Goal: Task Accomplishment & Management: Manage account settings

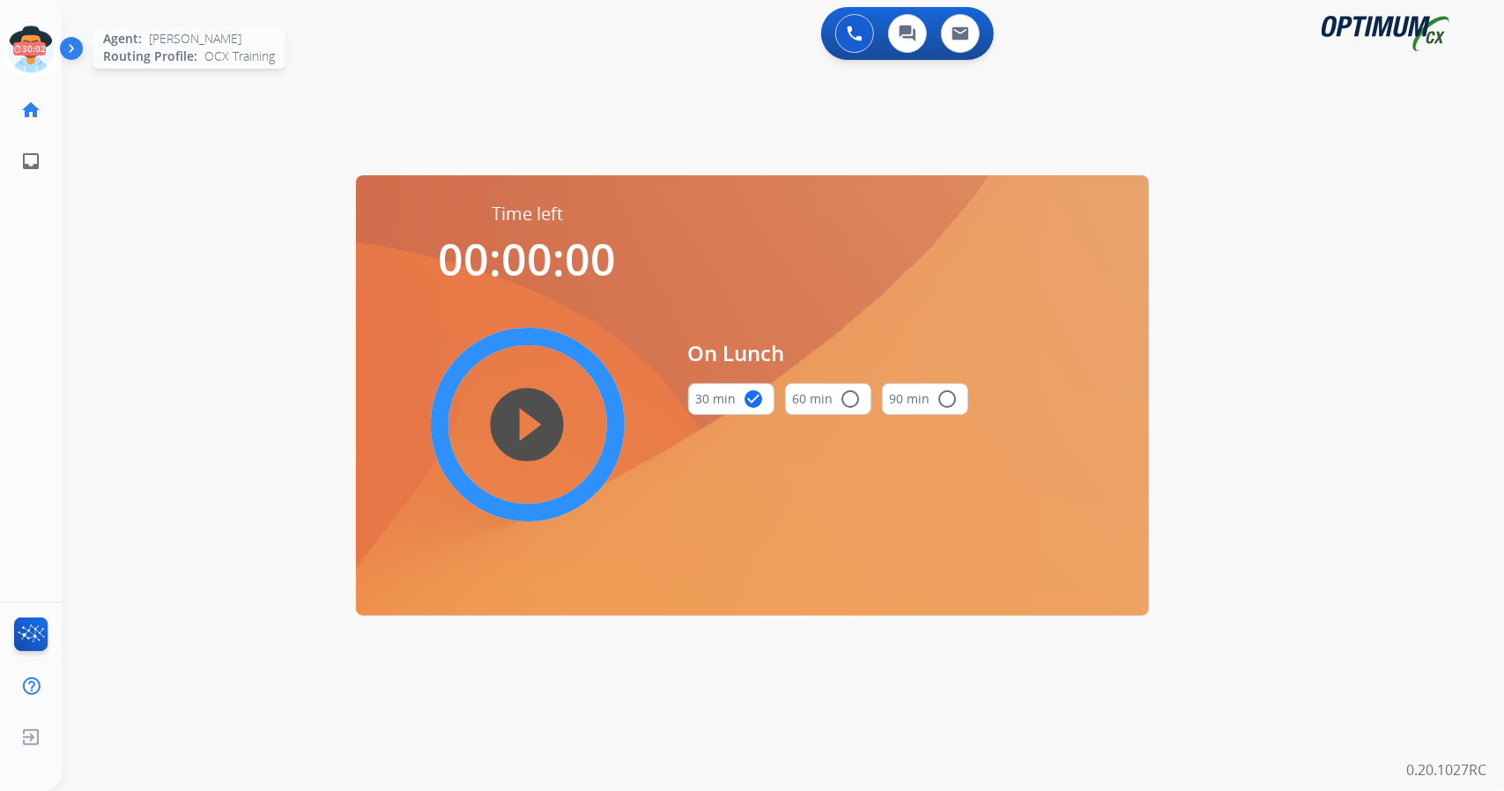
scroll to position [0, 4]
click at [34, 47] on icon at bounding box center [26, 49] width 57 height 57
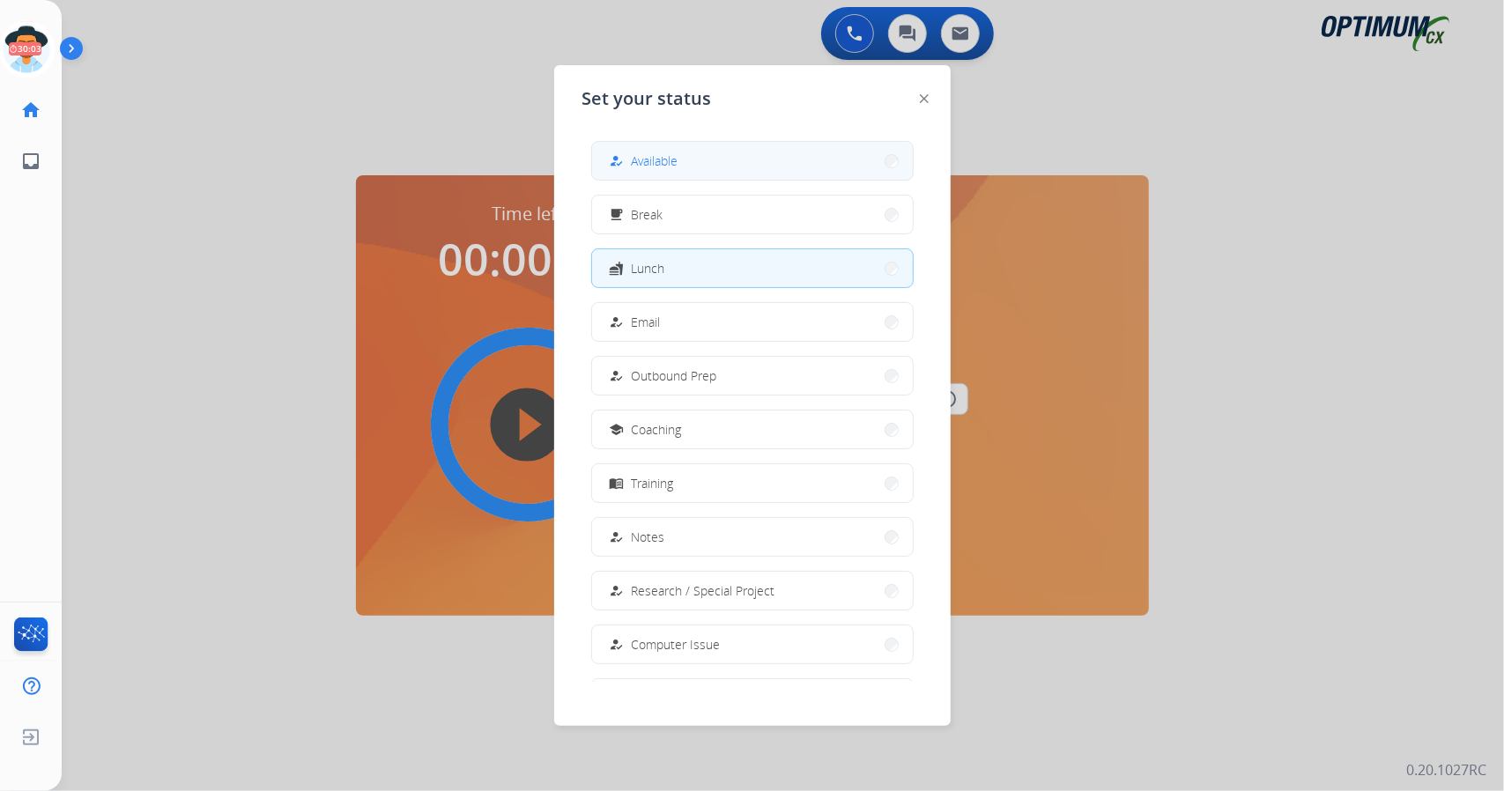
click at [728, 153] on button "how_to_reg Available" at bounding box center [752, 161] width 321 height 38
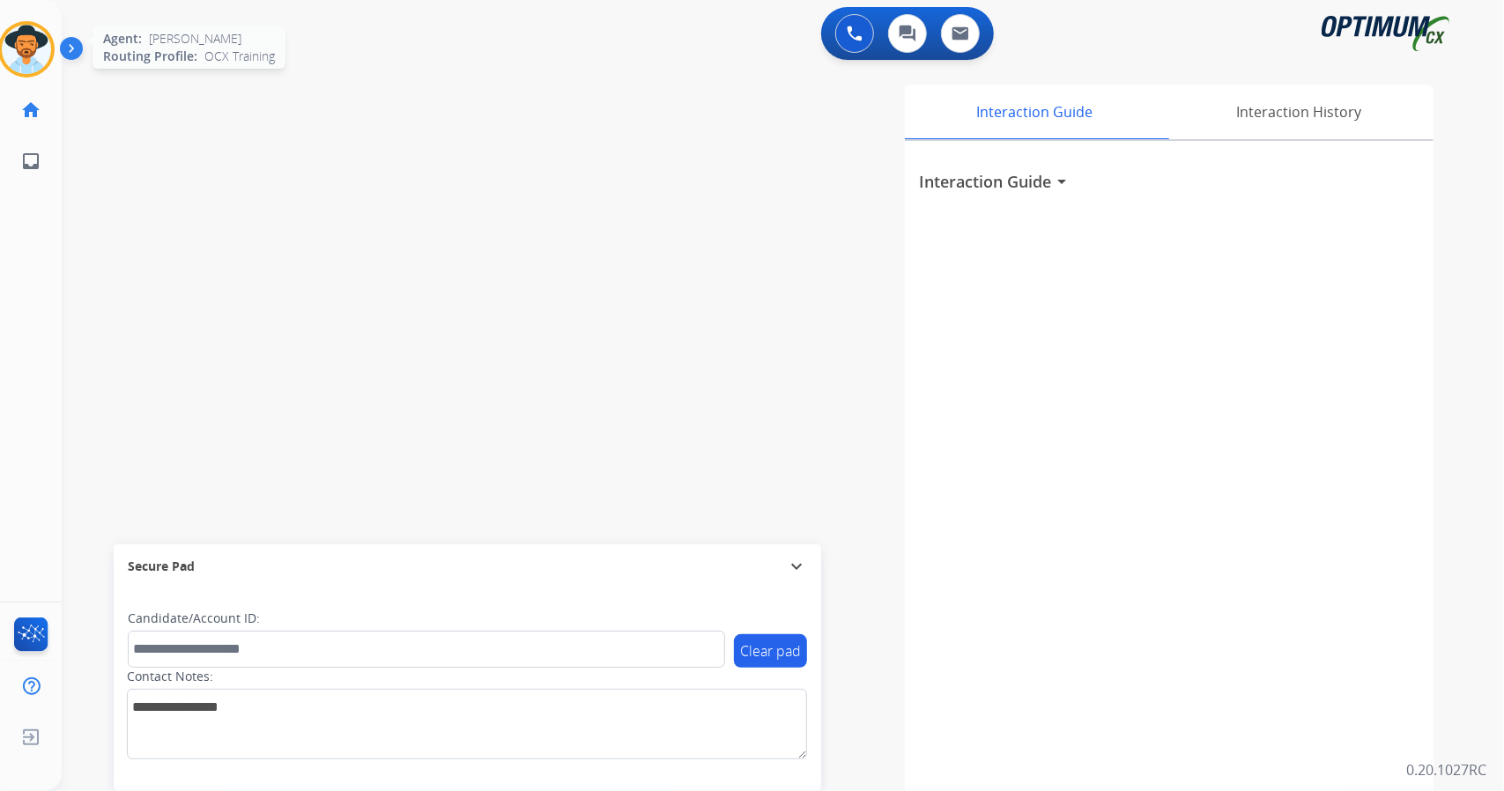
click at [29, 56] on img at bounding box center [26, 49] width 49 height 49
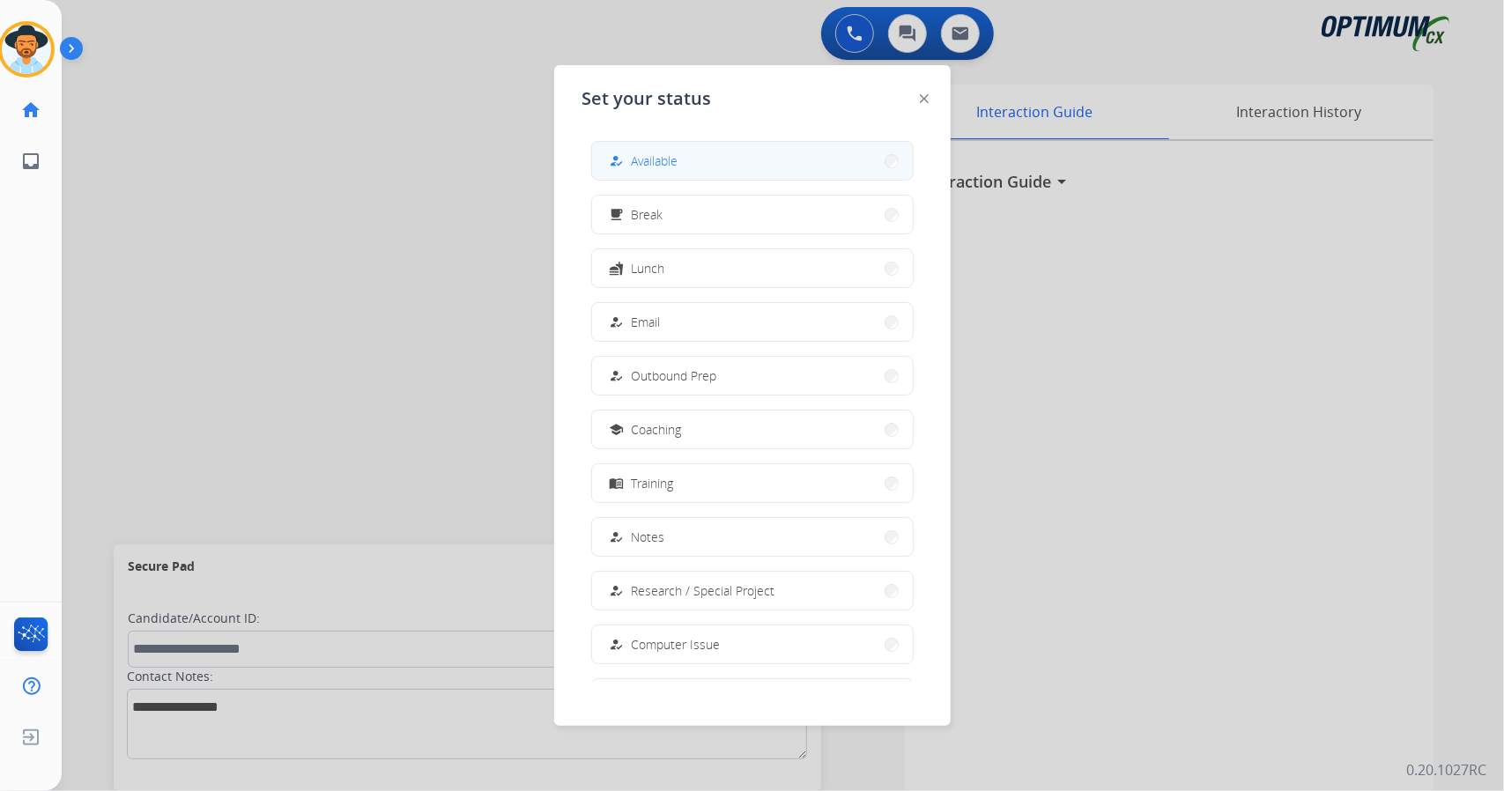
click at [640, 152] on span "Available" at bounding box center [655, 161] width 47 height 19
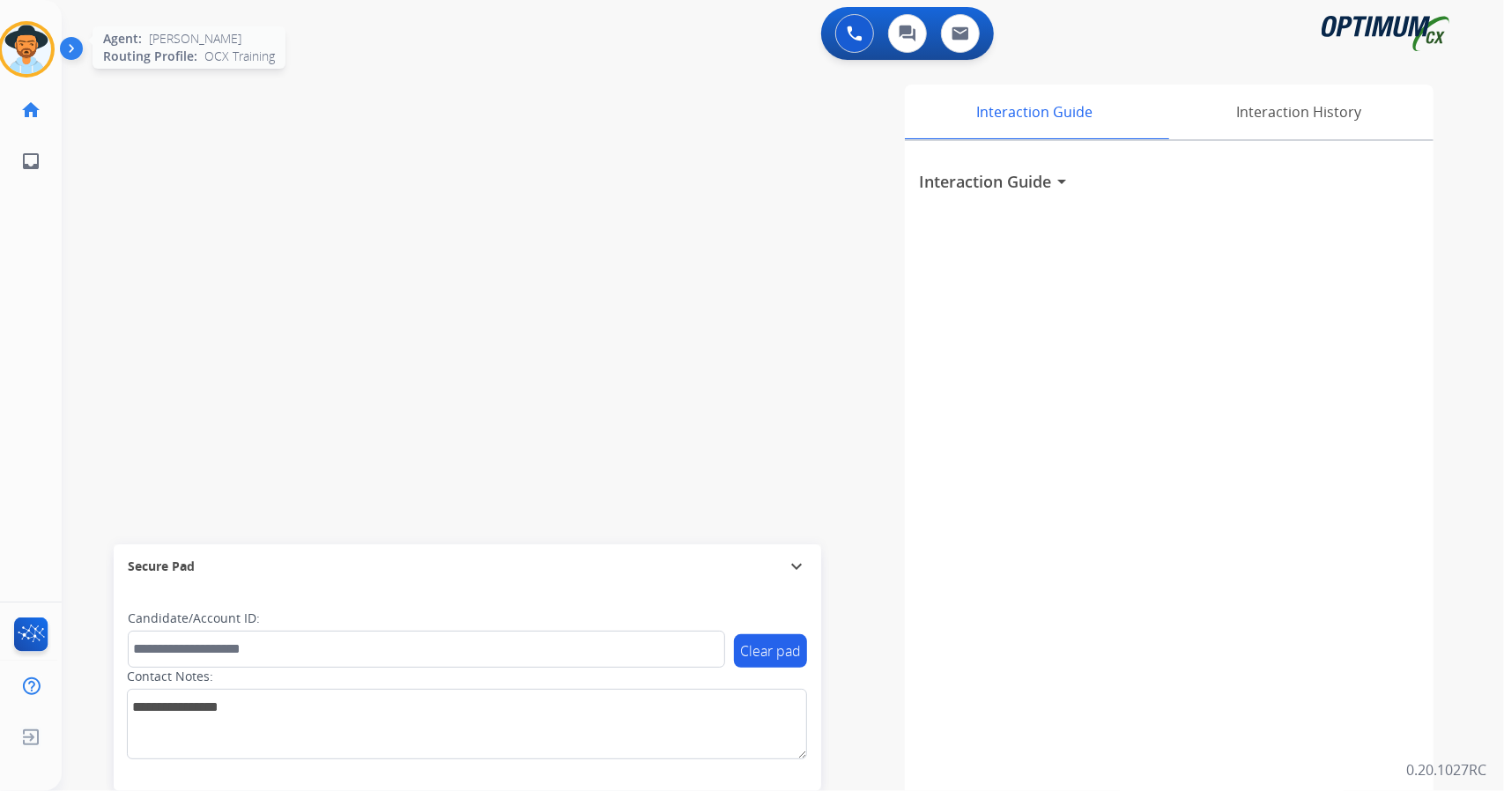
click at [19, 54] on img at bounding box center [26, 49] width 49 height 49
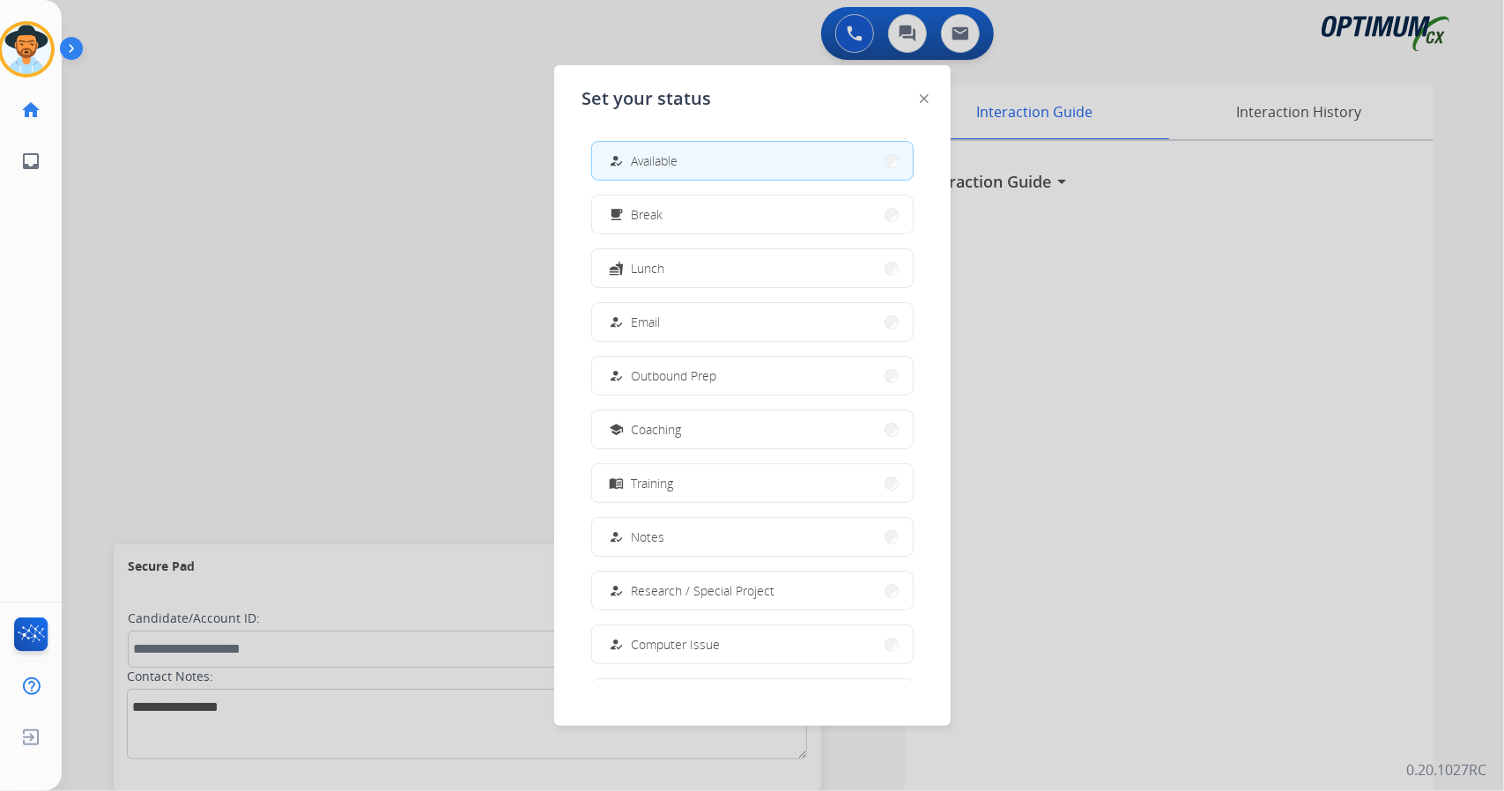
click at [381, 447] on div at bounding box center [752, 395] width 1504 height 791
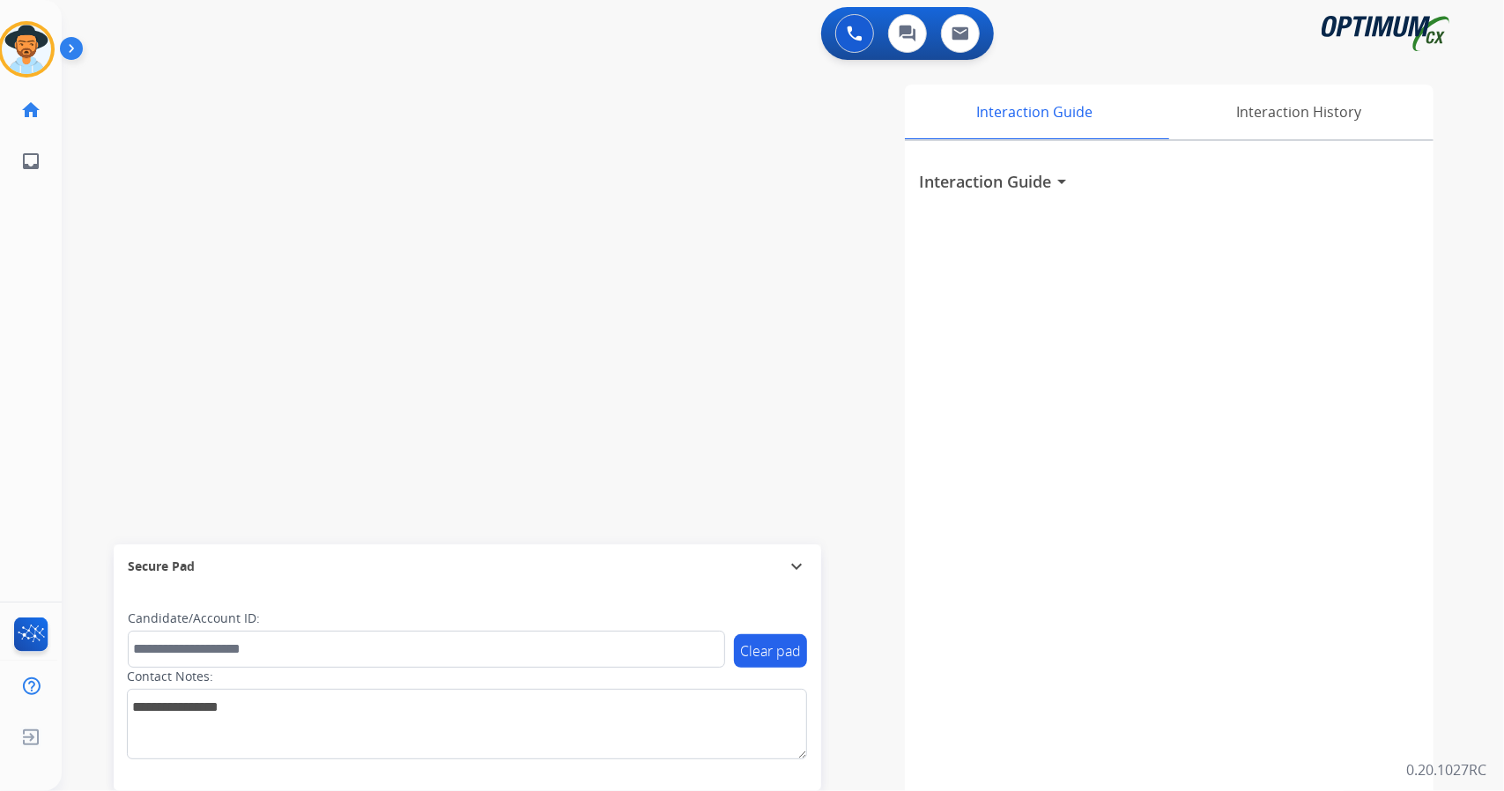
click at [130, 278] on div "swap_horiz Break voice bridge close_fullscreen Connect 3-Way Call merge_type Se…" at bounding box center [762, 430] width 1400 height 735
click at [96, 278] on div "swap_horiz Break voice bridge close_fullscreen Connect 3-Way Call merge_type Se…" at bounding box center [762, 430] width 1400 height 735
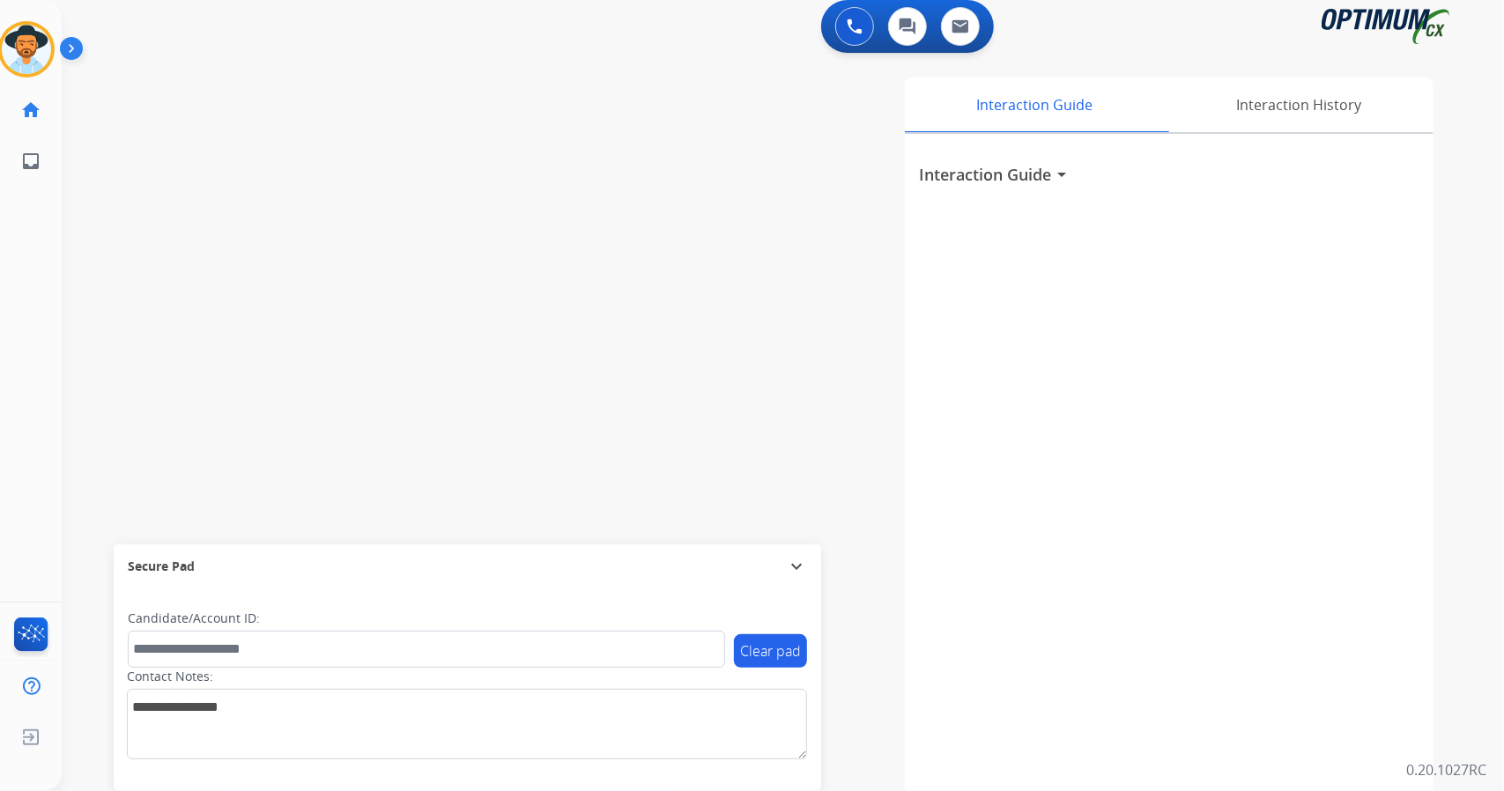
scroll to position [0, 0]
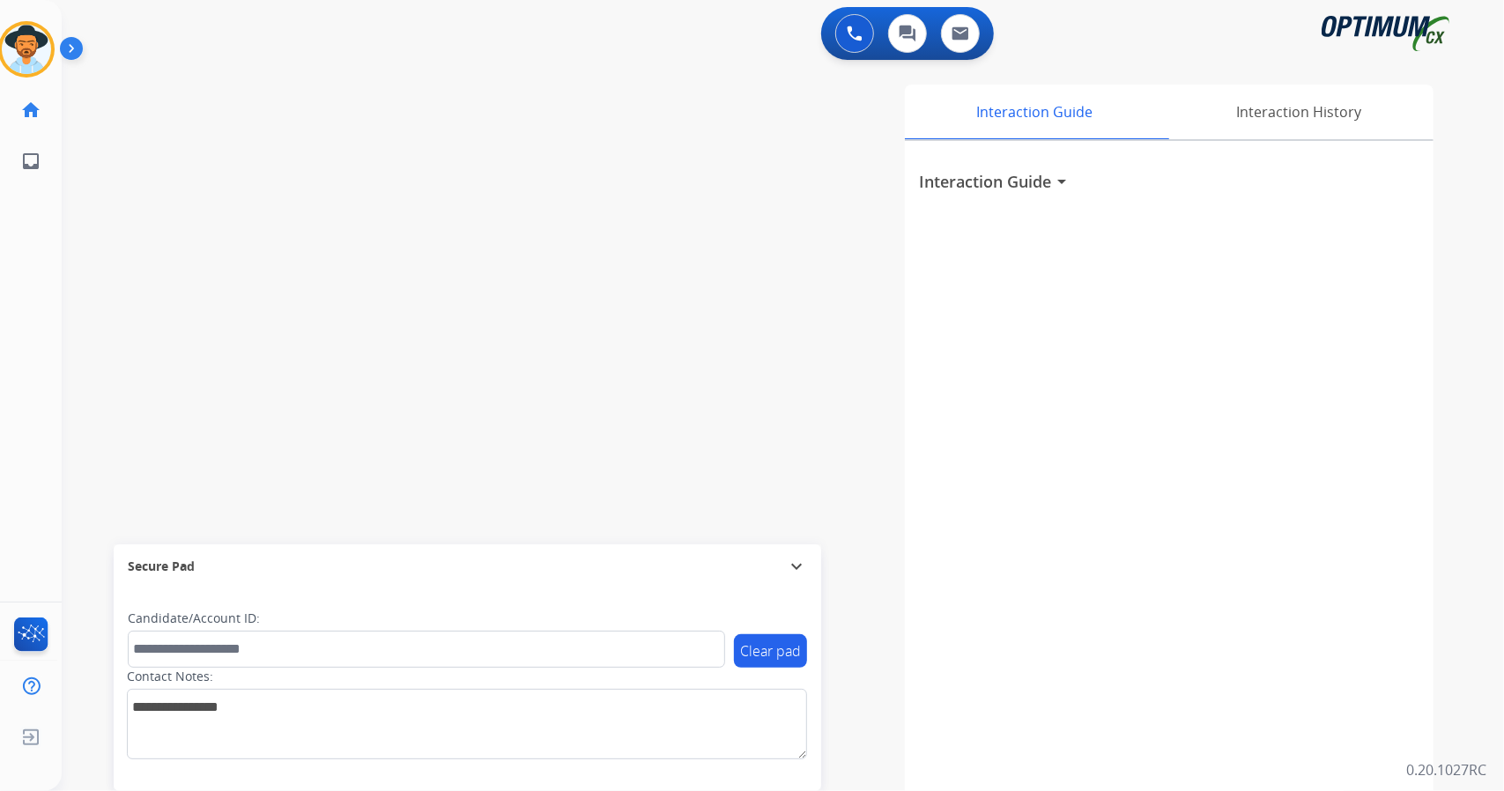
click at [579, 408] on div "Interaction Guide Interaction History Interaction Guide arrow_drop_down" at bounding box center [997, 442] width 872 height 714
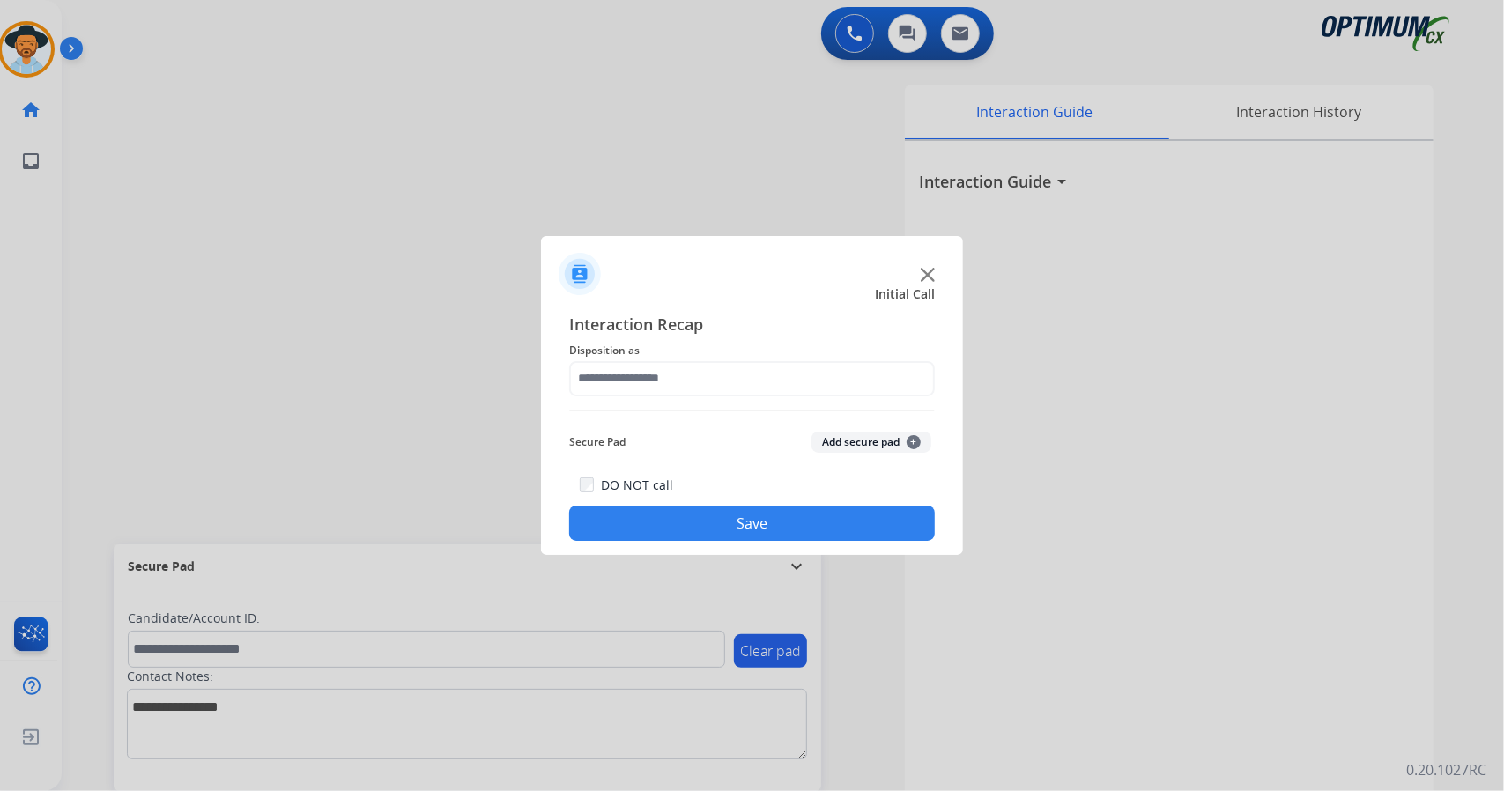
click at [341, 137] on div at bounding box center [752, 395] width 1504 height 791
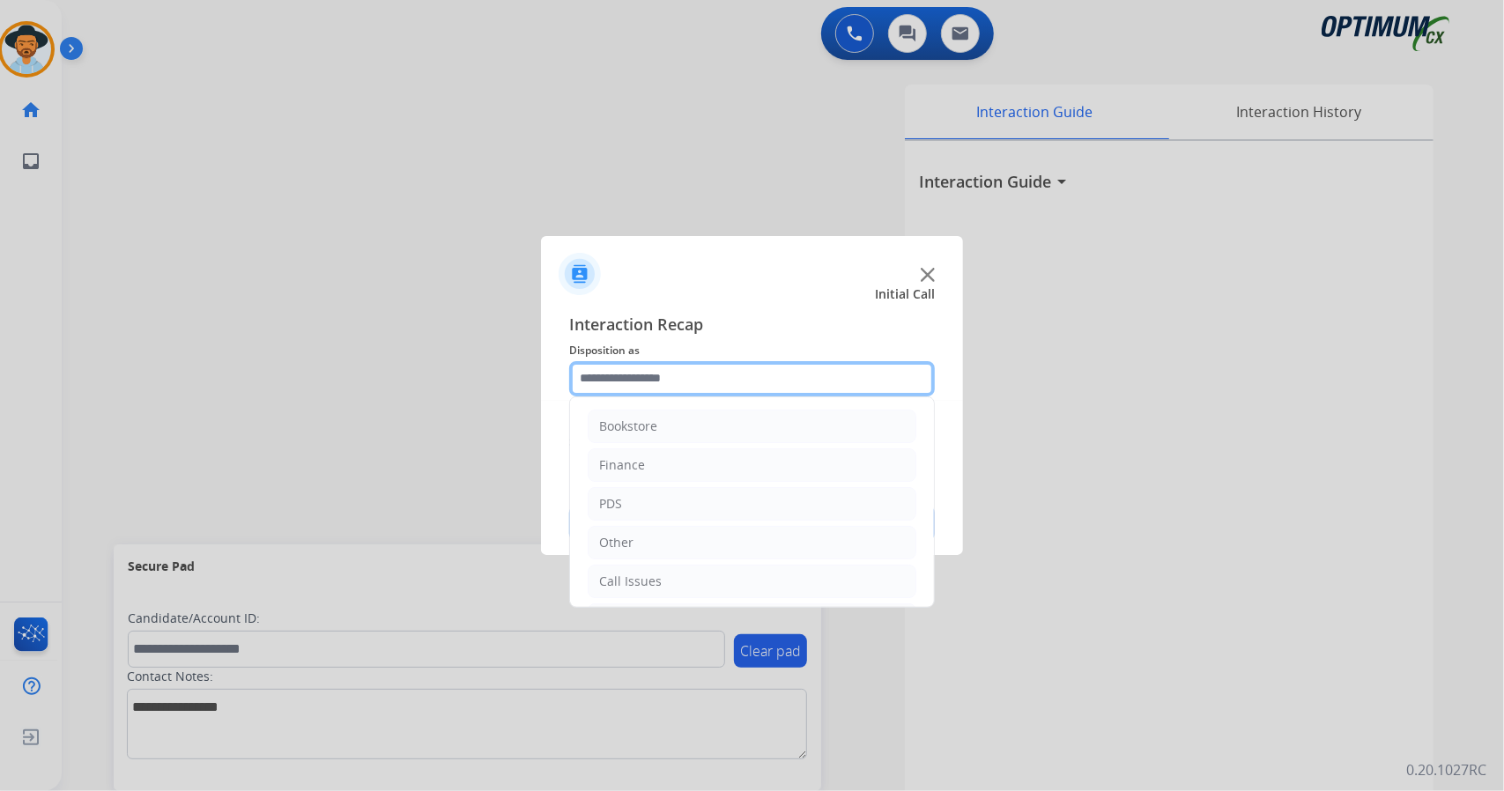
click at [657, 387] on input "text" at bounding box center [752, 378] width 366 height 35
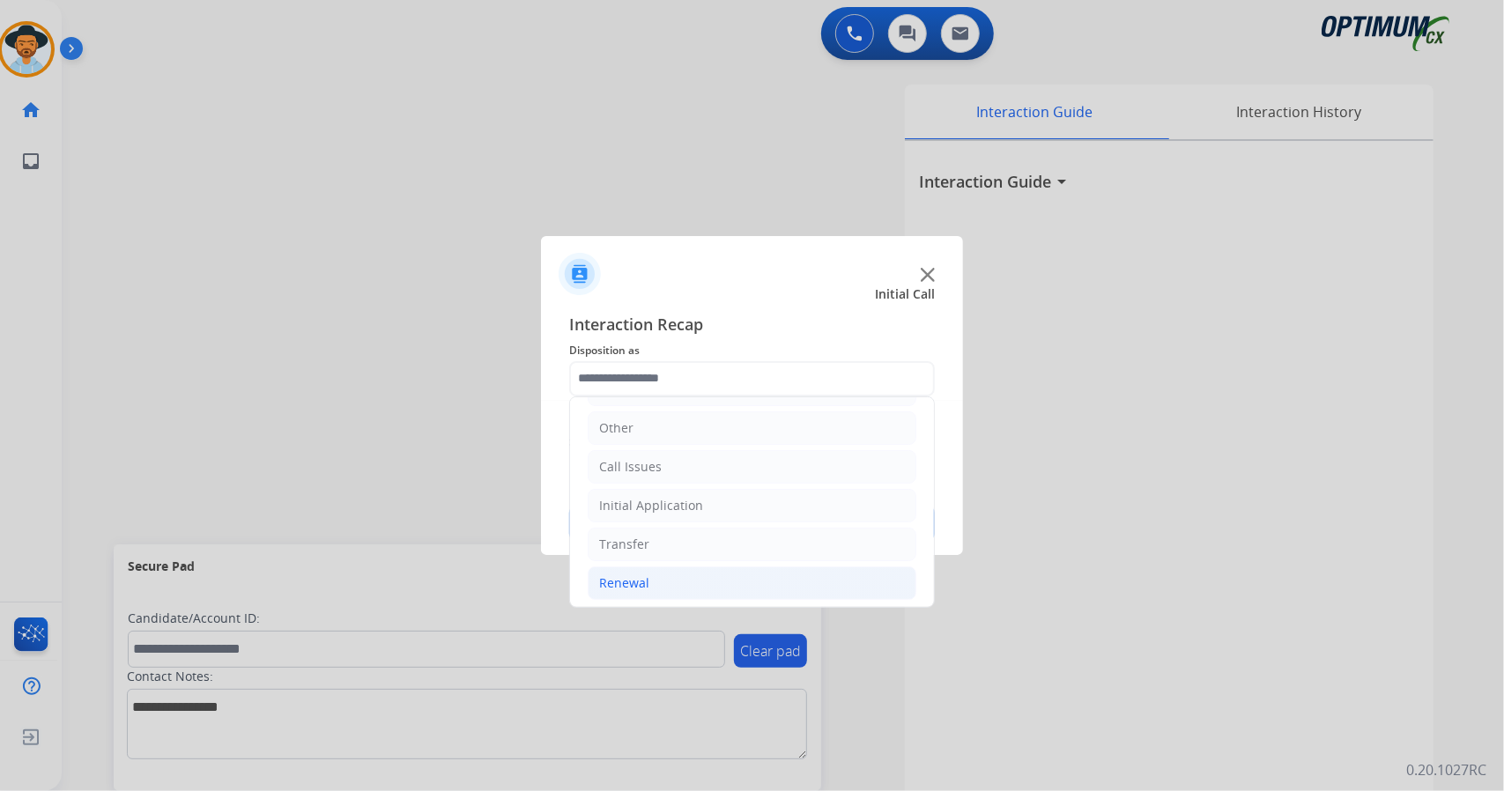
click at [676, 567] on li "Renewal" at bounding box center [752, 583] width 329 height 33
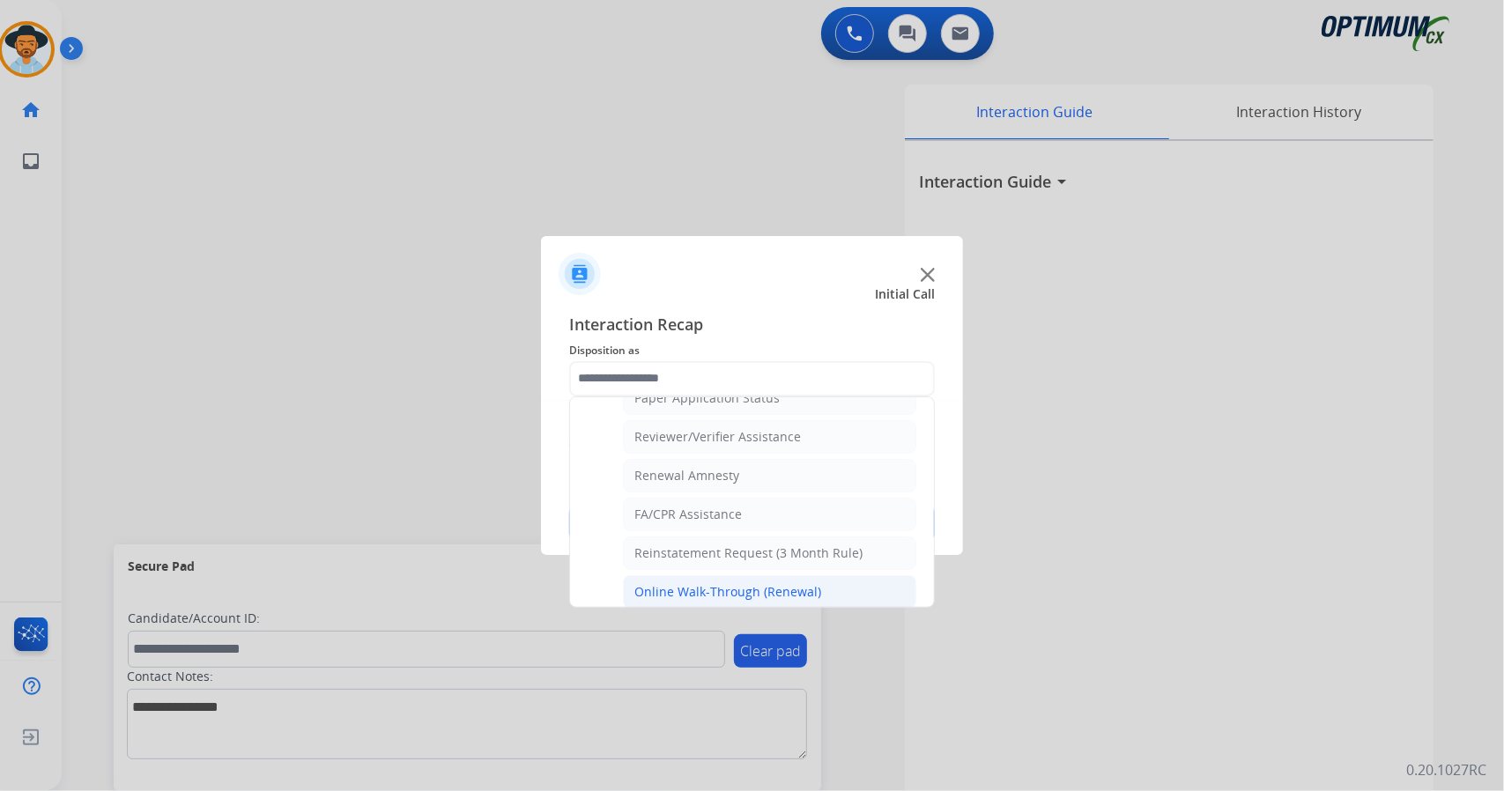
click at [700, 583] on div "Online Walk-Through (Renewal)" at bounding box center [727, 592] width 187 height 18
type input "**********"
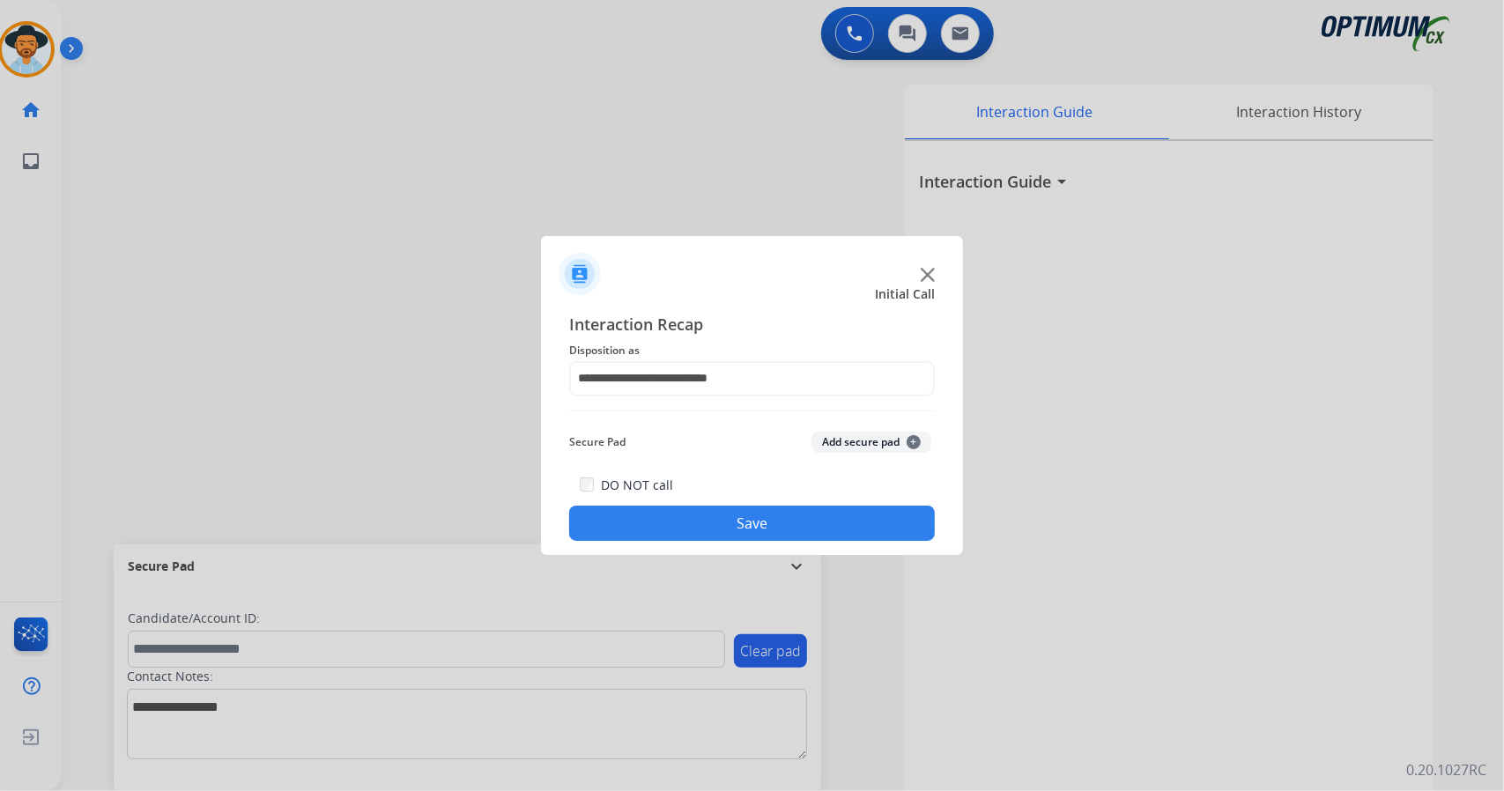
click at [664, 537] on button "Save" at bounding box center [752, 523] width 366 height 35
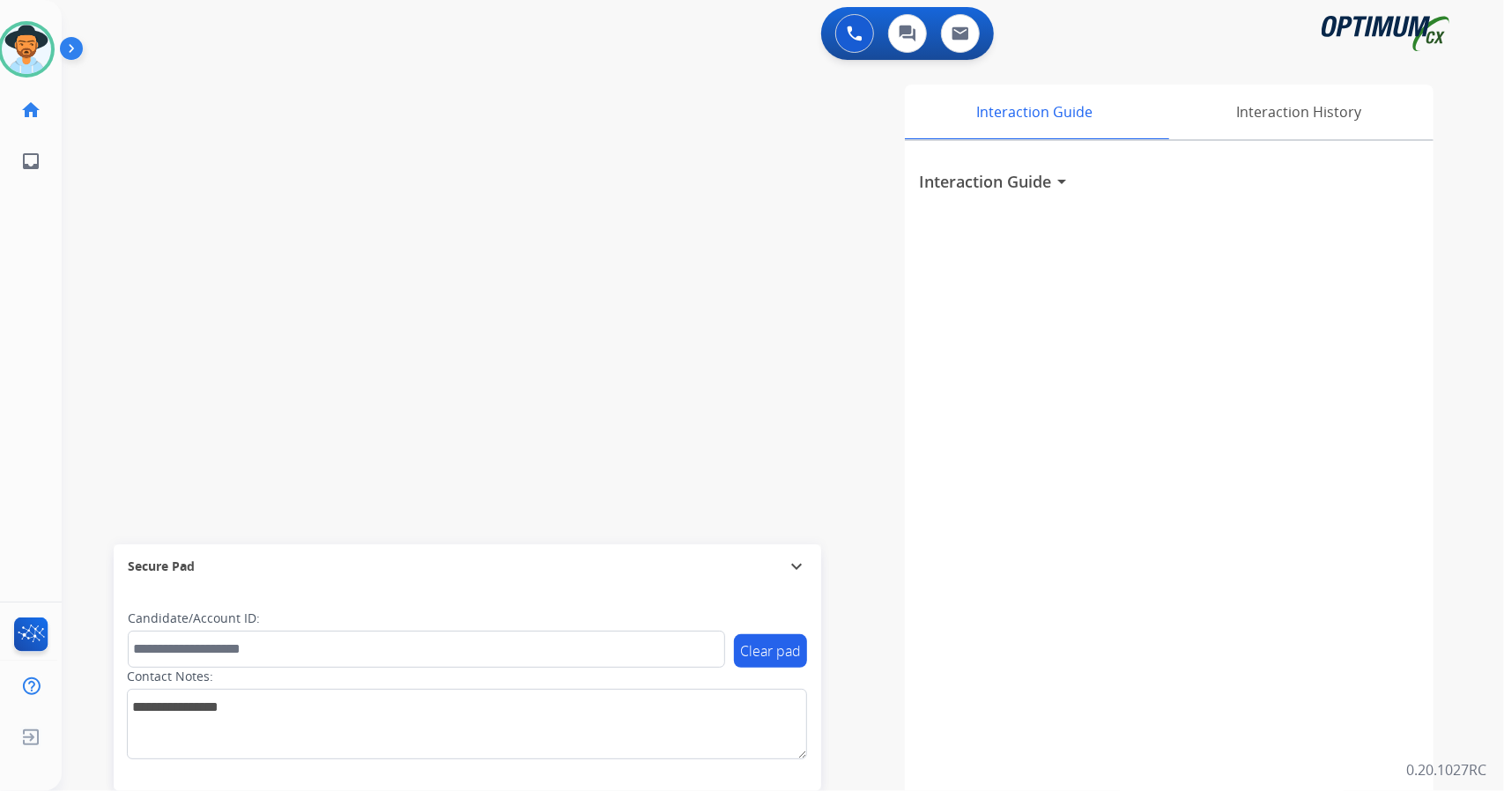
click at [224, 208] on div "swap_horiz Break voice bridge close_fullscreen Connect 3-Way Call merge_type Se…" at bounding box center [762, 430] width 1400 height 735
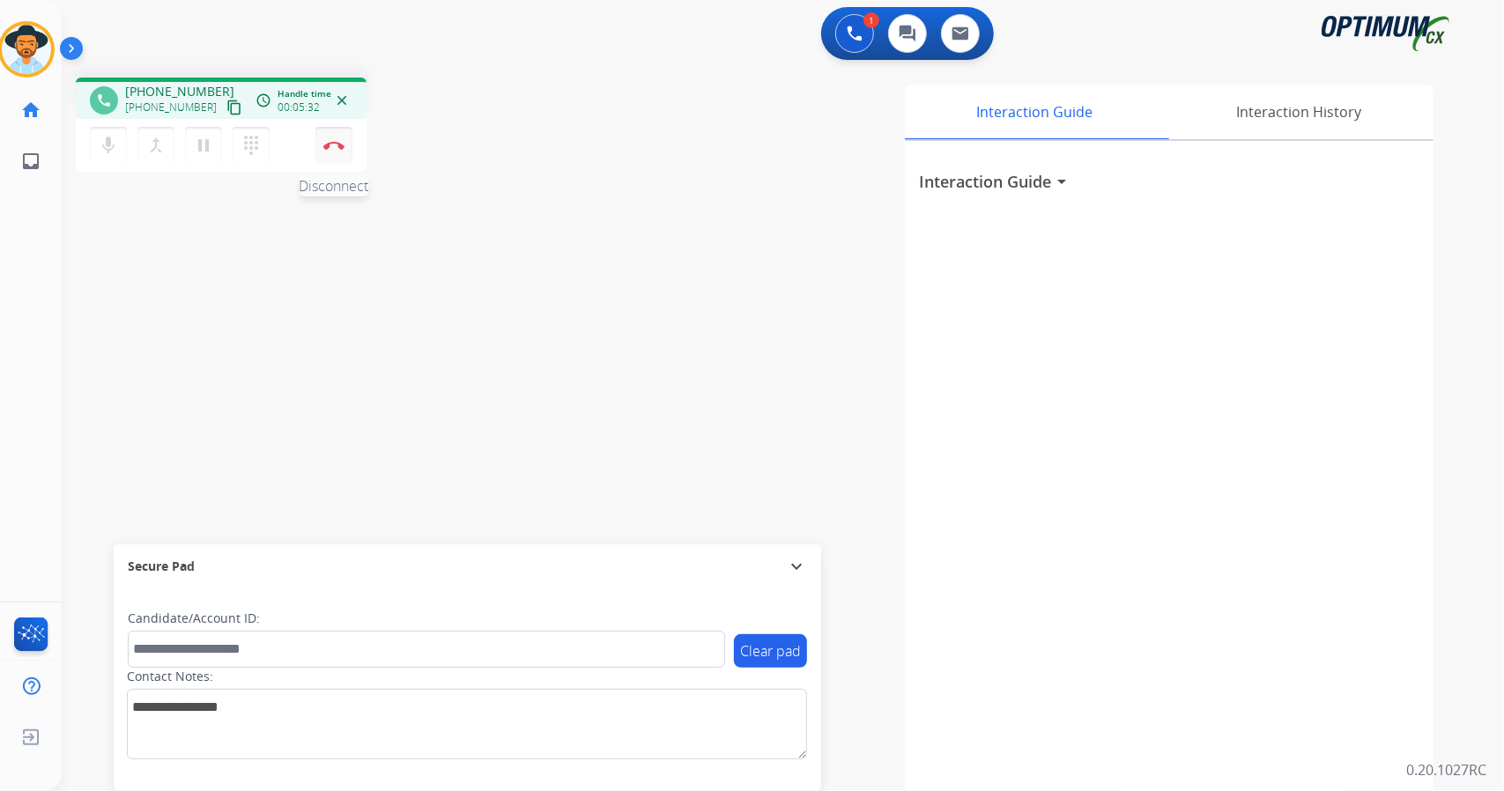
click at [332, 136] on button "Disconnect" at bounding box center [333, 145] width 37 height 37
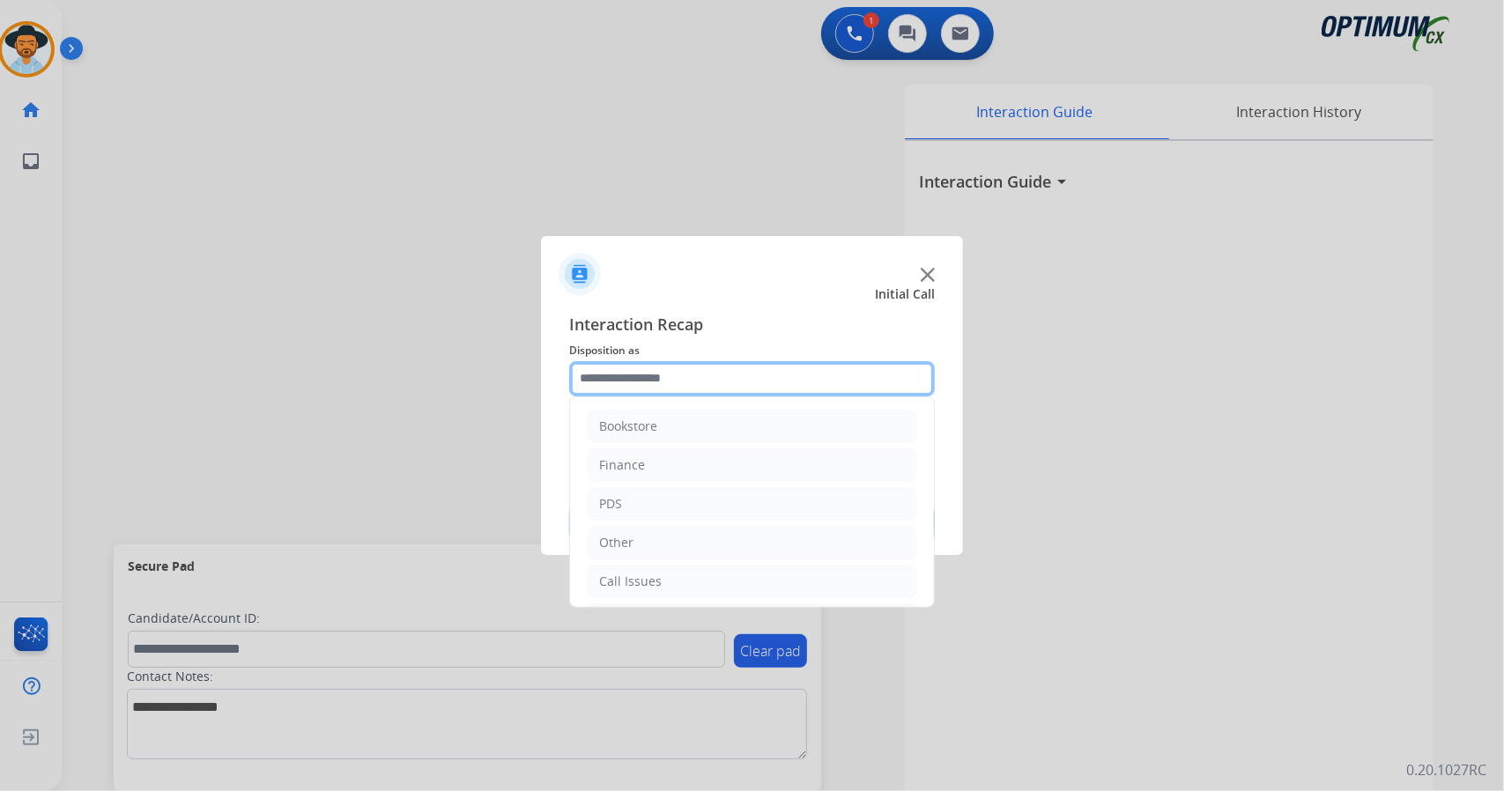
click at [654, 388] on input "text" at bounding box center [752, 378] width 366 height 35
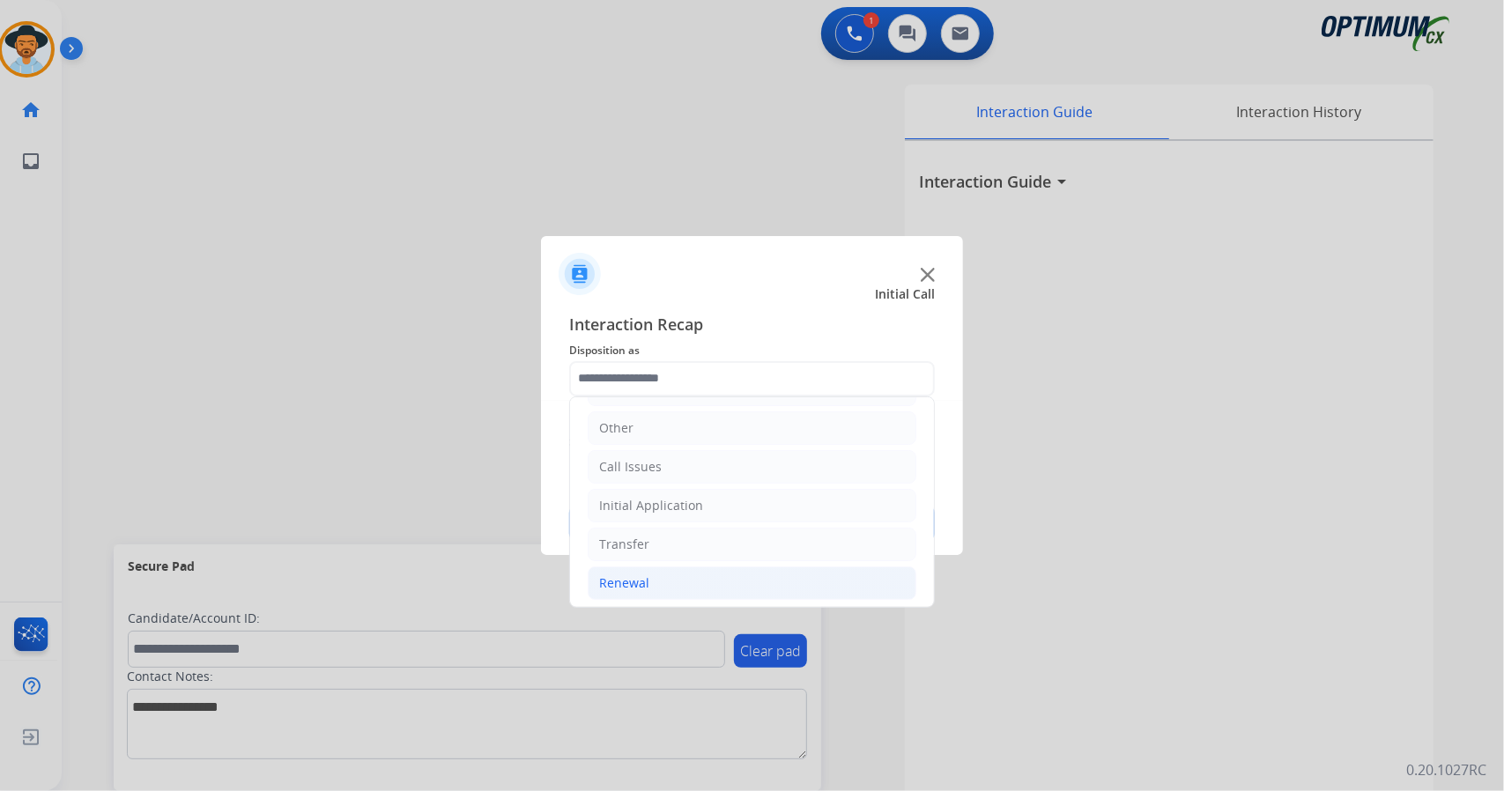
click at [694, 589] on li "Renewal" at bounding box center [752, 583] width 329 height 33
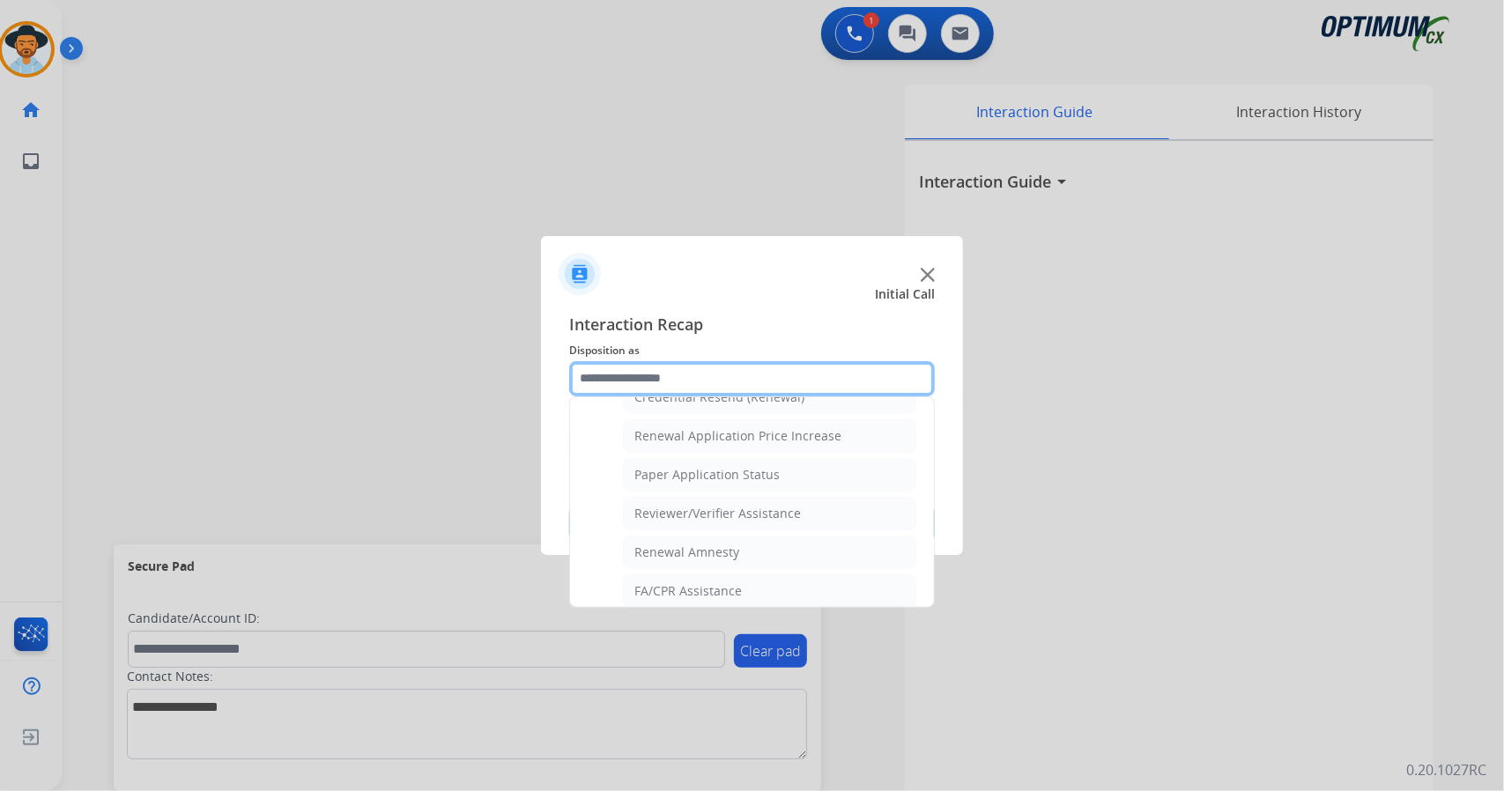
scroll to position [666, 0]
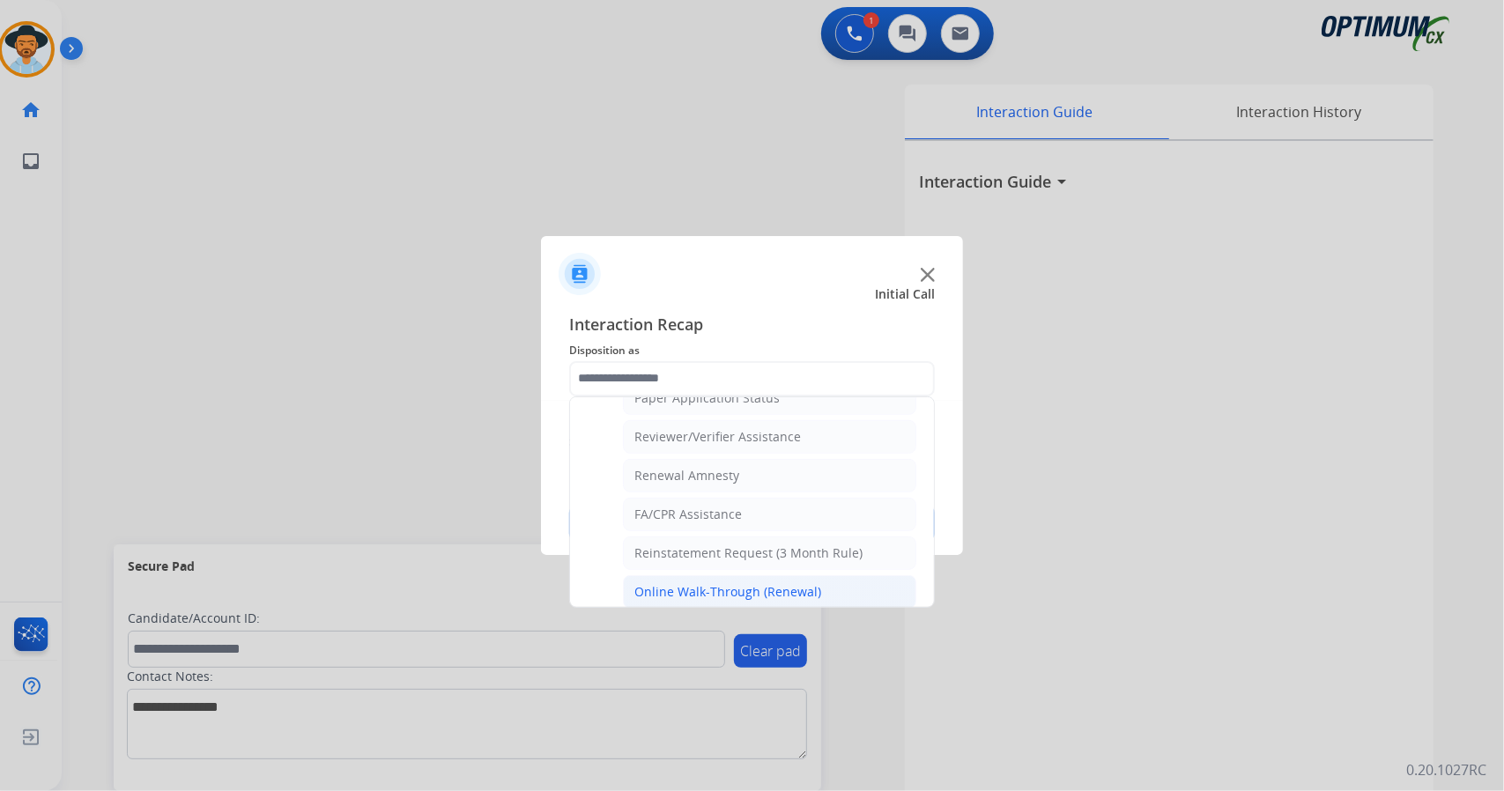
click at [725, 583] on div "Online Walk-Through (Renewal)" at bounding box center [727, 592] width 187 height 18
type input "**********"
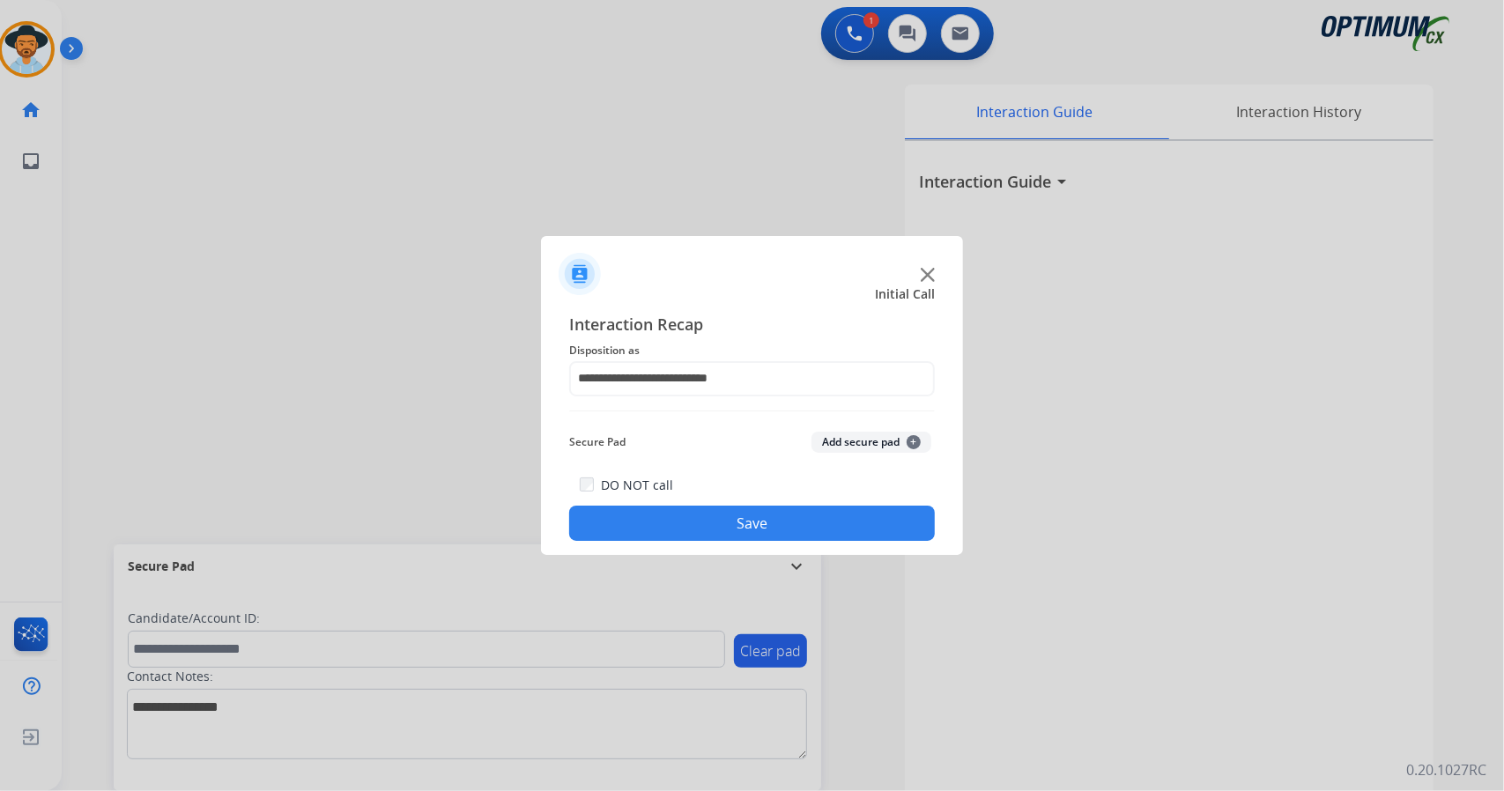
click at [738, 519] on button "Save" at bounding box center [752, 523] width 366 height 35
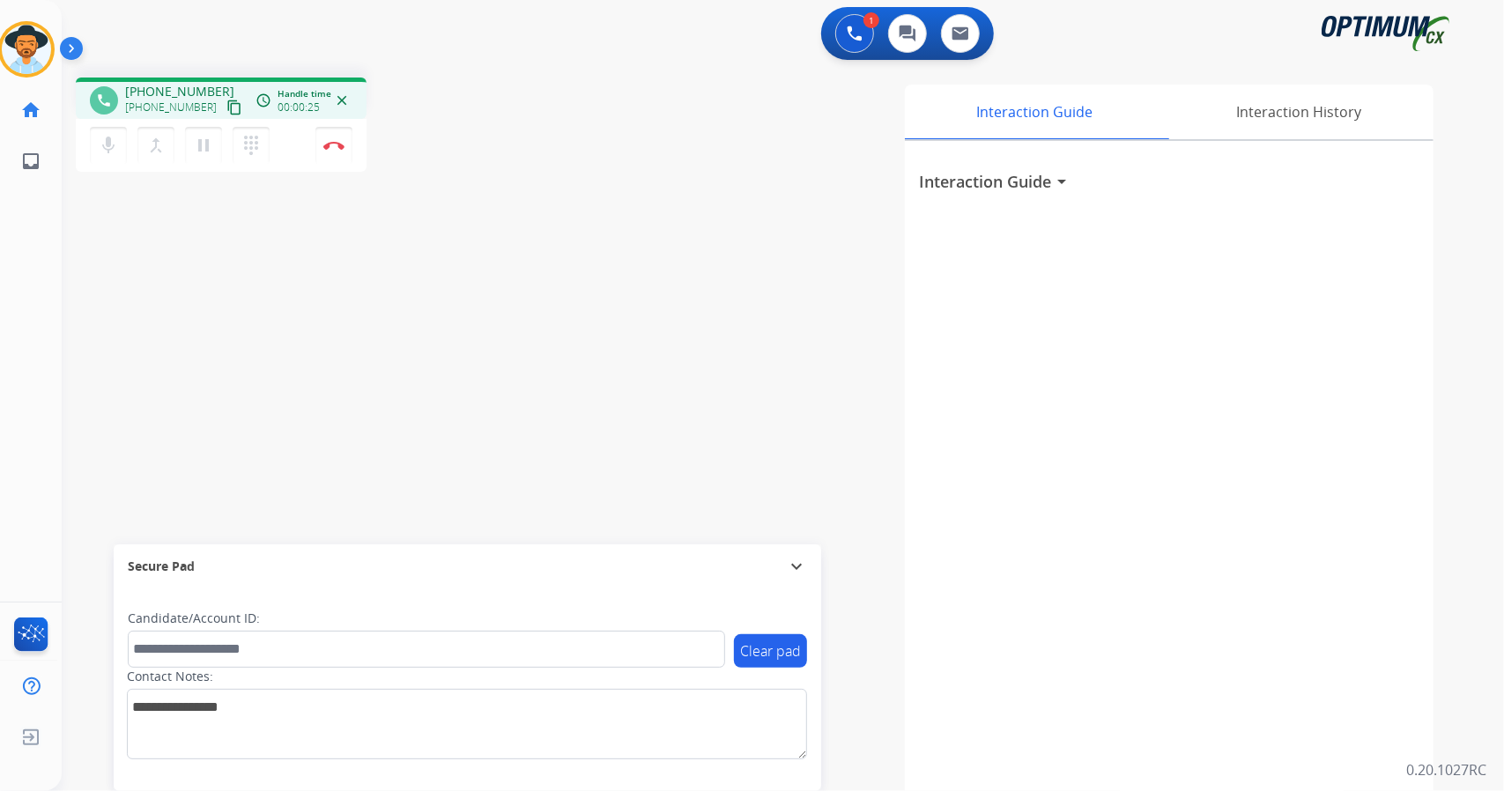
click at [107, 331] on div "phone [PHONE_NUMBER] [PHONE_NUMBER] content_copy access_time Call metrics Queue…" at bounding box center [762, 430] width 1400 height 735
click at [347, 152] on button "Disconnect" at bounding box center [333, 145] width 37 height 37
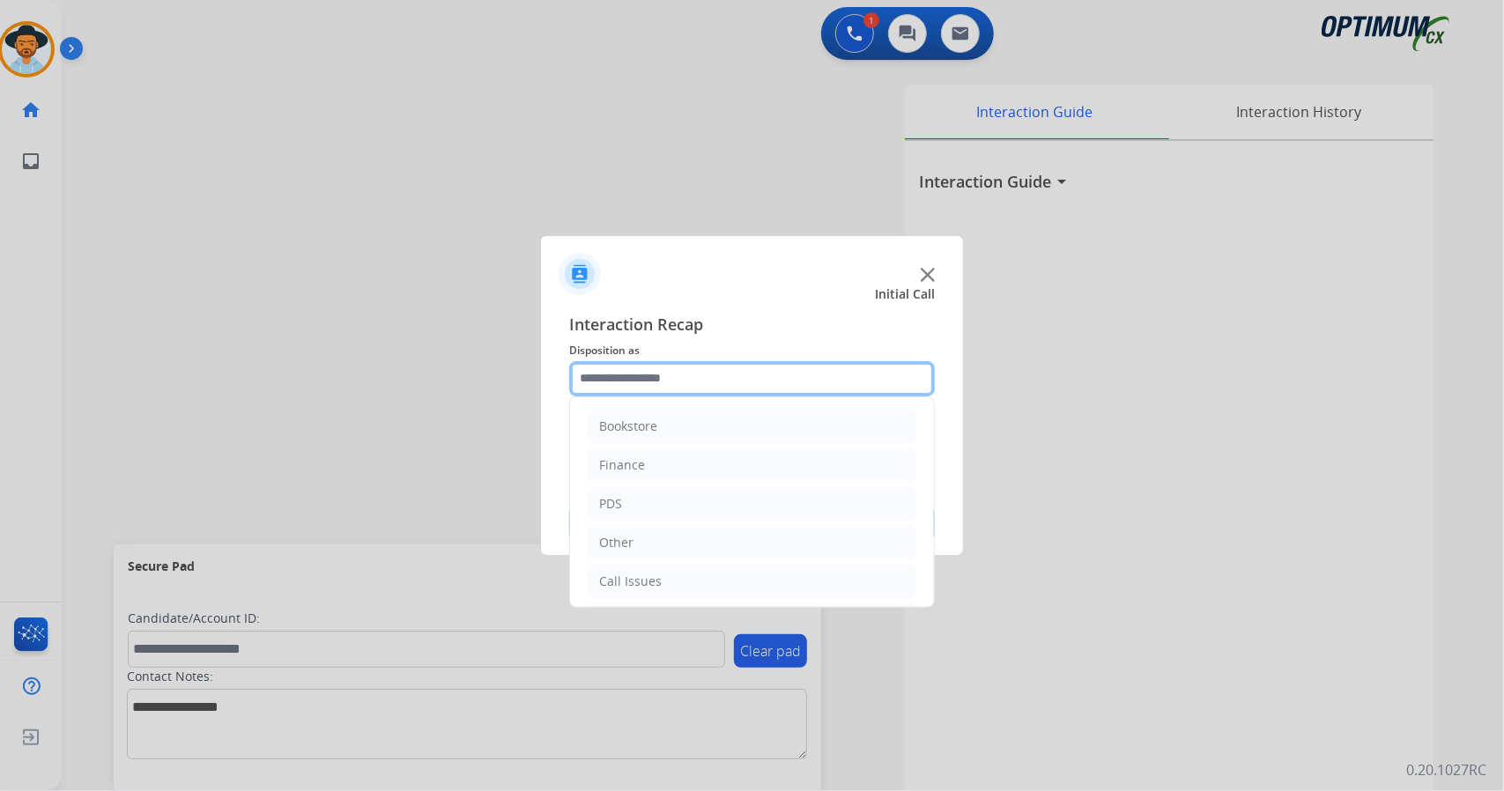
click at [662, 389] on input "text" at bounding box center [752, 378] width 366 height 35
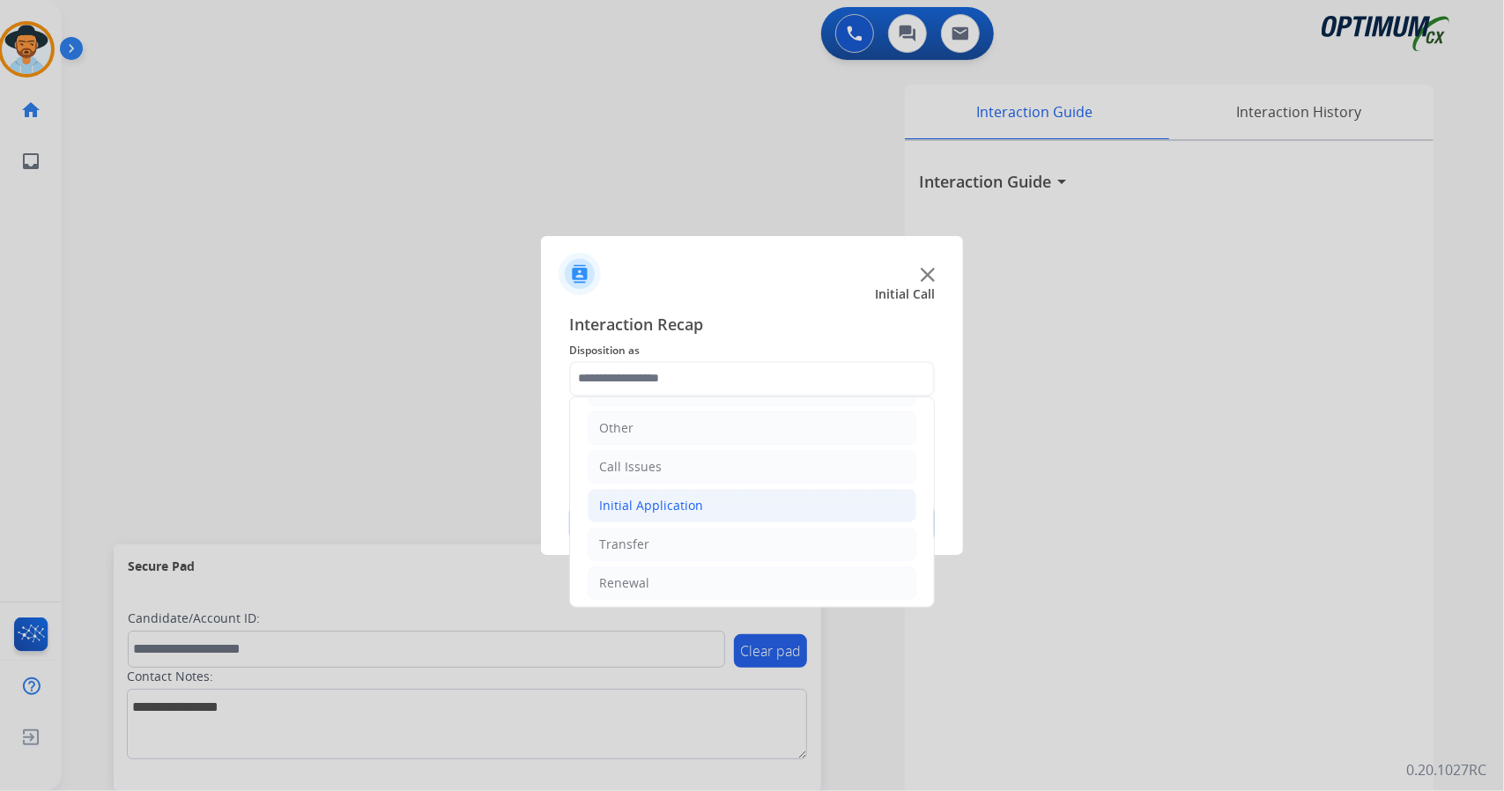
click at [736, 502] on li "Initial Application" at bounding box center [752, 505] width 329 height 33
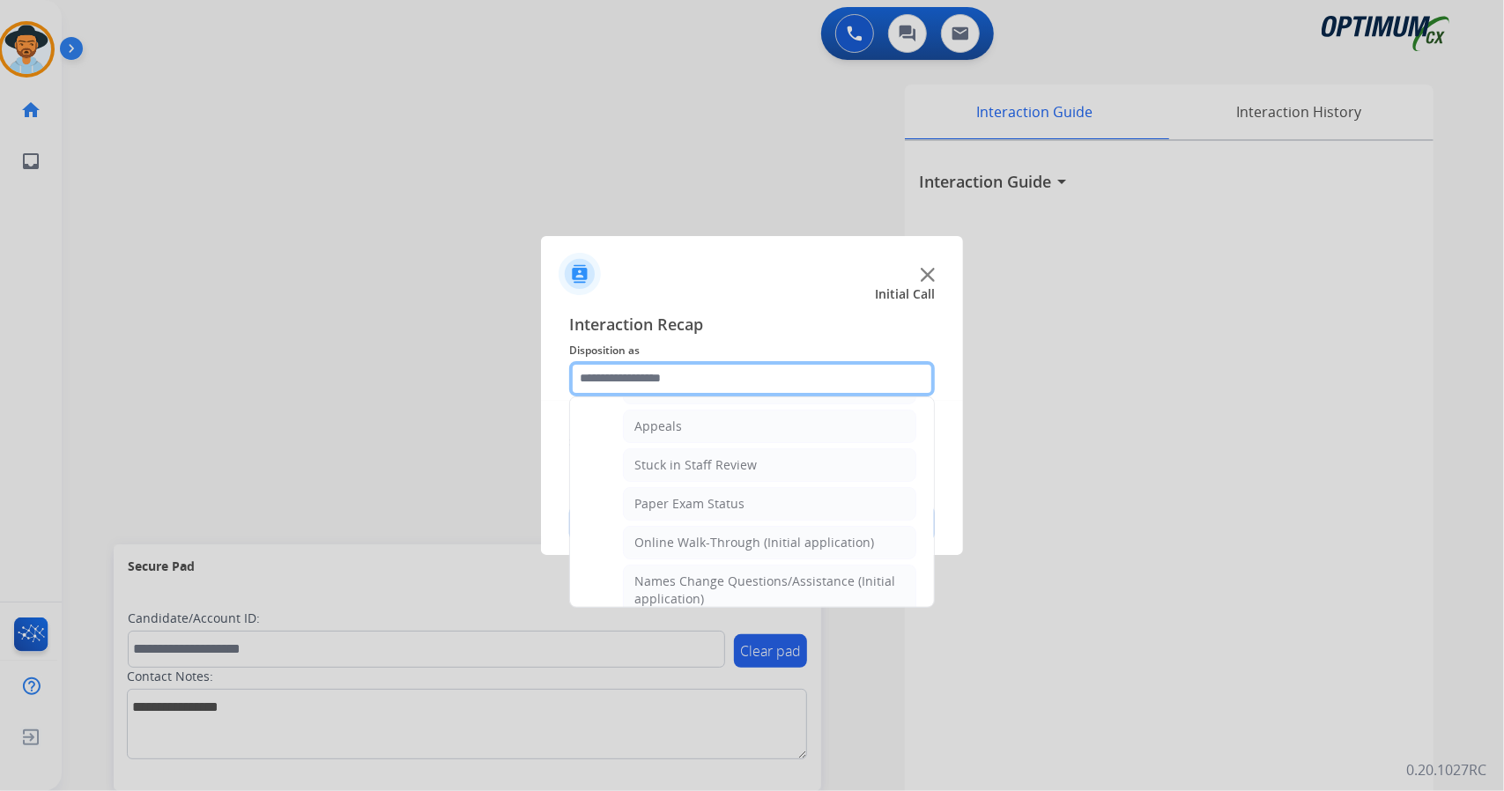
scroll to position [271, 0]
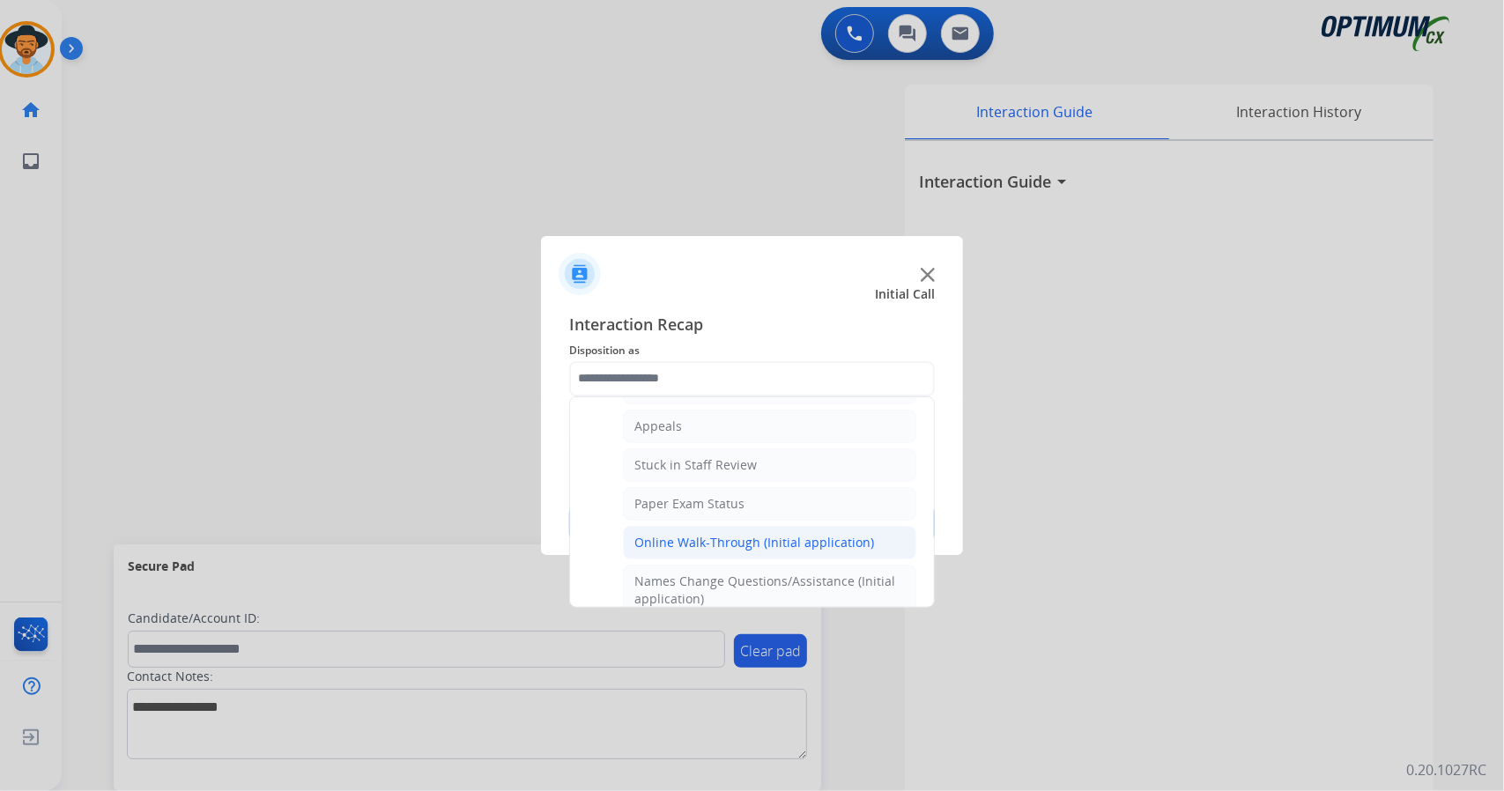
click at [741, 538] on div "Online Walk-Through (Initial application)" at bounding box center [754, 543] width 240 height 18
type input "**********"
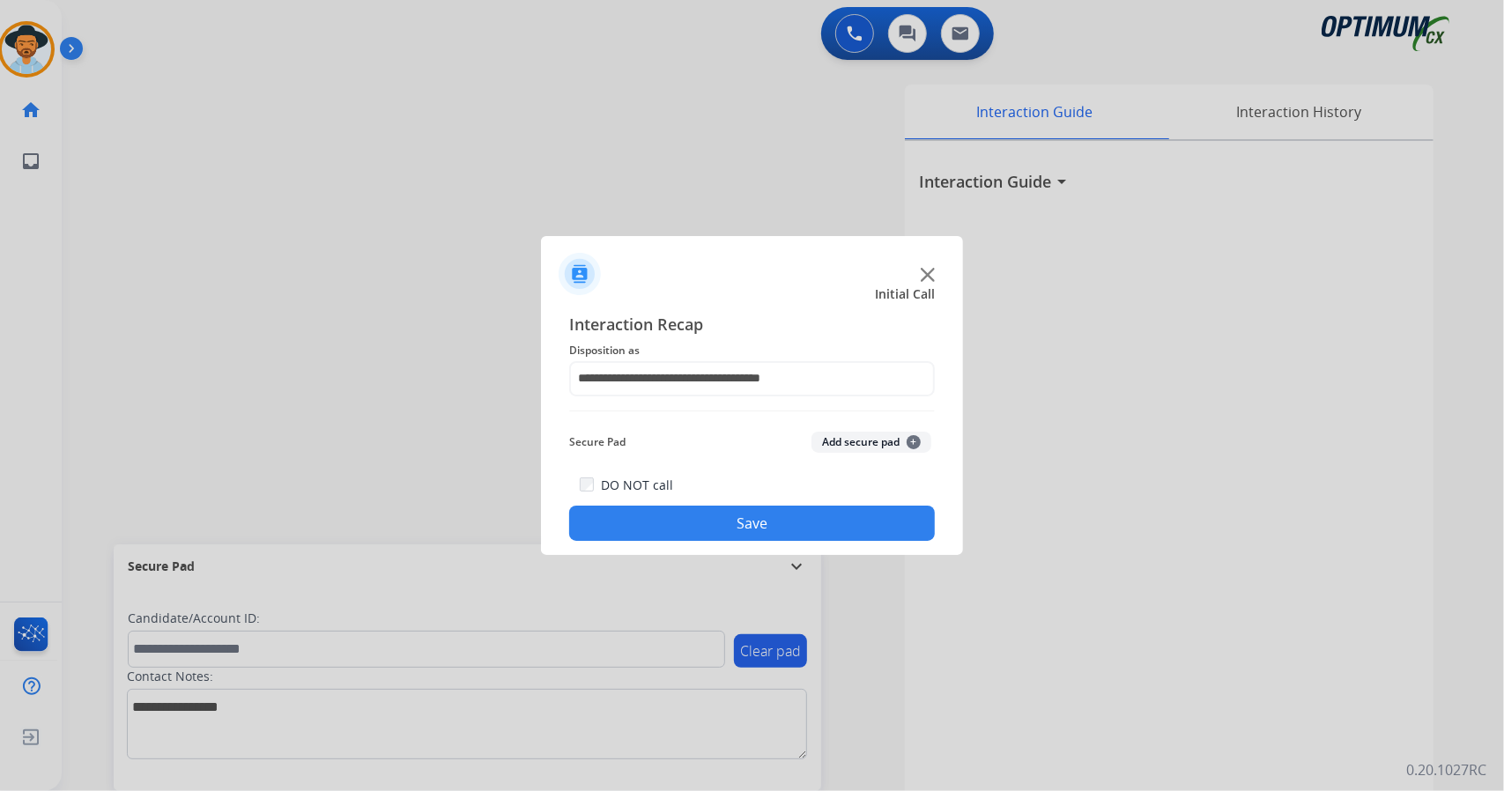
click at [741, 538] on button "Save" at bounding box center [752, 523] width 366 height 35
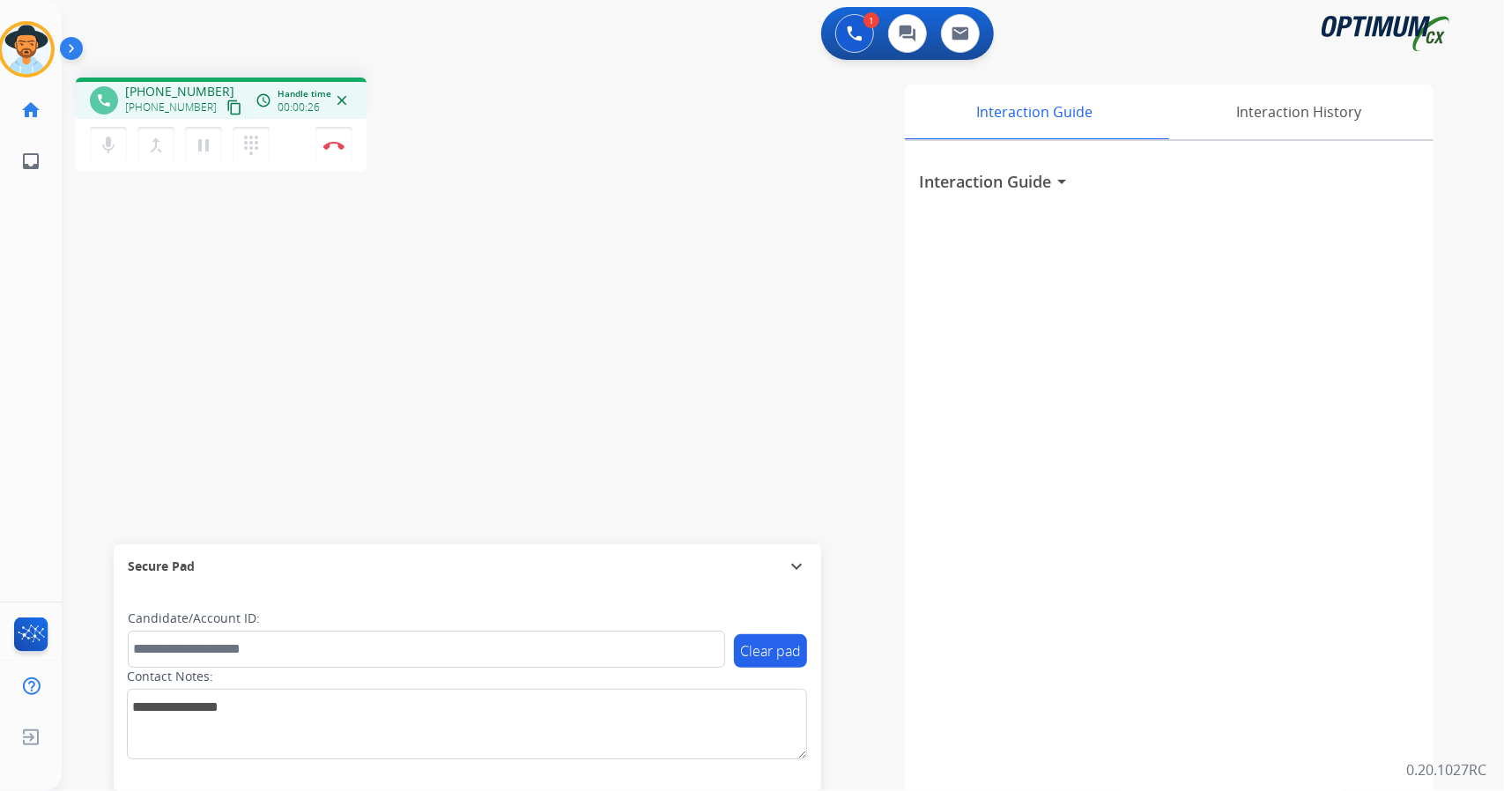
click at [98, 311] on div "phone [PHONE_NUMBER] [PHONE_NUMBER] content_copy access_time Call metrics Queue…" at bounding box center [762, 430] width 1400 height 735
click at [350, 150] on button "Disconnect" at bounding box center [333, 145] width 37 height 37
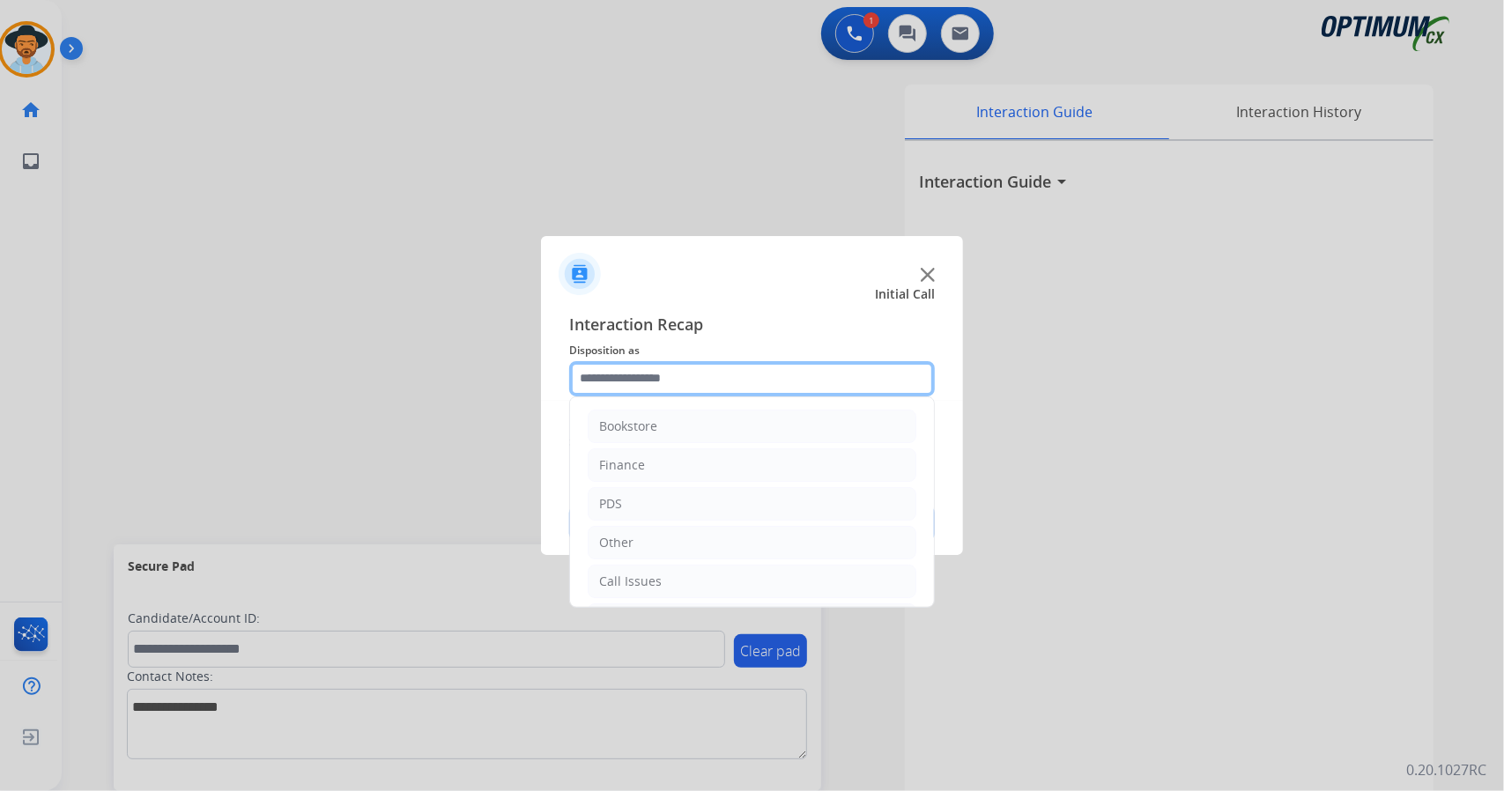
click at [639, 382] on input "text" at bounding box center [752, 378] width 366 height 35
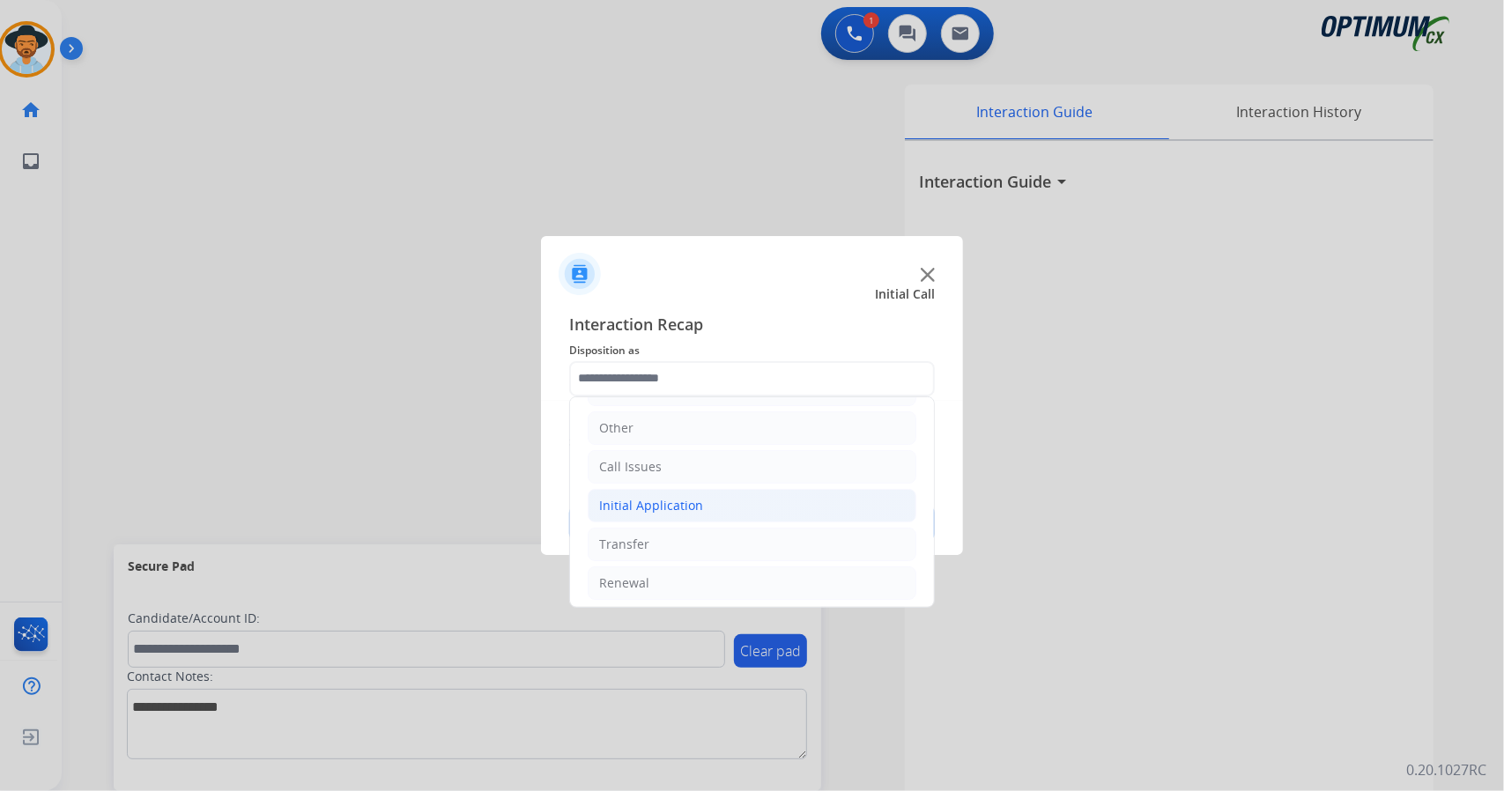
click at [656, 498] on div "Initial Application" at bounding box center [651, 506] width 104 height 18
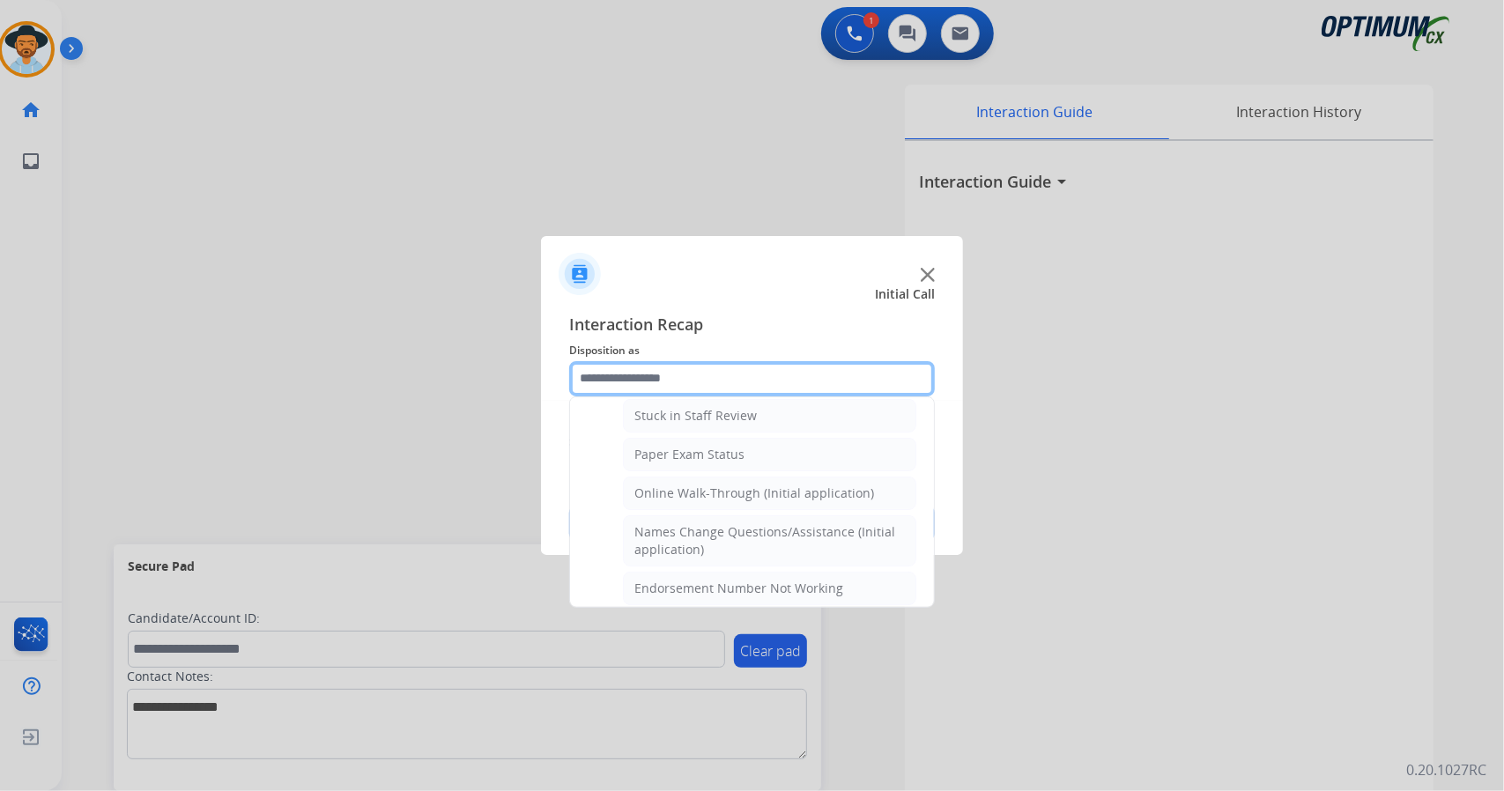
scroll to position [316, 0]
click at [656, 498] on div "Online Walk-Through (Initial application)" at bounding box center [754, 498] width 240 height 18
type input "**********"
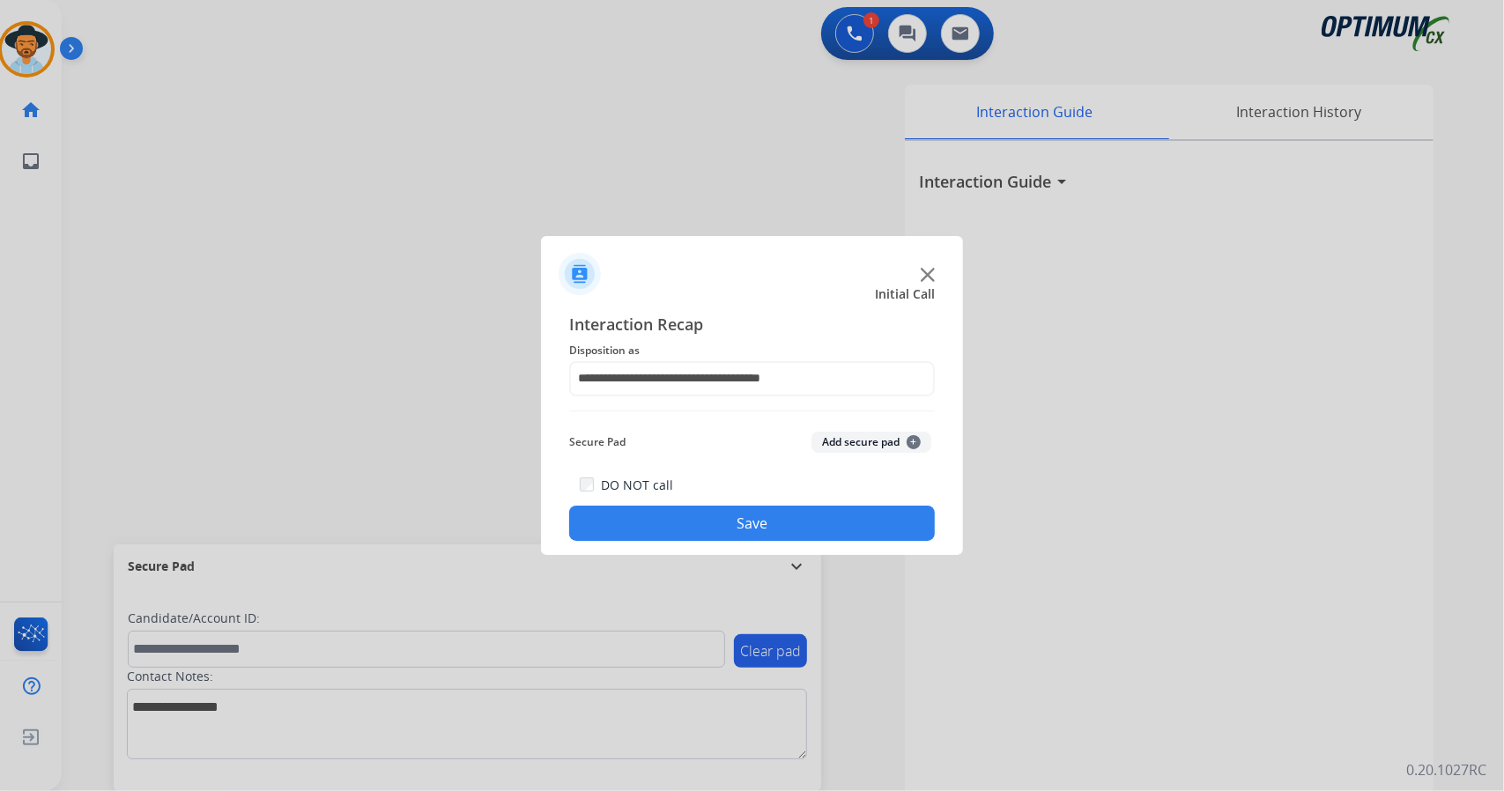
click at [656, 521] on button "Save" at bounding box center [752, 523] width 366 height 35
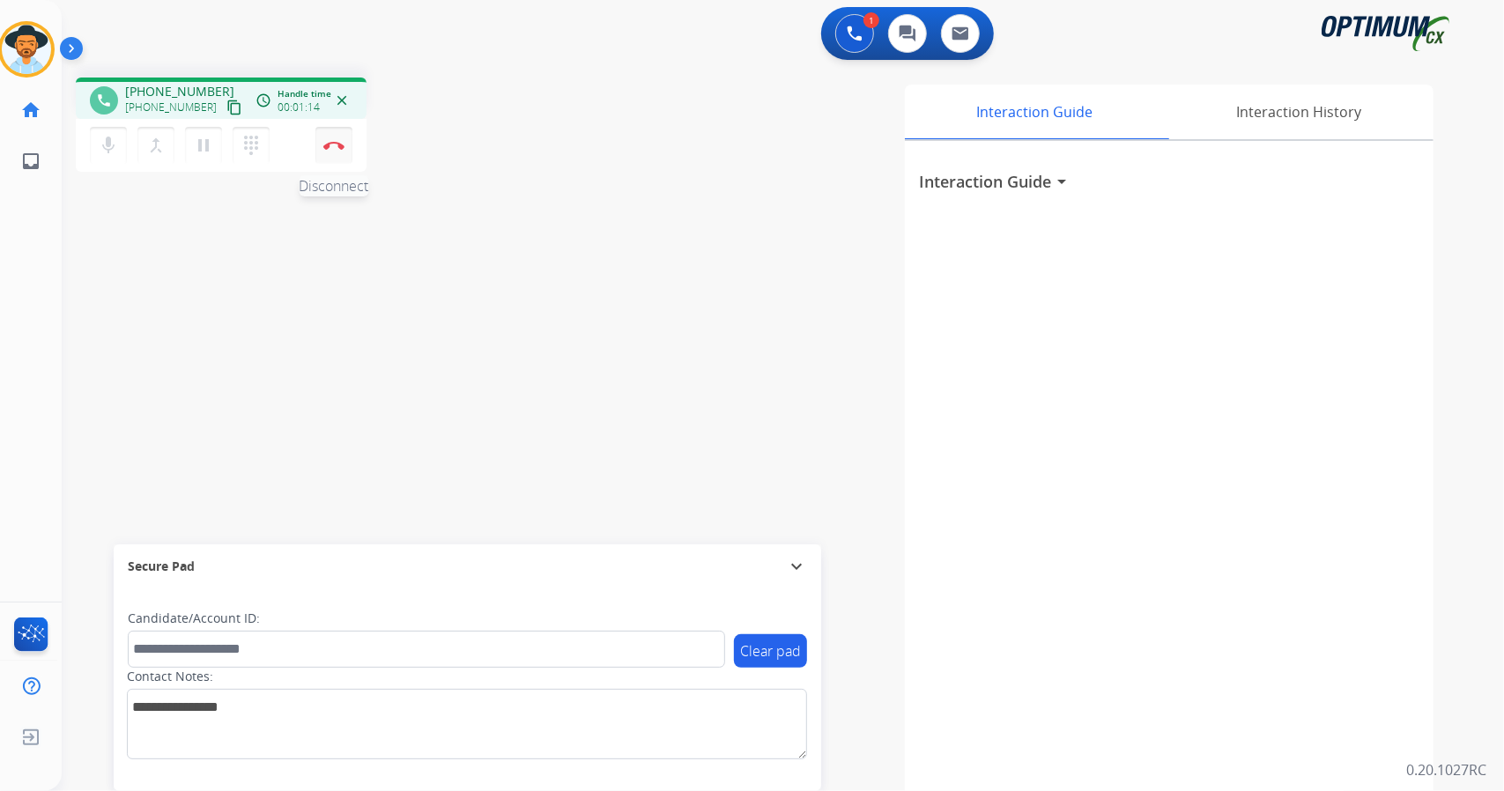
click at [323, 150] on button "Disconnect" at bounding box center [333, 145] width 37 height 37
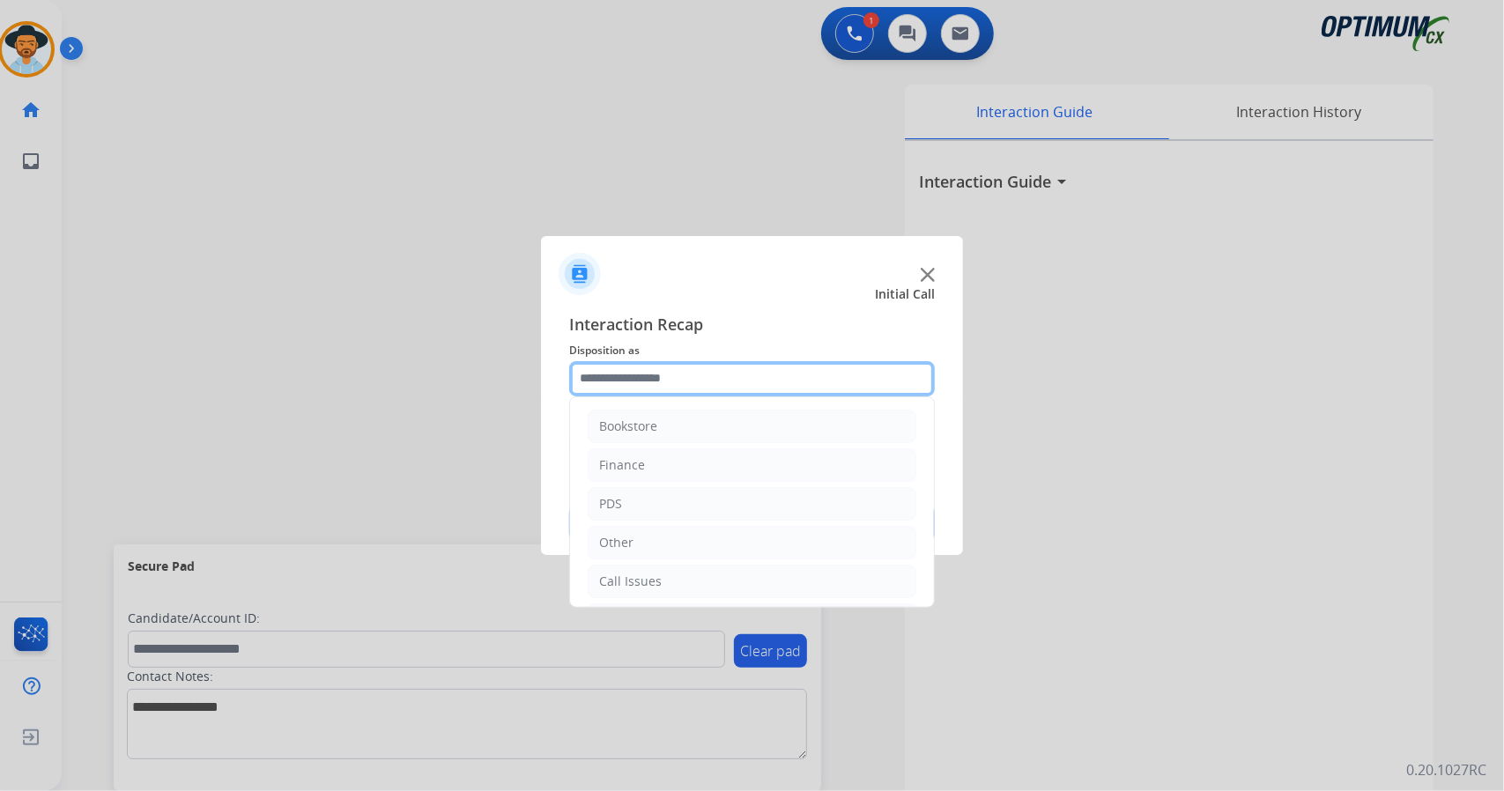
click at [878, 381] on input "text" at bounding box center [752, 378] width 366 height 35
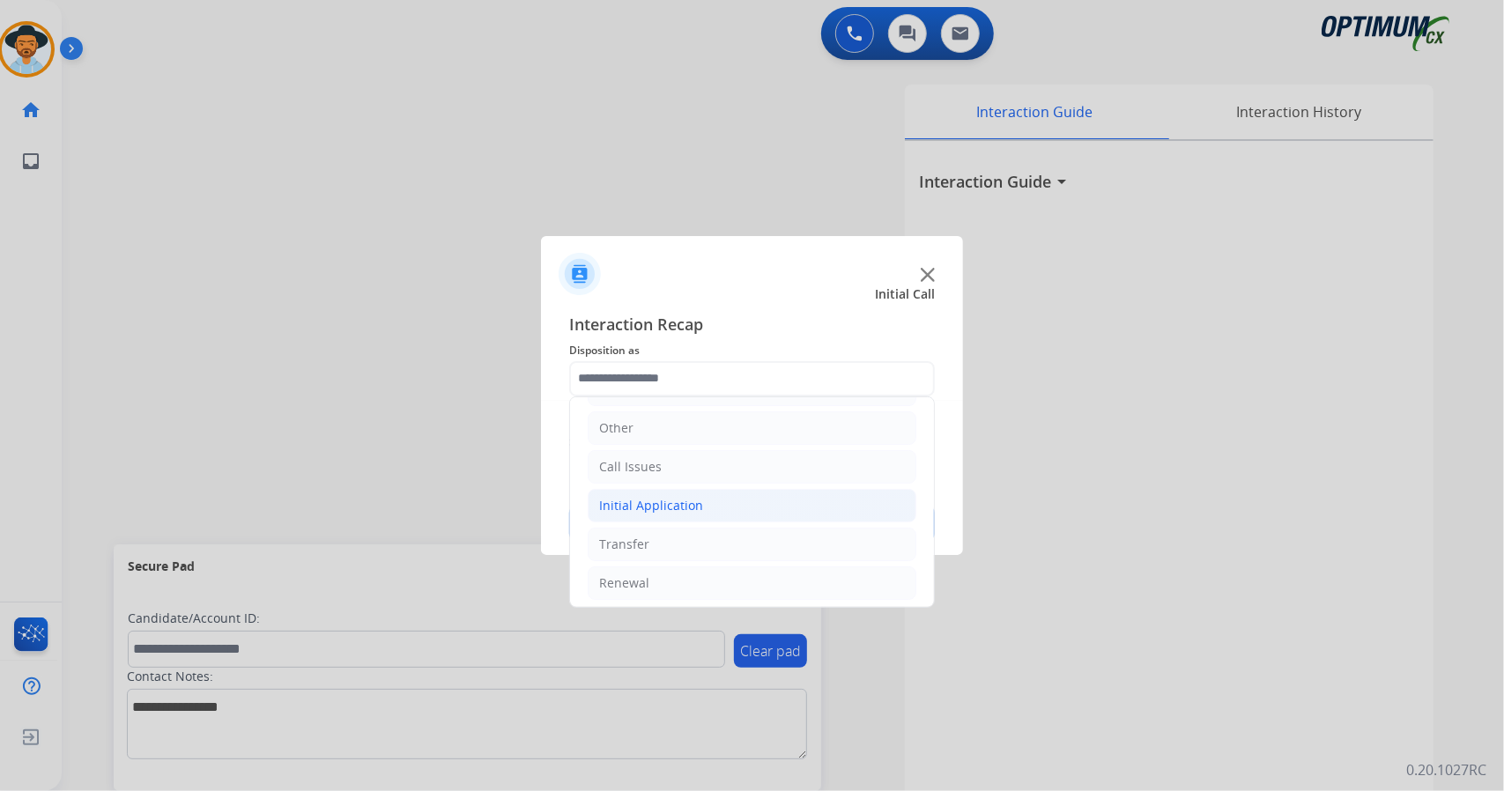
click at [736, 500] on li "Initial Application" at bounding box center [752, 505] width 329 height 33
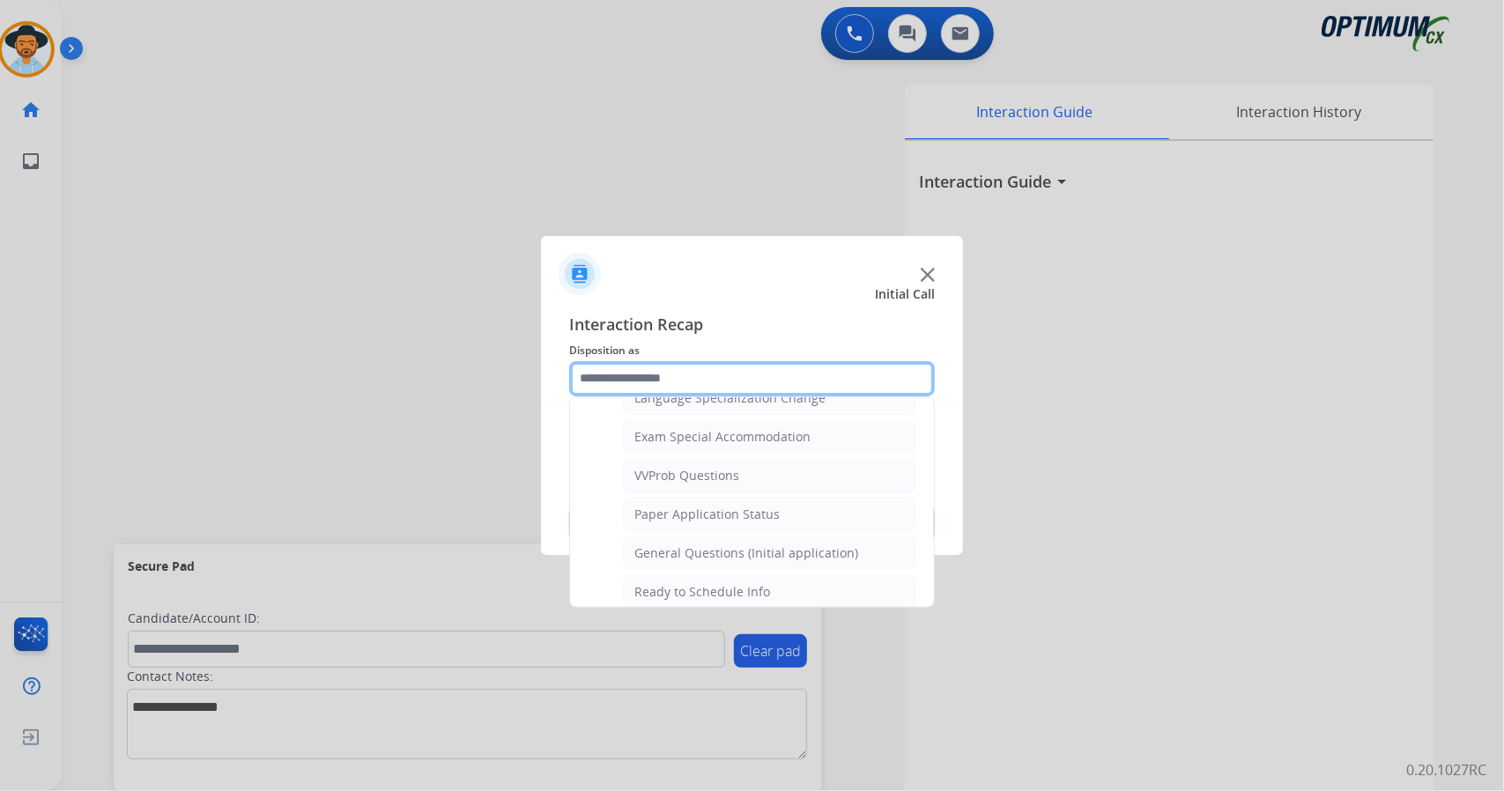
scroll to position [901, 0]
click at [733, 543] on div "General Questions (Initial application)" at bounding box center [746, 552] width 224 height 18
type input "**********"
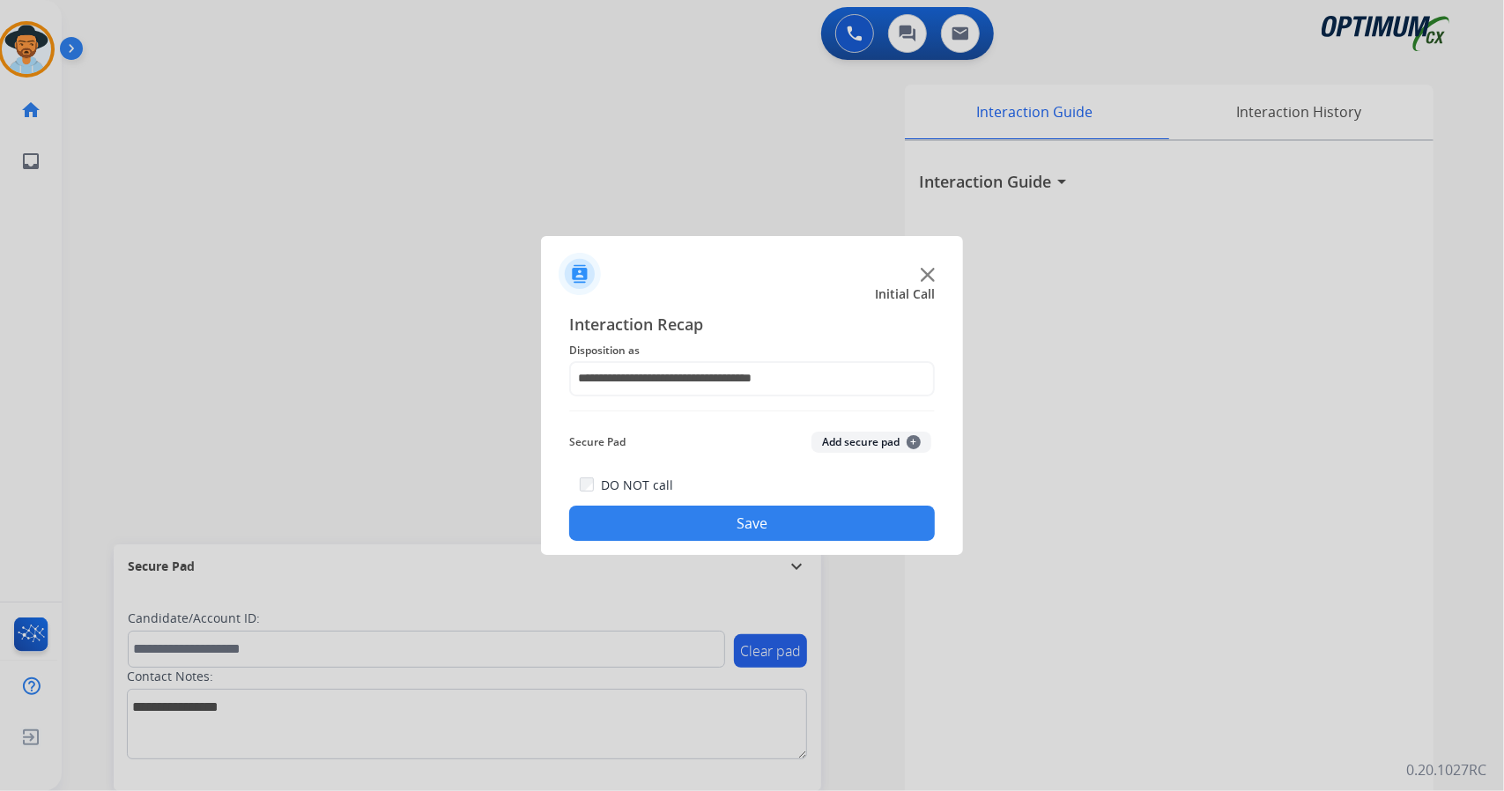
click at [733, 533] on button "Save" at bounding box center [752, 523] width 366 height 35
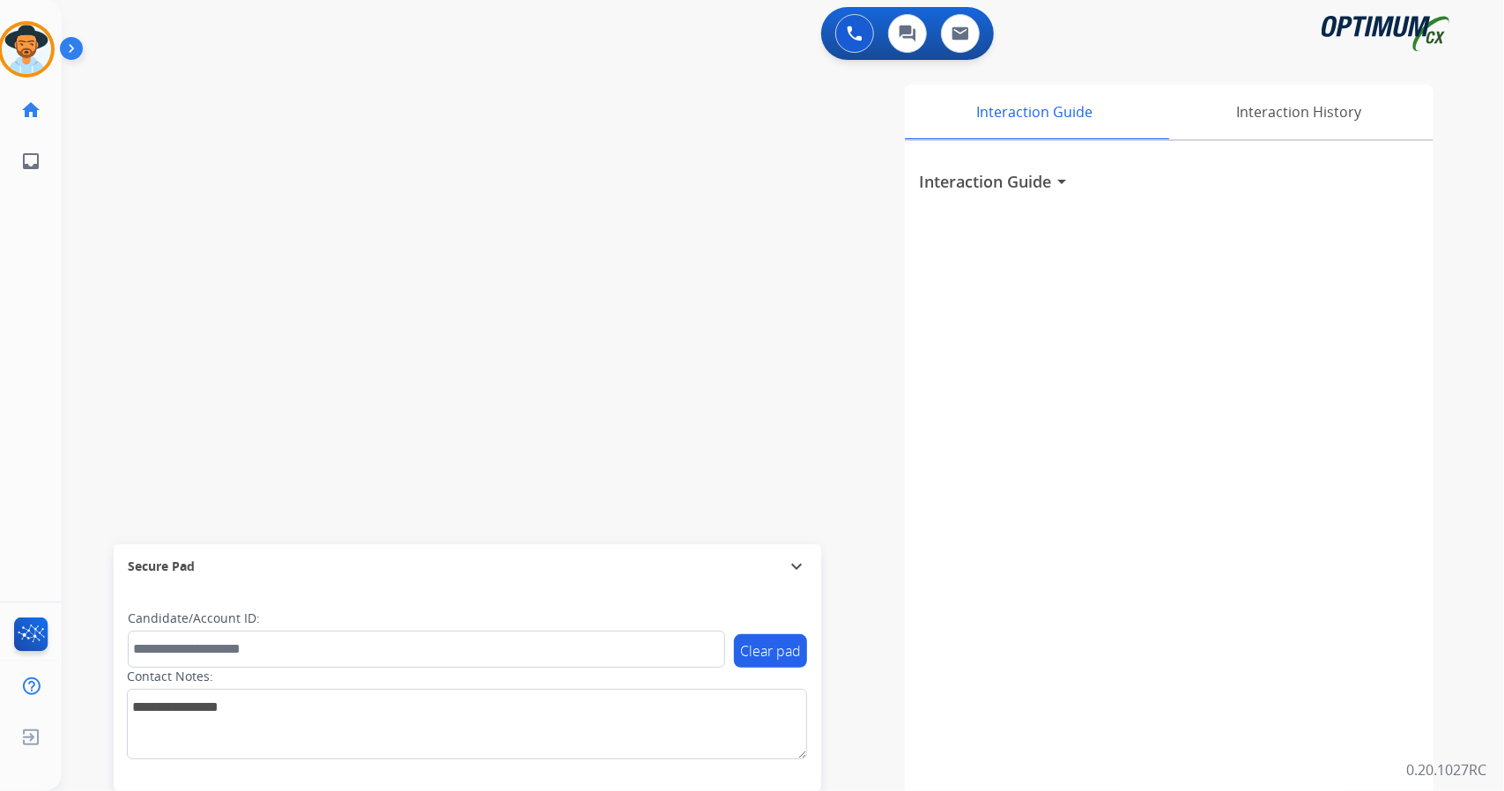
click at [425, 195] on div "swap_horiz Break voice bridge close_fullscreen Connect 3-Way Call merge_type Se…" at bounding box center [762, 430] width 1400 height 735
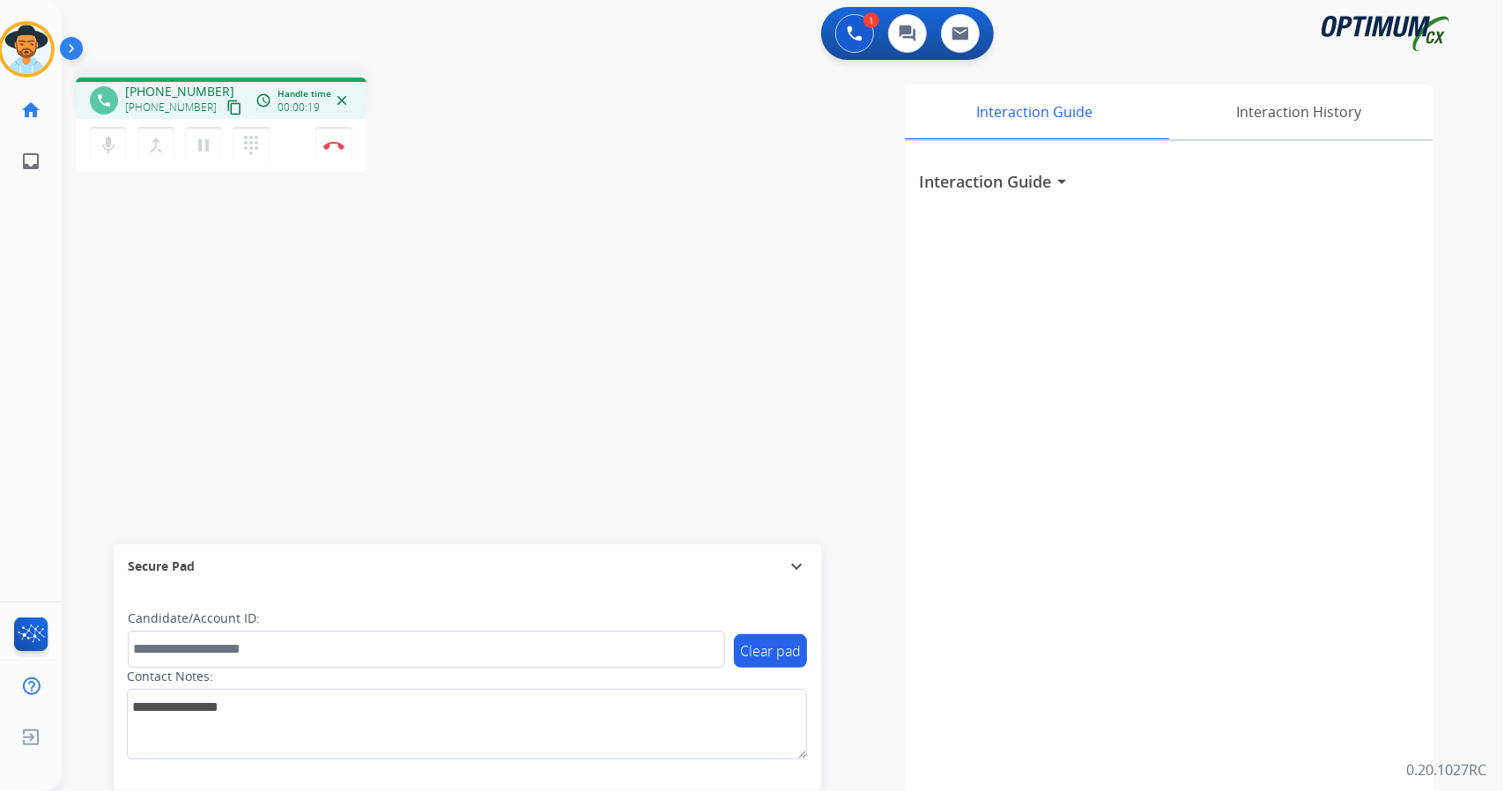
click at [109, 308] on div "phone [PHONE_NUMBER] [PHONE_NUMBER] content_copy access_time Call metrics Queue…" at bounding box center [762, 430] width 1400 height 735
click at [347, 151] on button "Disconnect" at bounding box center [333, 145] width 37 height 37
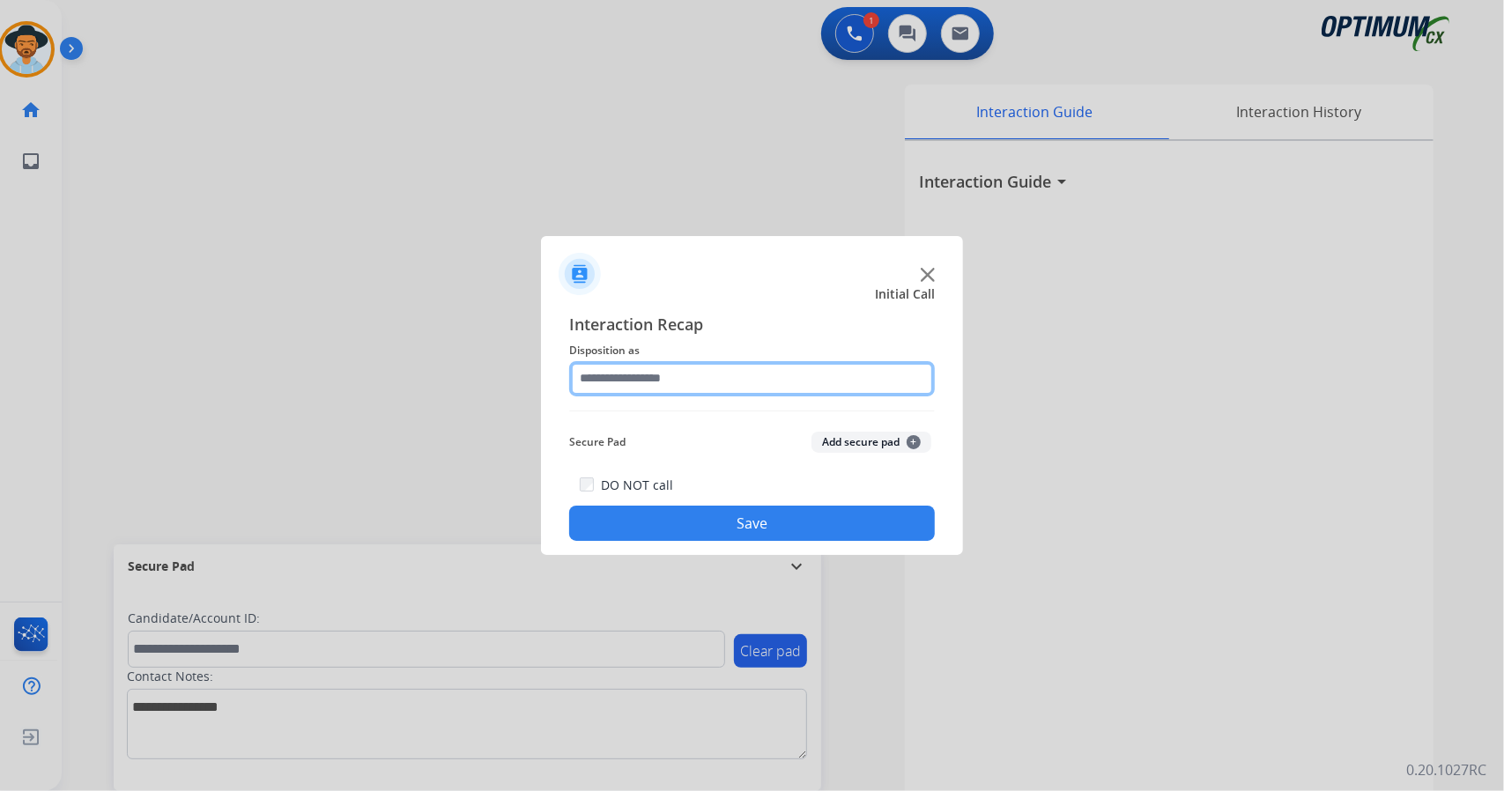
click at [624, 389] on input "text" at bounding box center [752, 378] width 366 height 35
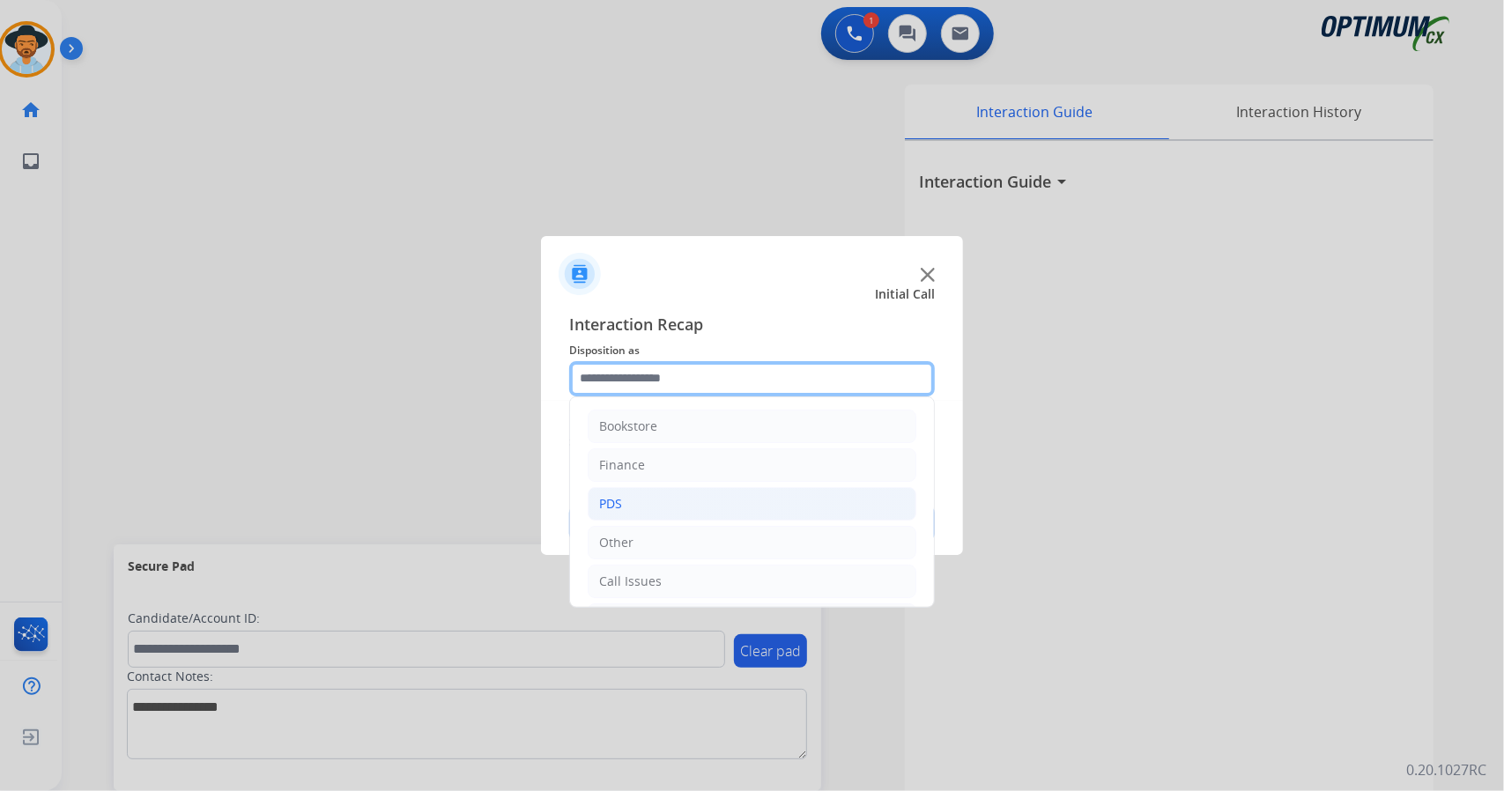
scroll to position [115, 0]
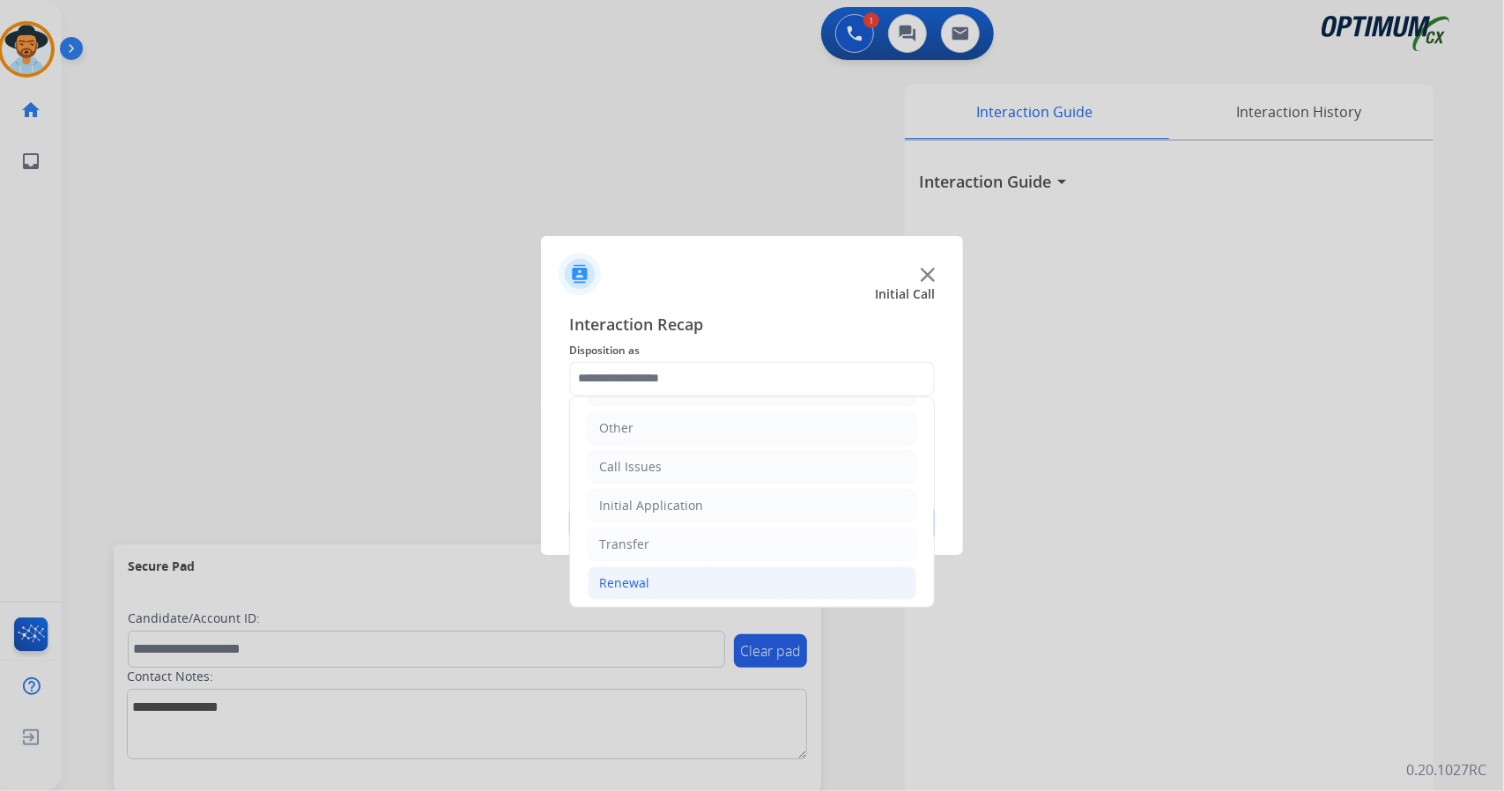
click at [658, 567] on li "Renewal" at bounding box center [752, 583] width 329 height 33
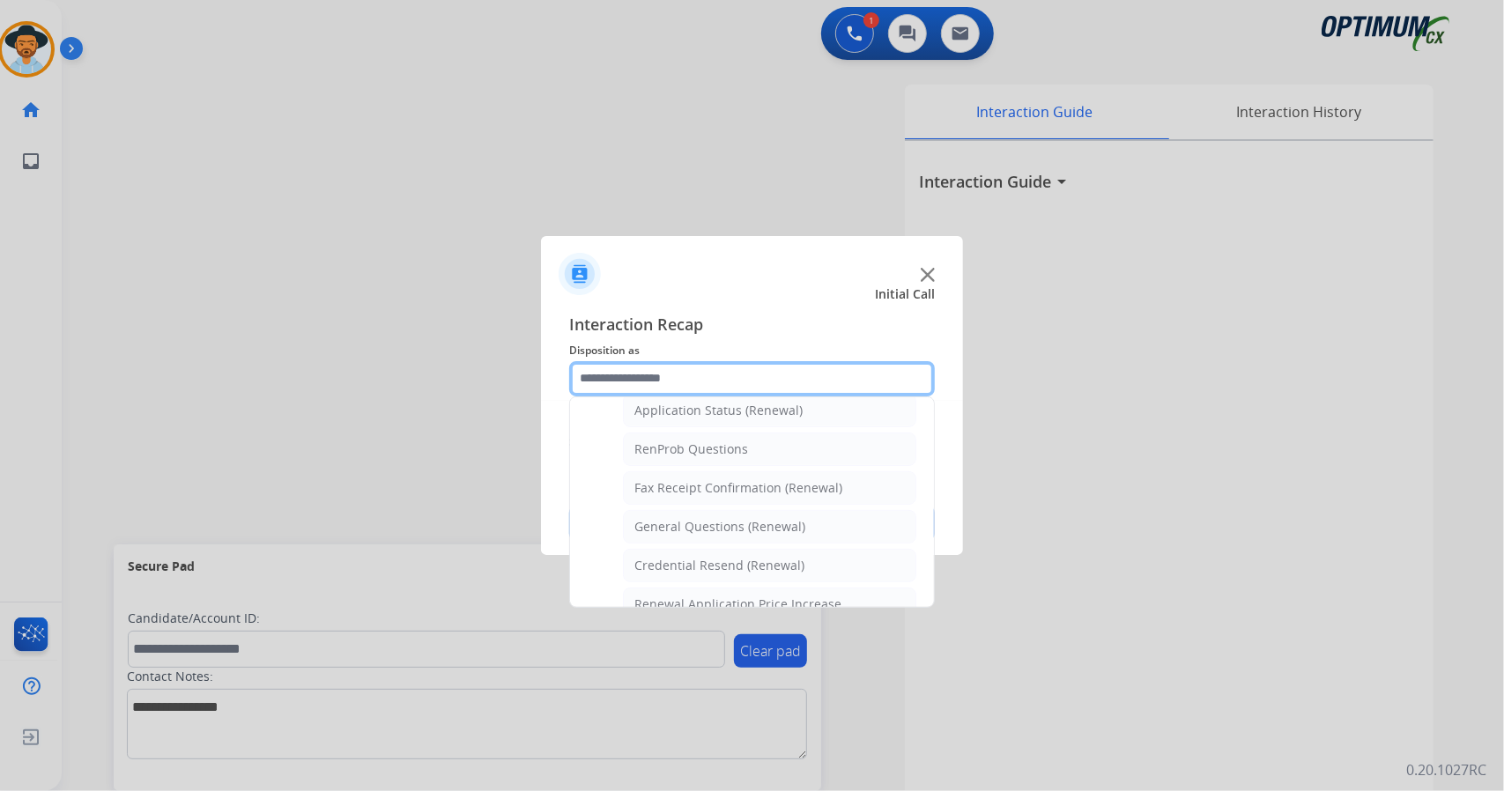
scroll to position [370, 0]
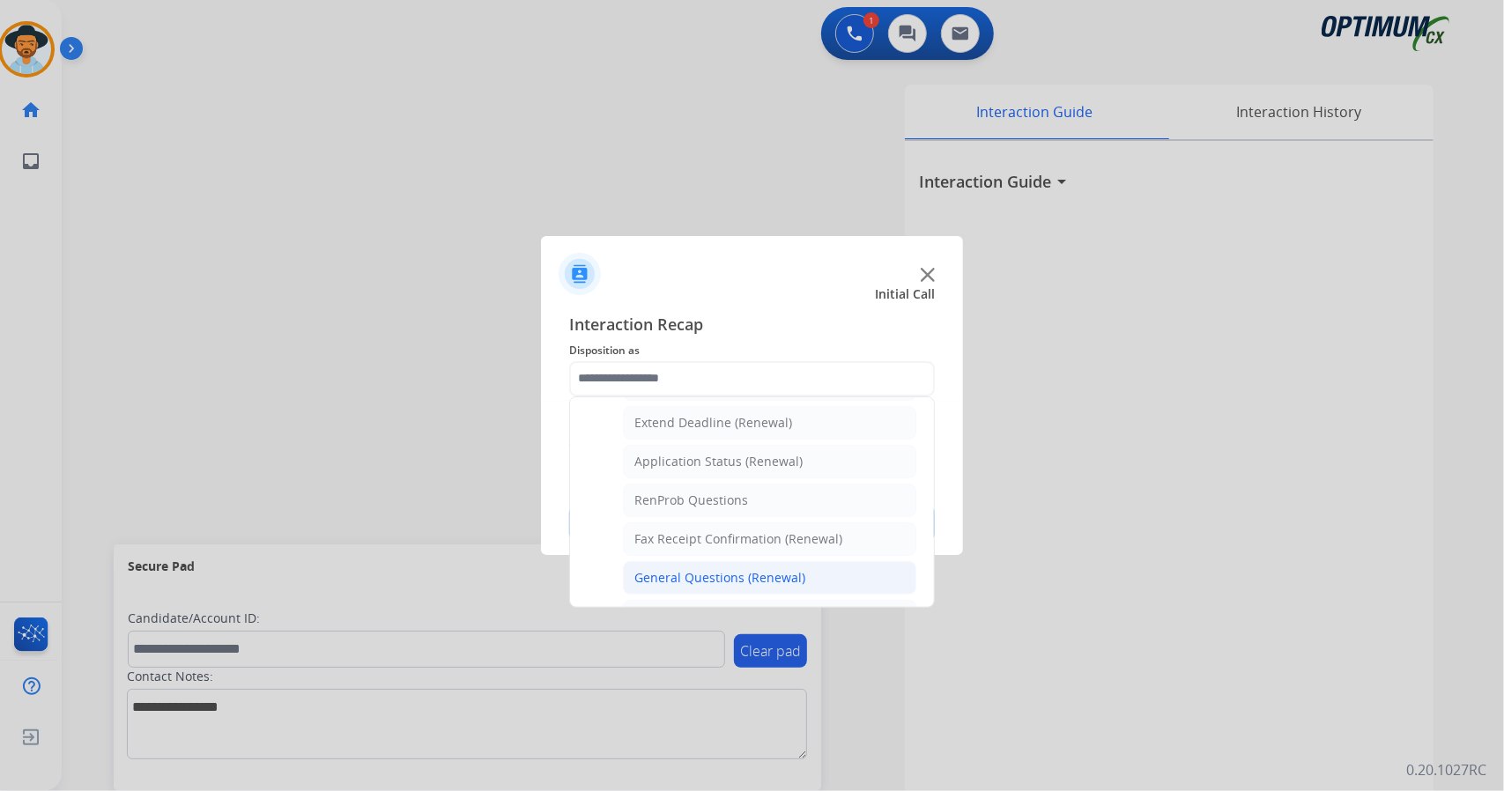
click at [645, 569] on div "General Questions (Renewal)" at bounding box center [719, 578] width 171 height 18
type input "**********"
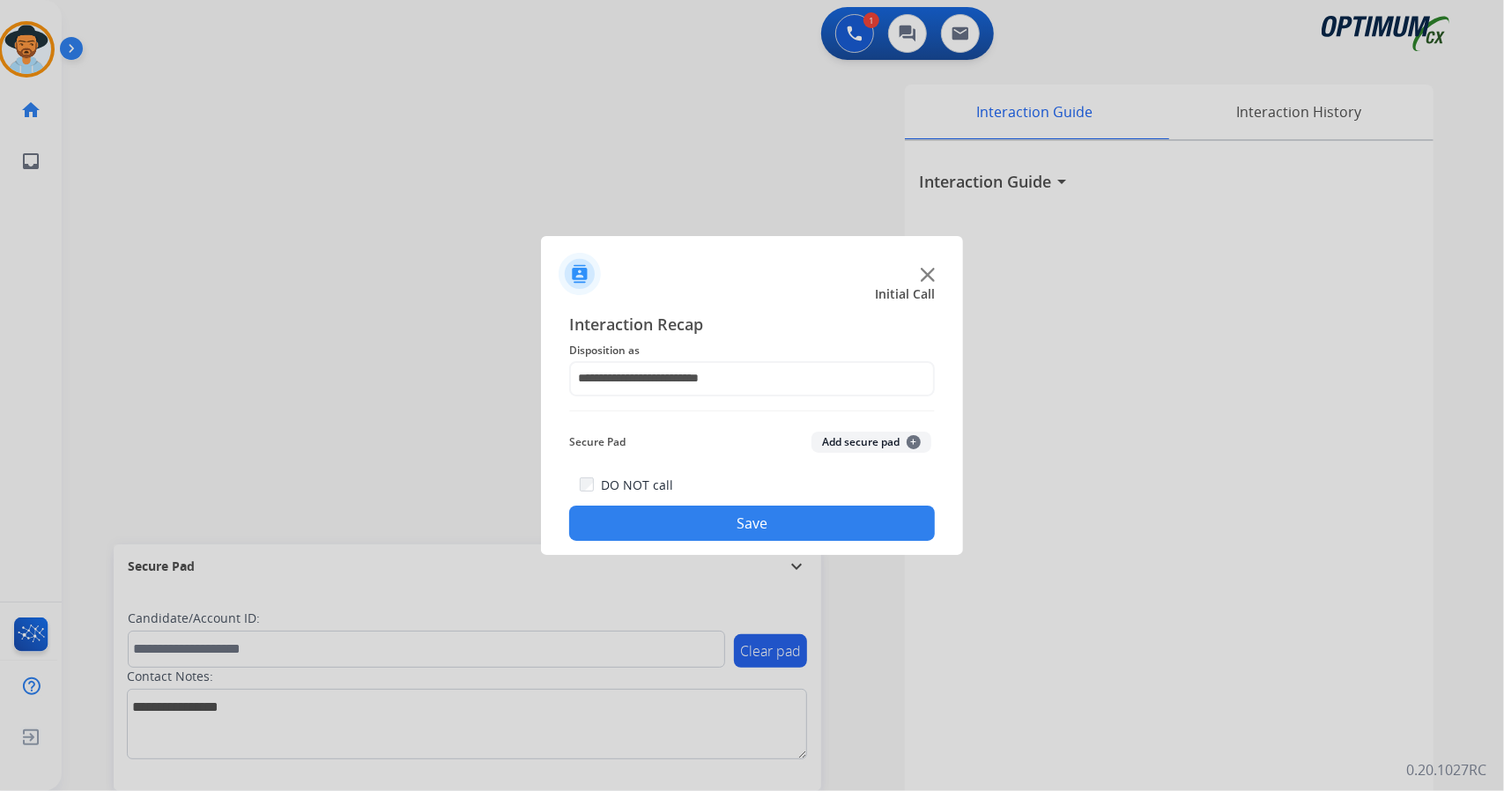
click at [664, 540] on button "Save" at bounding box center [752, 523] width 366 height 35
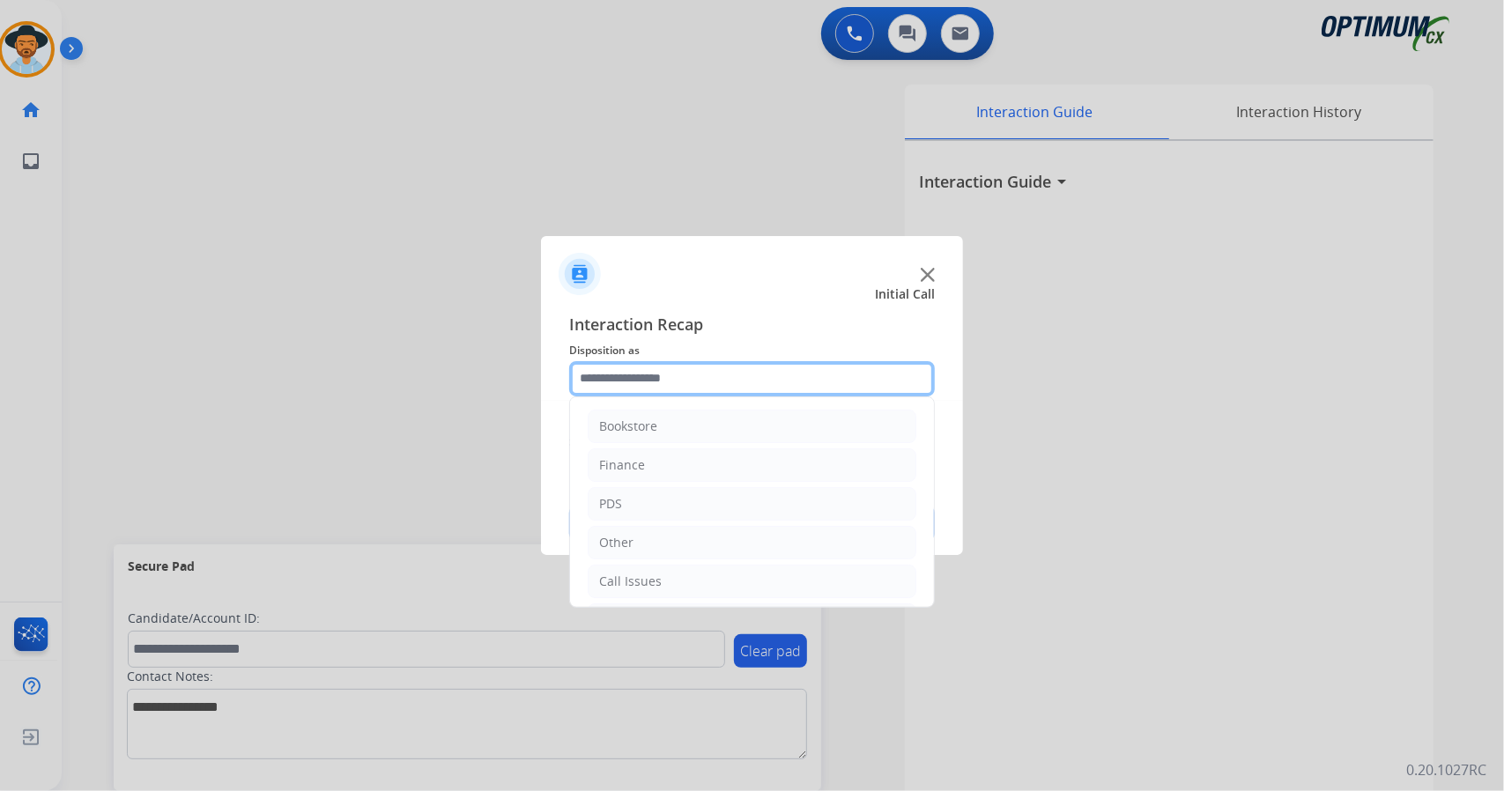
click at [726, 382] on input "text" at bounding box center [752, 378] width 366 height 35
click at [746, 567] on li "Call Issues" at bounding box center [752, 581] width 329 height 33
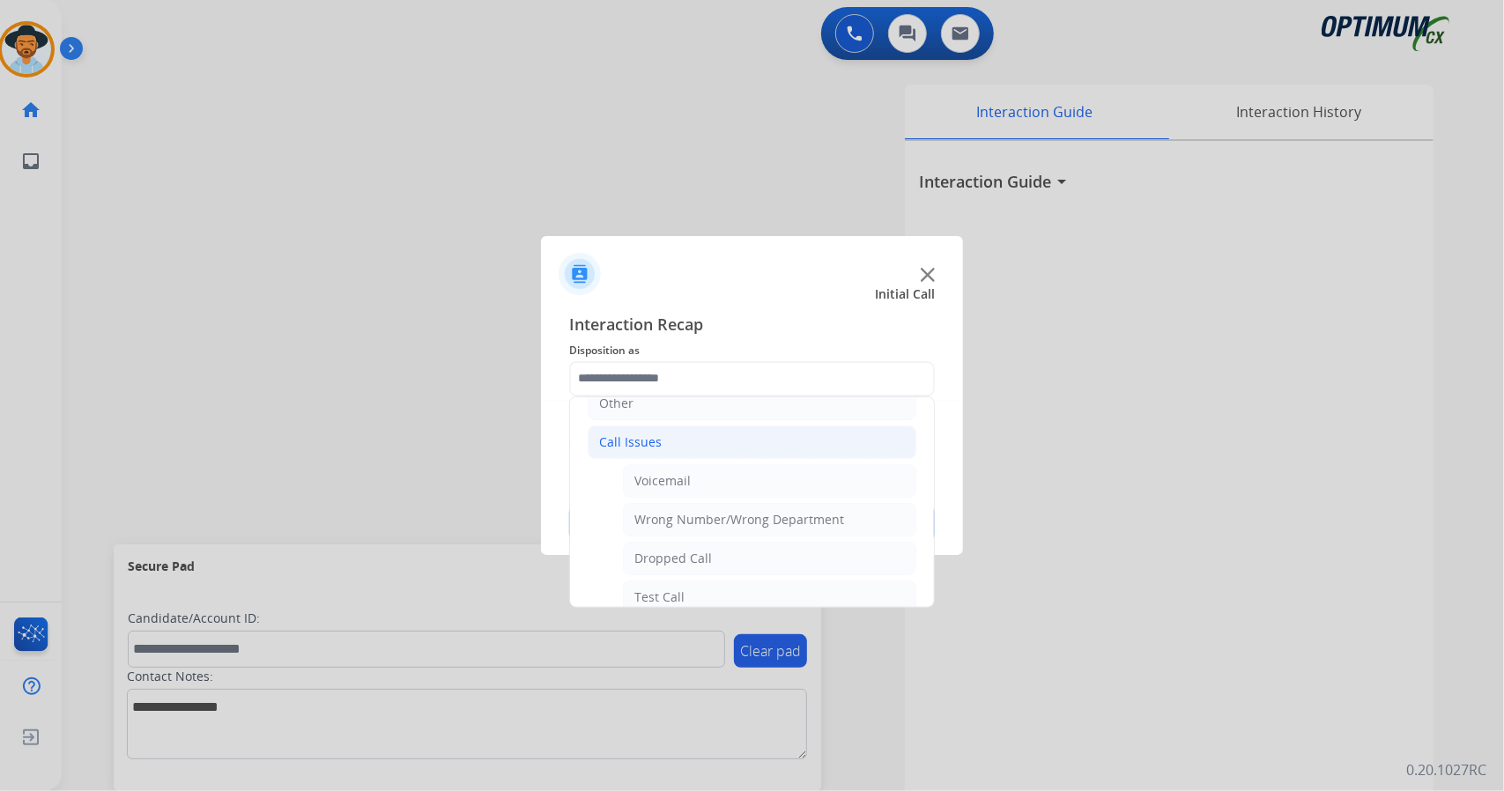
click at [746, 567] on li "Dropped Call" at bounding box center [769, 558] width 293 height 33
type input "**********"
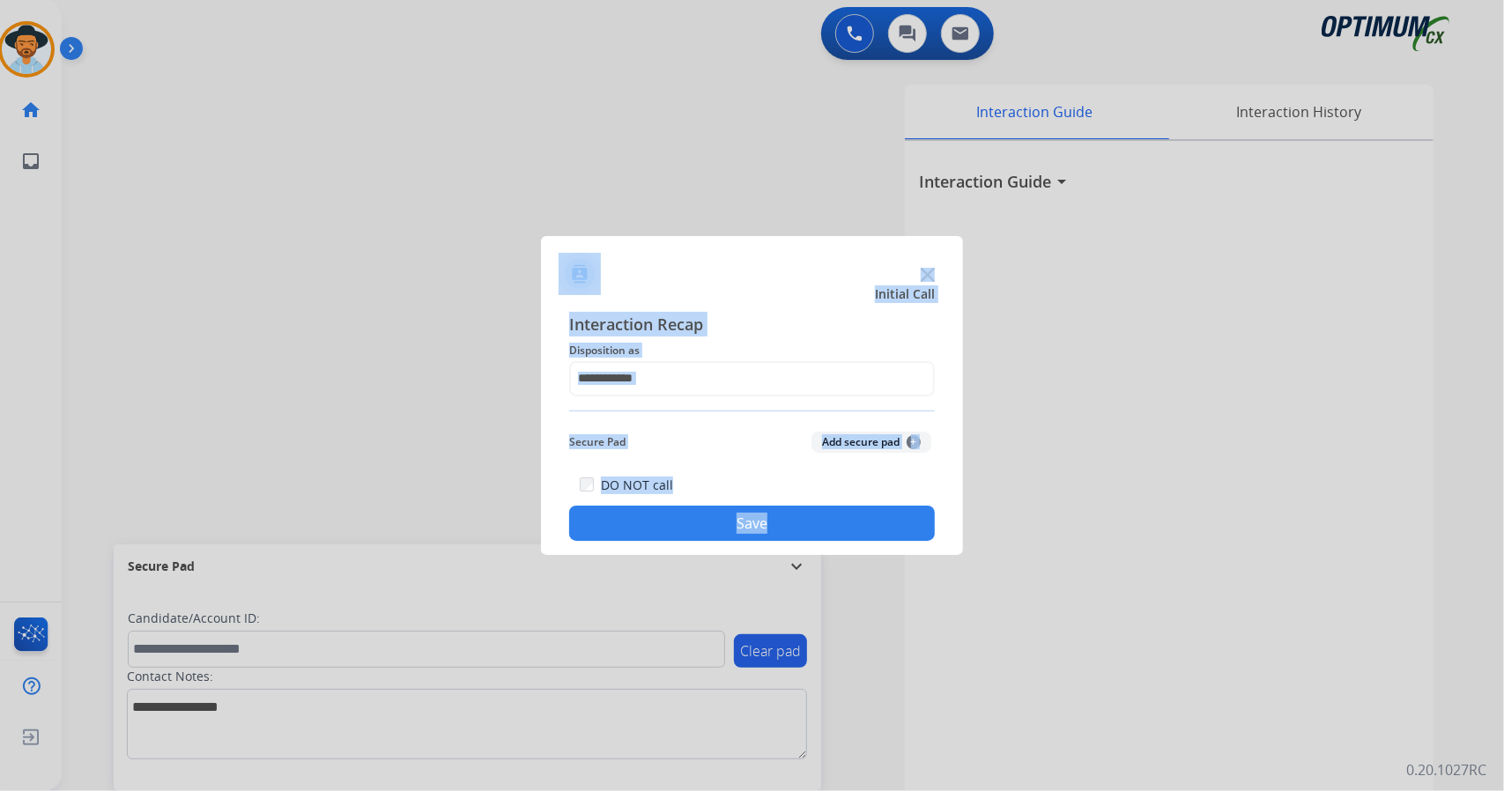
drag, startPoint x: 746, startPoint y: 567, endPoint x: 743, endPoint y: 510, distance: 56.5
click at [0, 510] on app-contact-recap-modal "**********" at bounding box center [0, 395] width 0 height 791
click at [743, 510] on button "Save" at bounding box center [752, 523] width 366 height 35
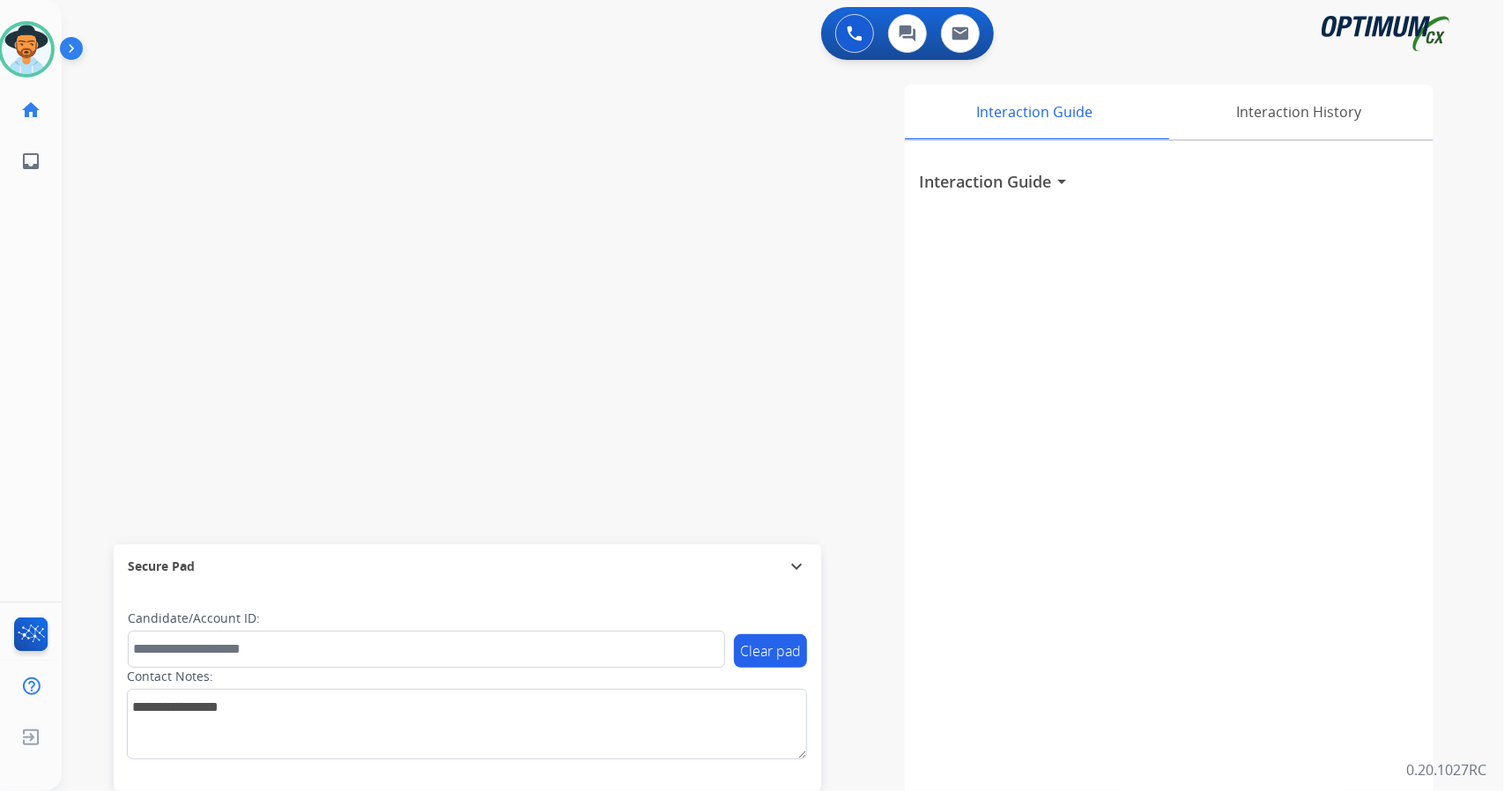
click at [113, 410] on div "swap_horiz Break voice bridge close_fullscreen Connect 3-Way Call merge_type Se…" at bounding box center [762, 430] width 1400 height 735
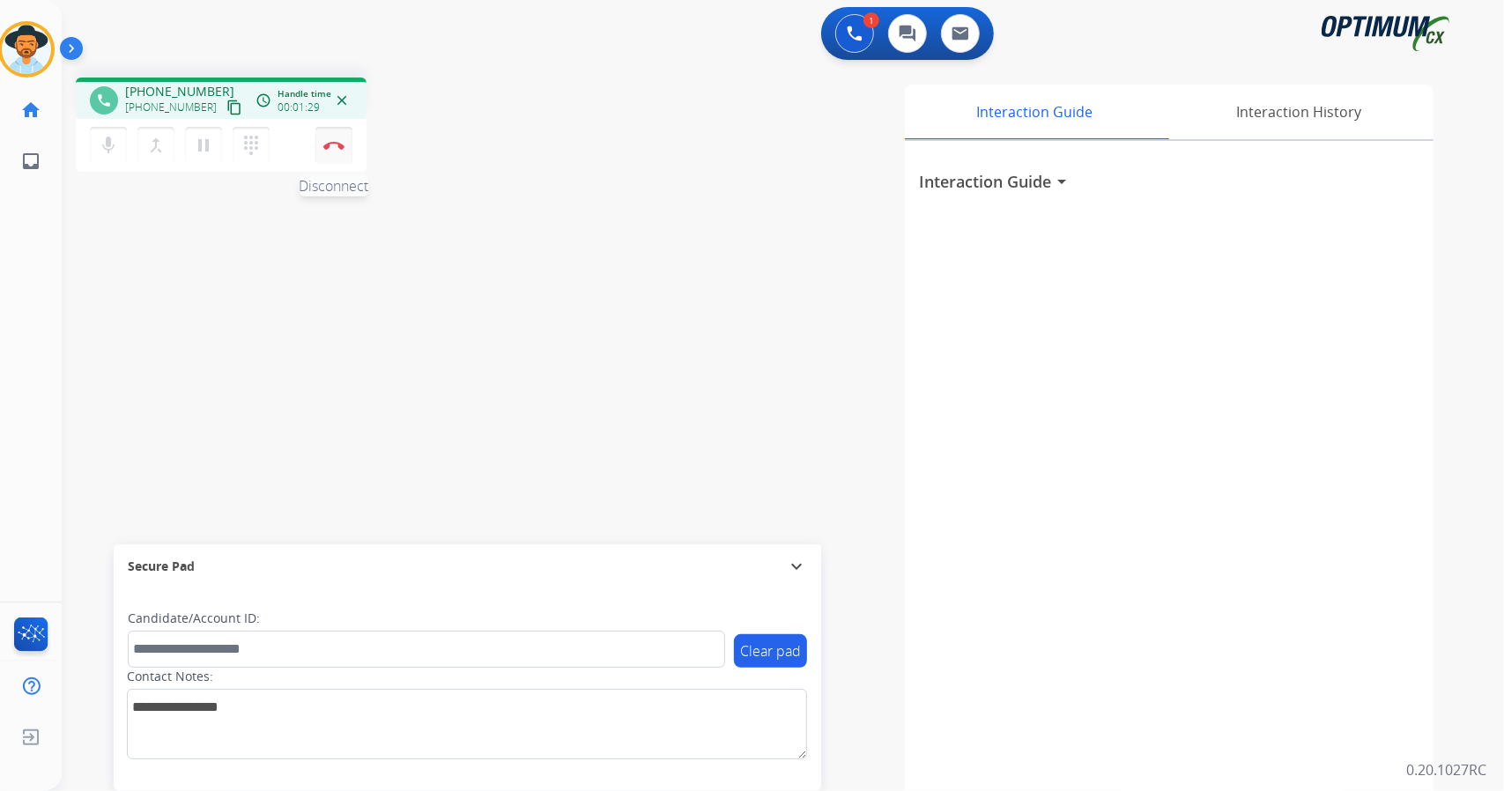
click at [333, 145] on img at bounding box center [333, 145] width 21 height 9
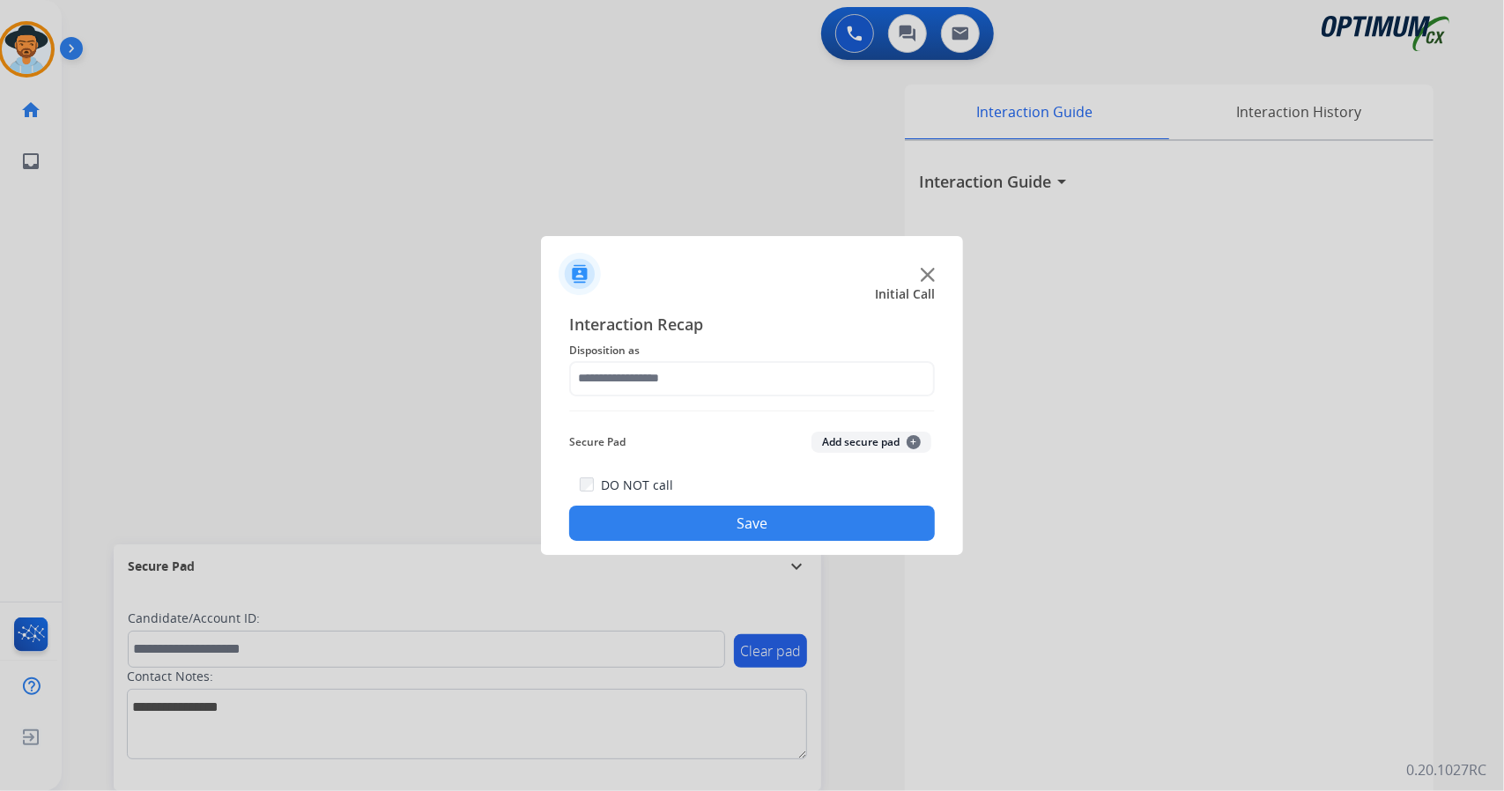
drag, startPoint x: 790, startPoint y: 400, endPoint x: 780, endPoint y: 377, distance: 24.9
click at [780, 377] on div "Interaction Recap Disposition as Secure Pad Add secure pad + DO NOT call Save" at bounding box center [752, 427] width 366 height 230
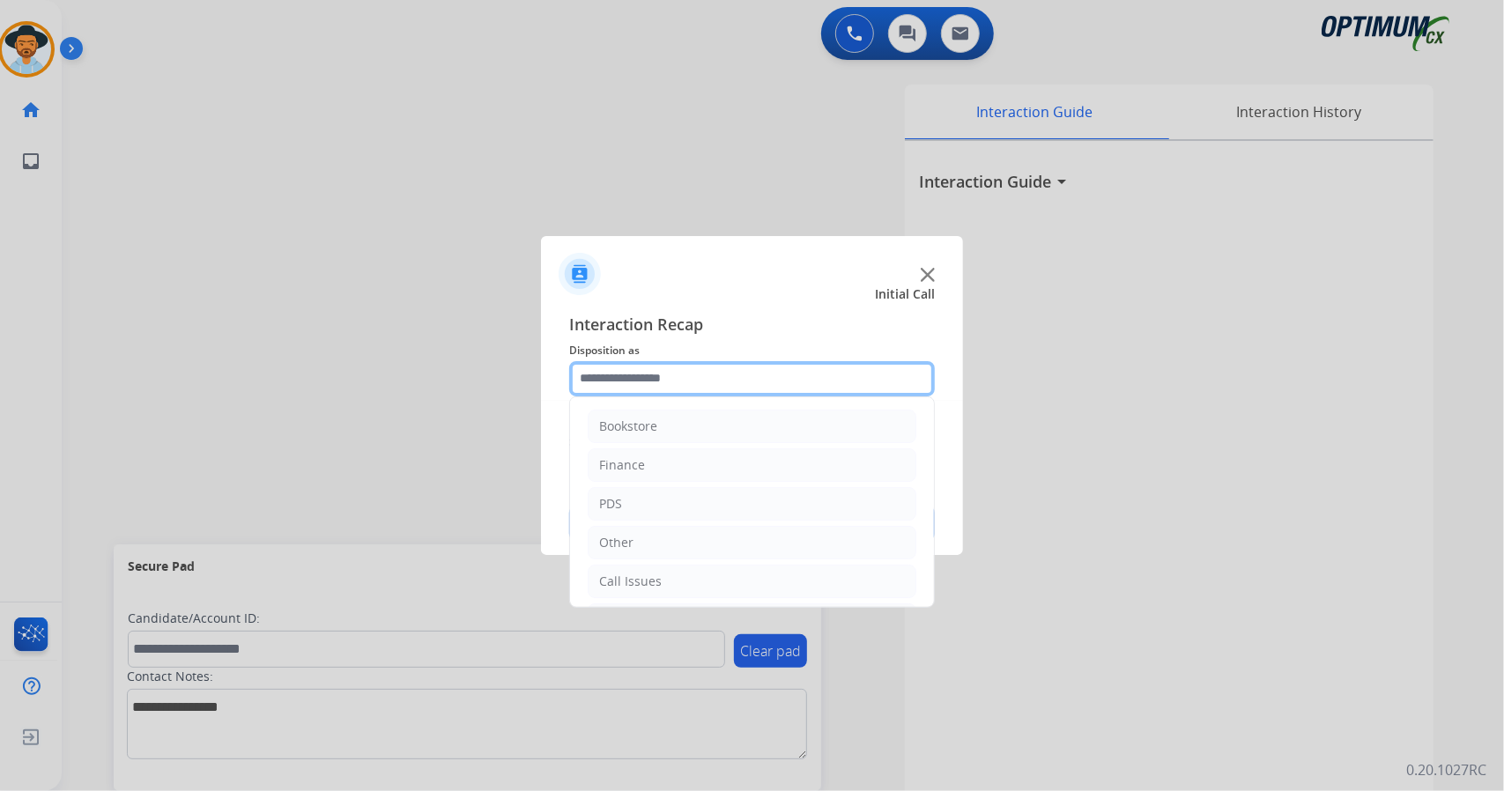
click at [780, 377] on input "text" at bounding box center [752, 378] width 366 height 35
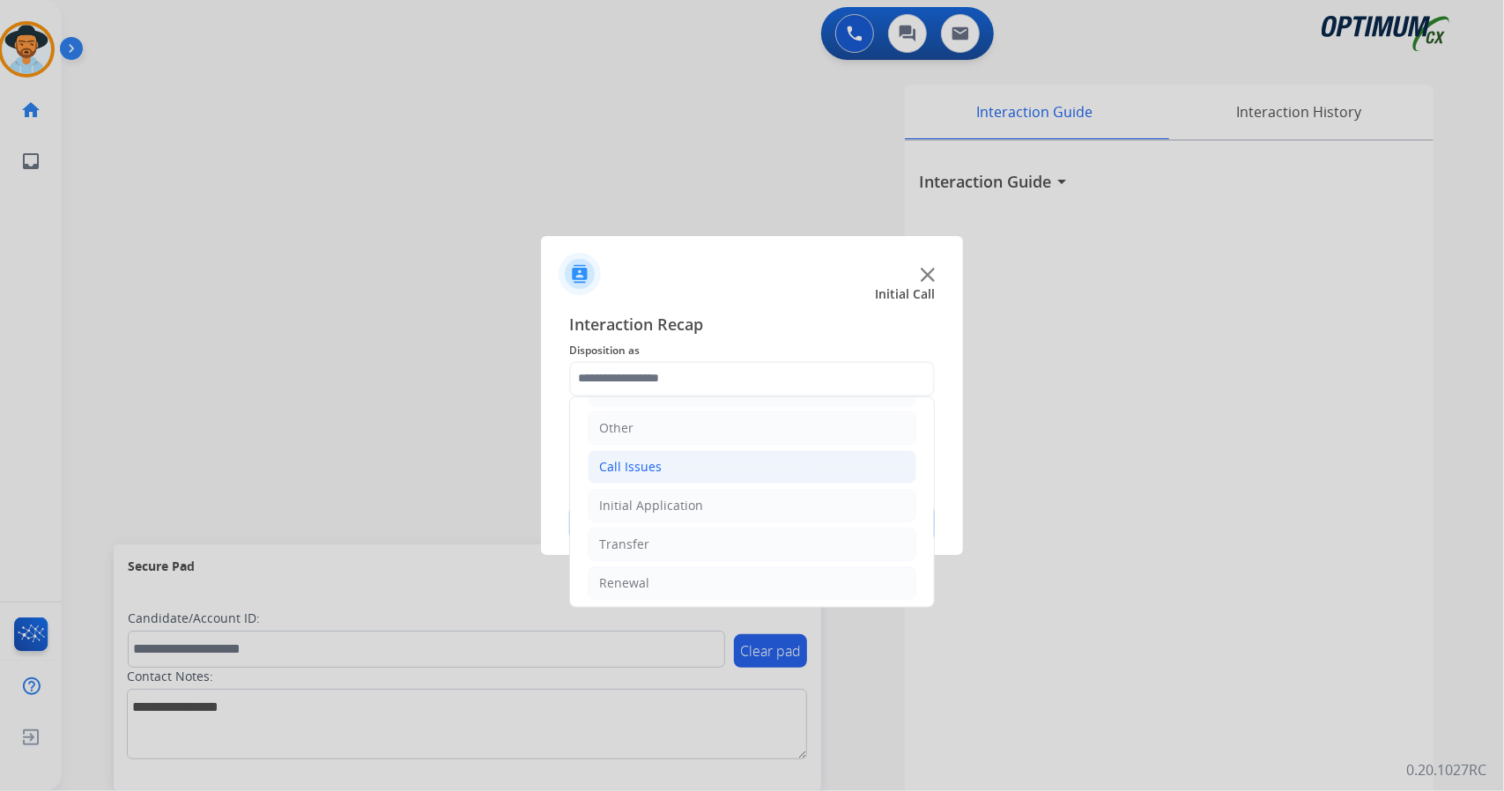
click at [747, 466] on li "Call Issues" at bounding box center [752, 466] width 329 height 33
click at [762, 536] on div "Wrong Number/Wrong Department" at bounding box center [739, 545] width 210 height 18
type input "**********"
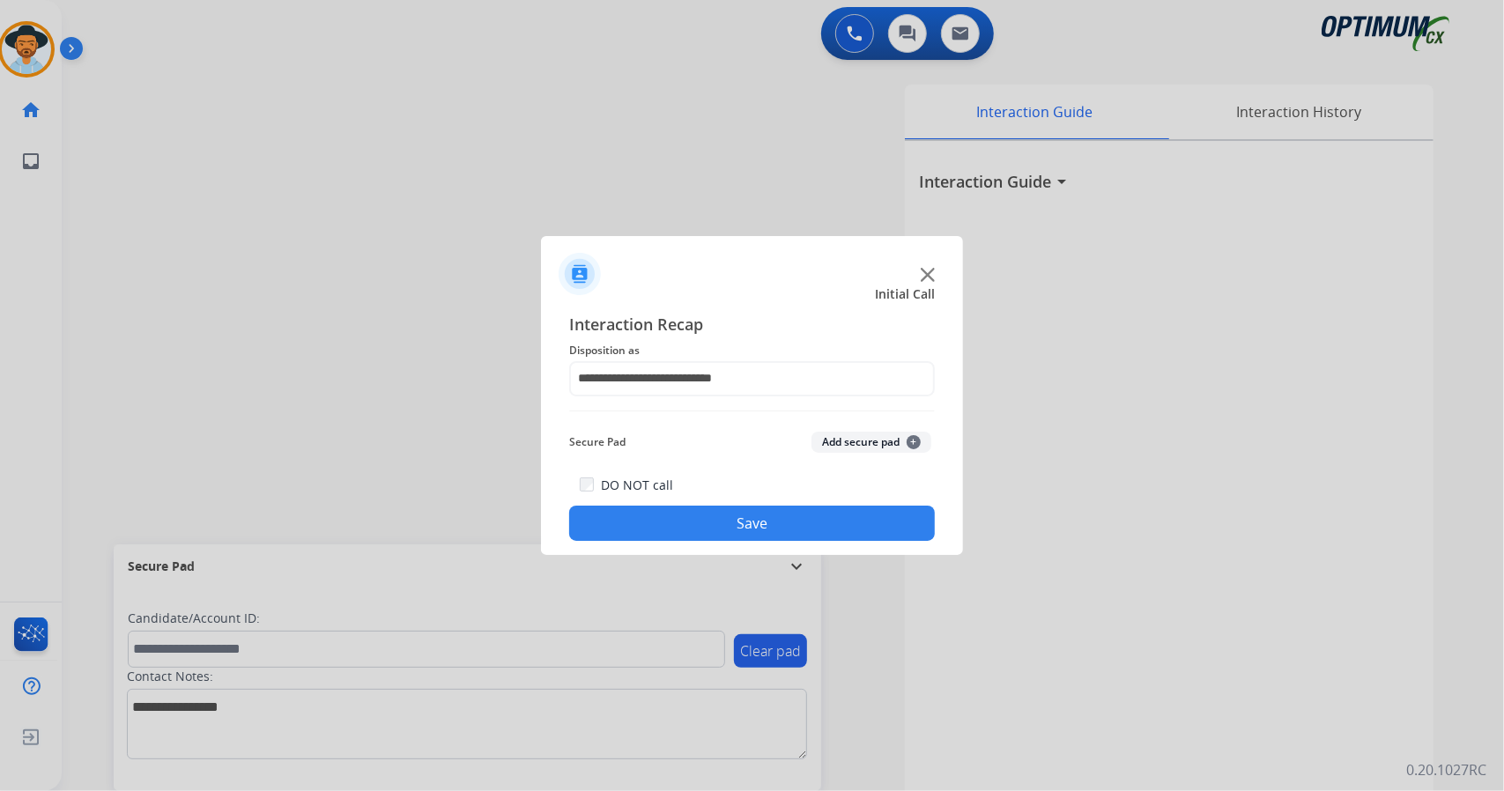
click at [757, 523] on button "Save" at bounding box center [752, 523] width 366 height 35
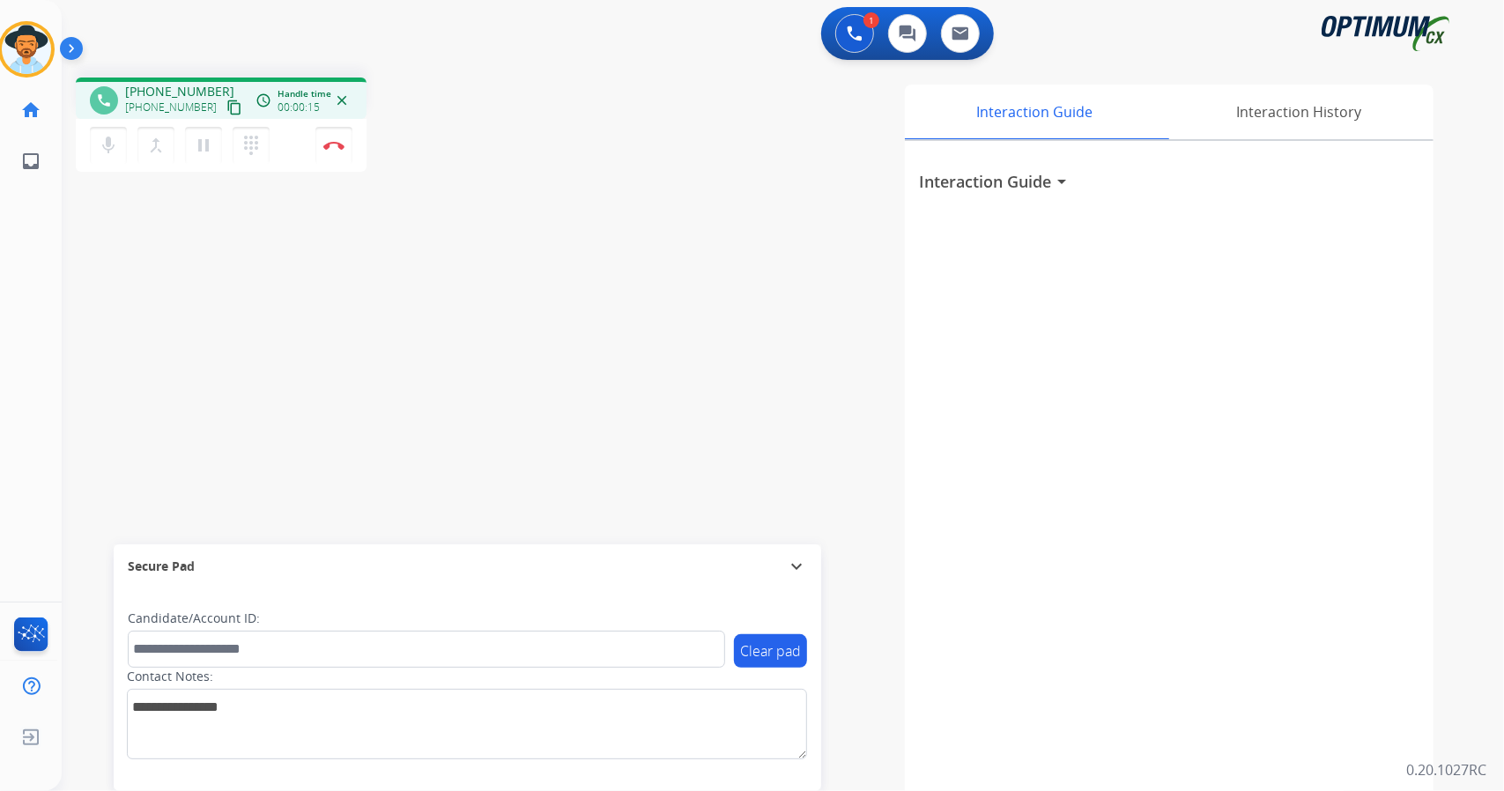
click at [122, 348] on div "phone [PHONE_NUMBER] [PHONE_NUMBER] content_copy access_time Call metrics Queue…" at bounding box center [762, 430] width 1400 height 735
click at [96, 373] on div "phone [PHONE_NUMBER] [PHONE_NUMBER] content_copy access_time Call metrics Queue…" at bounding box center [762, 430] width 1400 height 735
click at [323, 155] on button "Disconnect" at bounding box center [333, 145] width 37 height 37
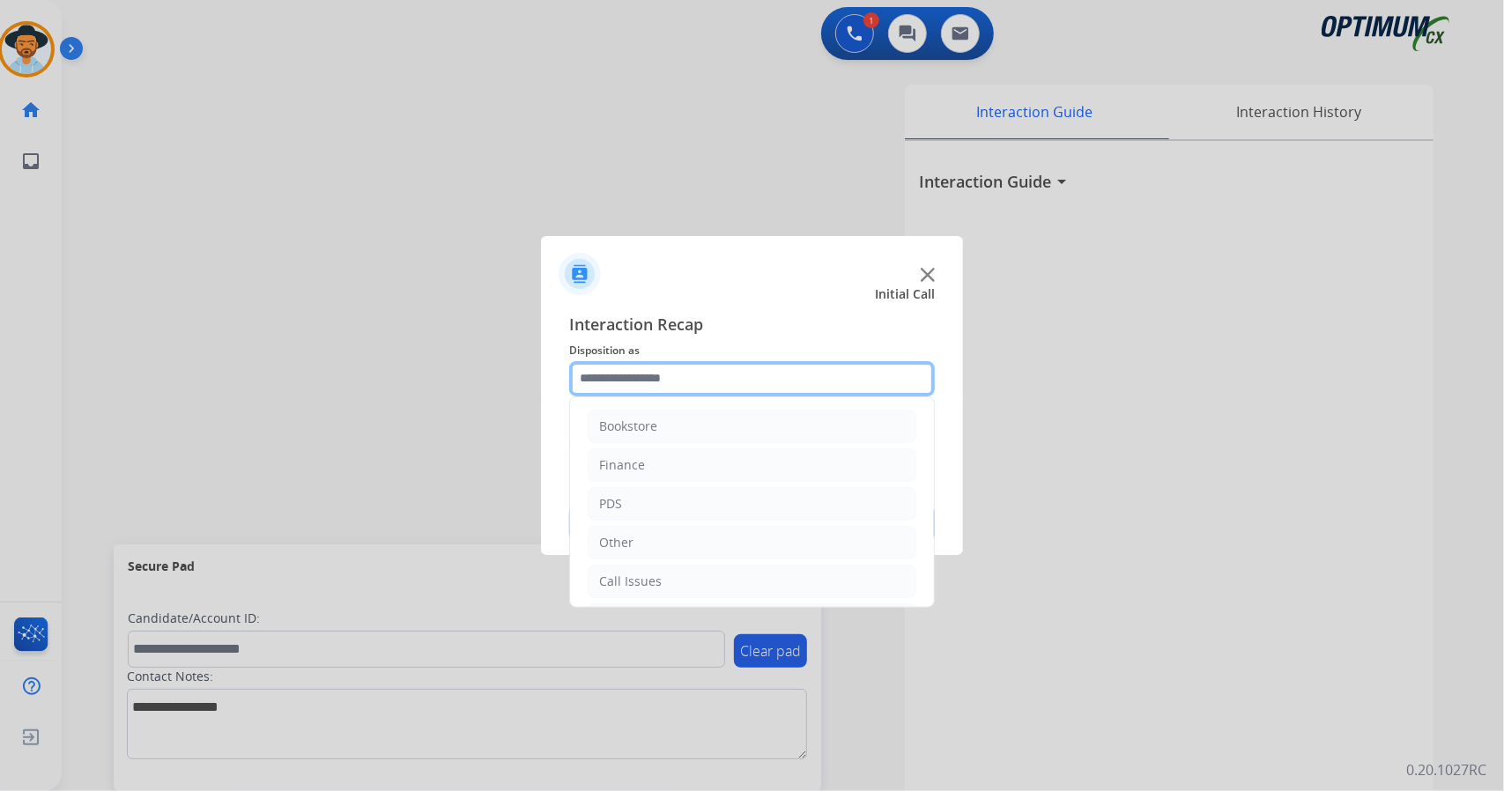
click at [631, 383] on input "text" at bounding box center [752, 378] width 366 height 35
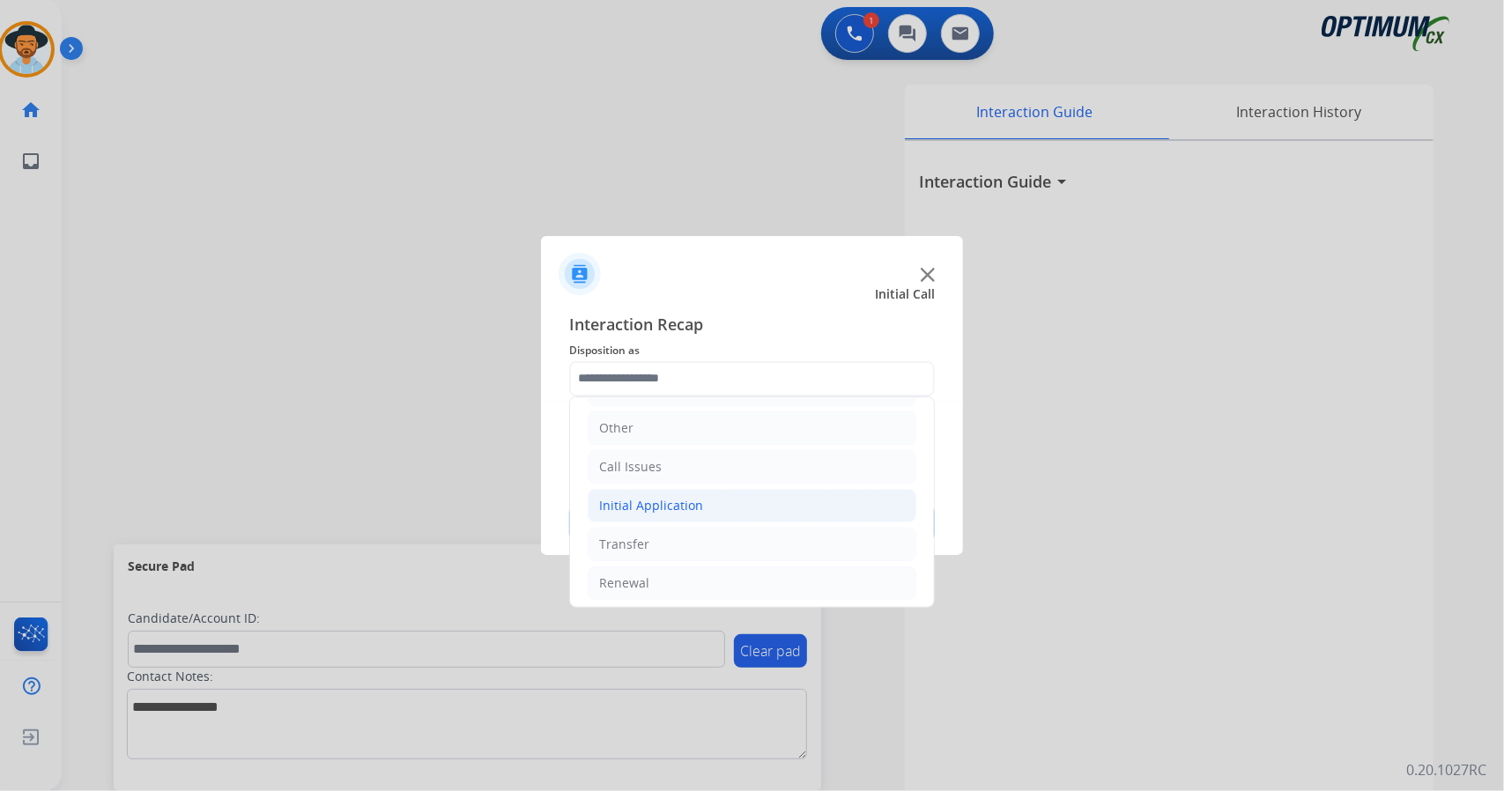
click at [684, 511] on li "Initial Application" at bounding box center [752, 505] width 329 height 33
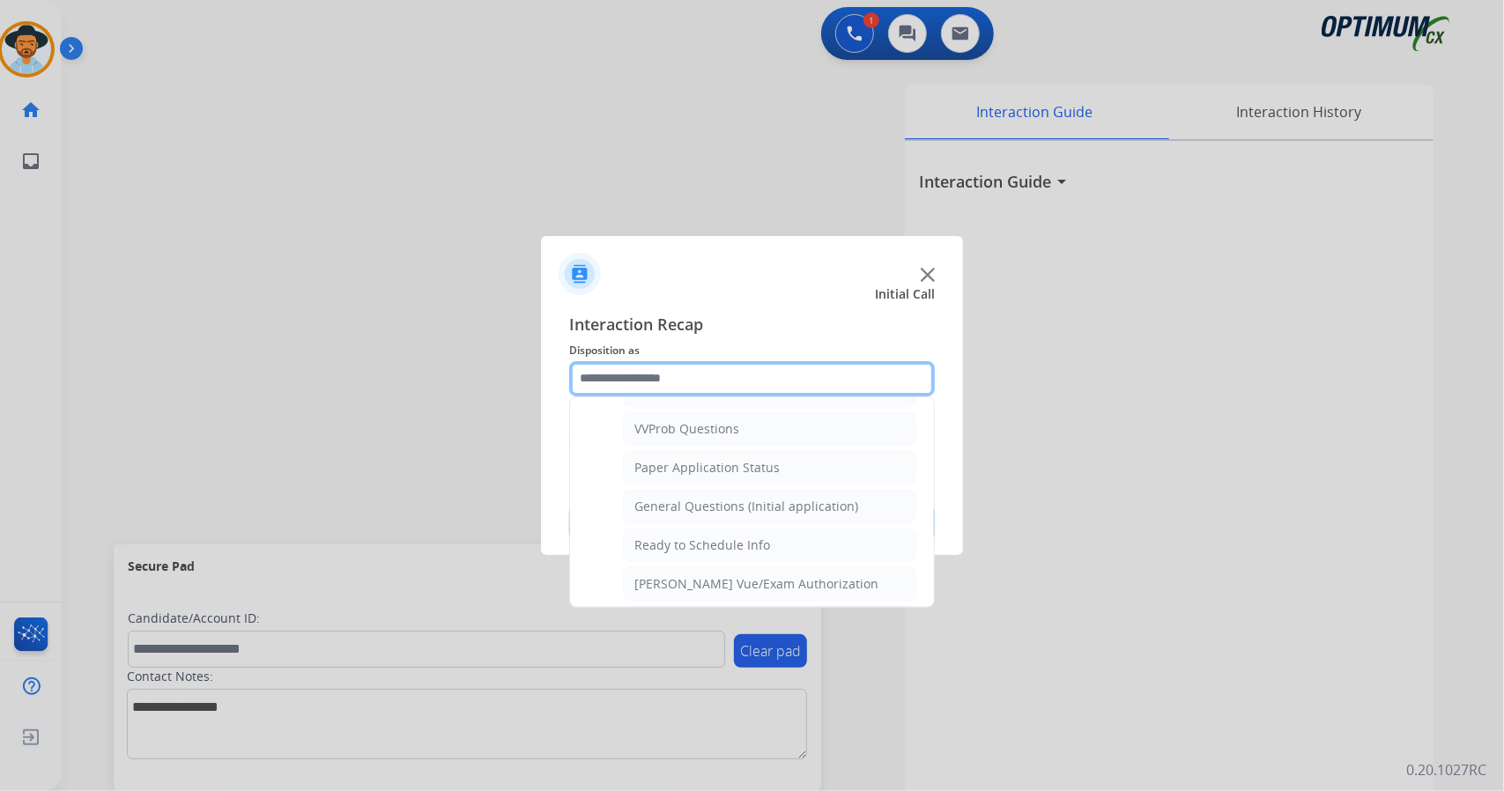
scroll to position [946, 0]
click at [679, 499] on li "General Questions (Initial application)" at bounding box center [769, 505] width 293 height 33
type input "**********"
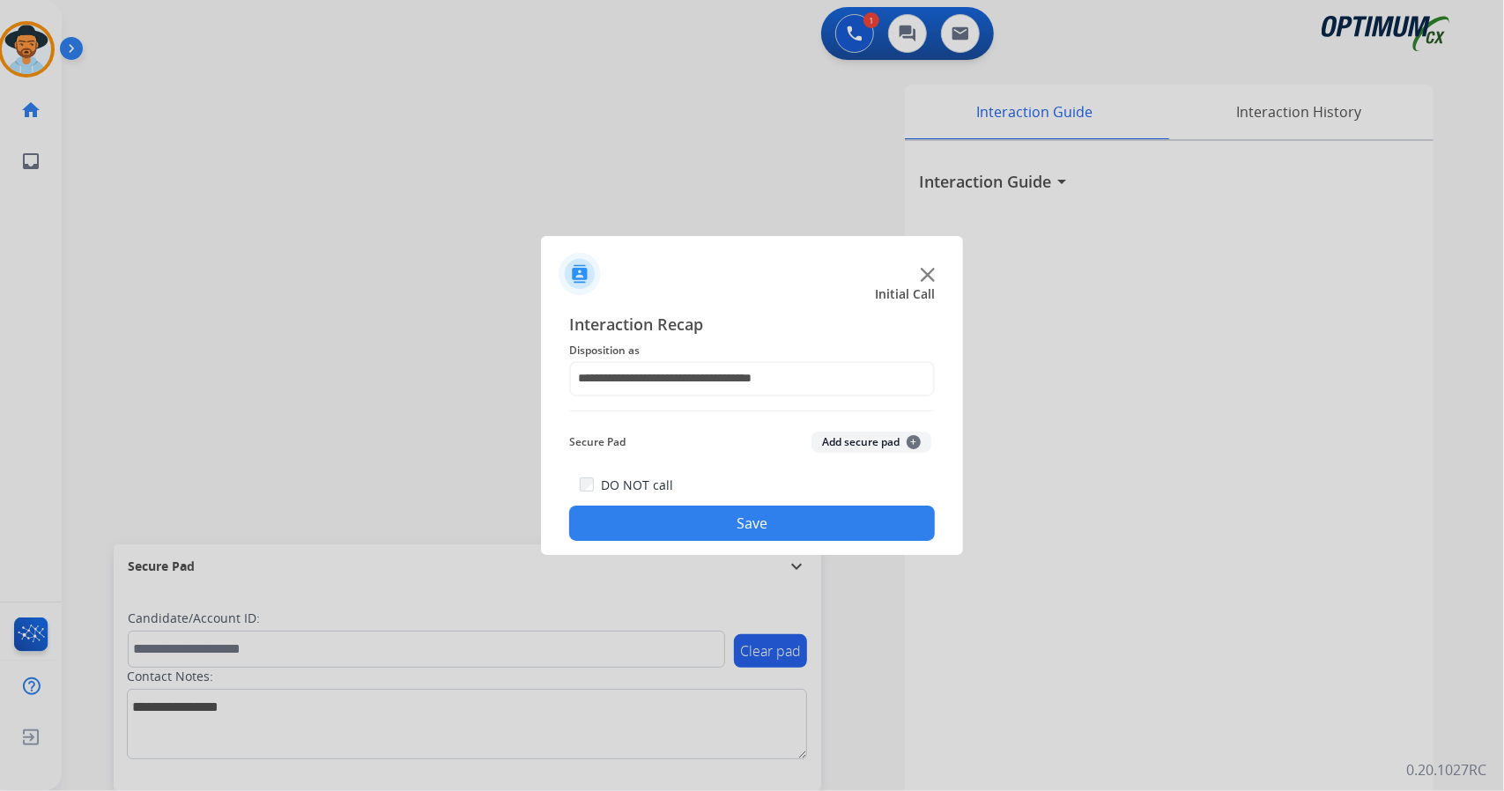
click at [690, 515] on button "Save" at bounding box center [752, 523] width 366 height 35
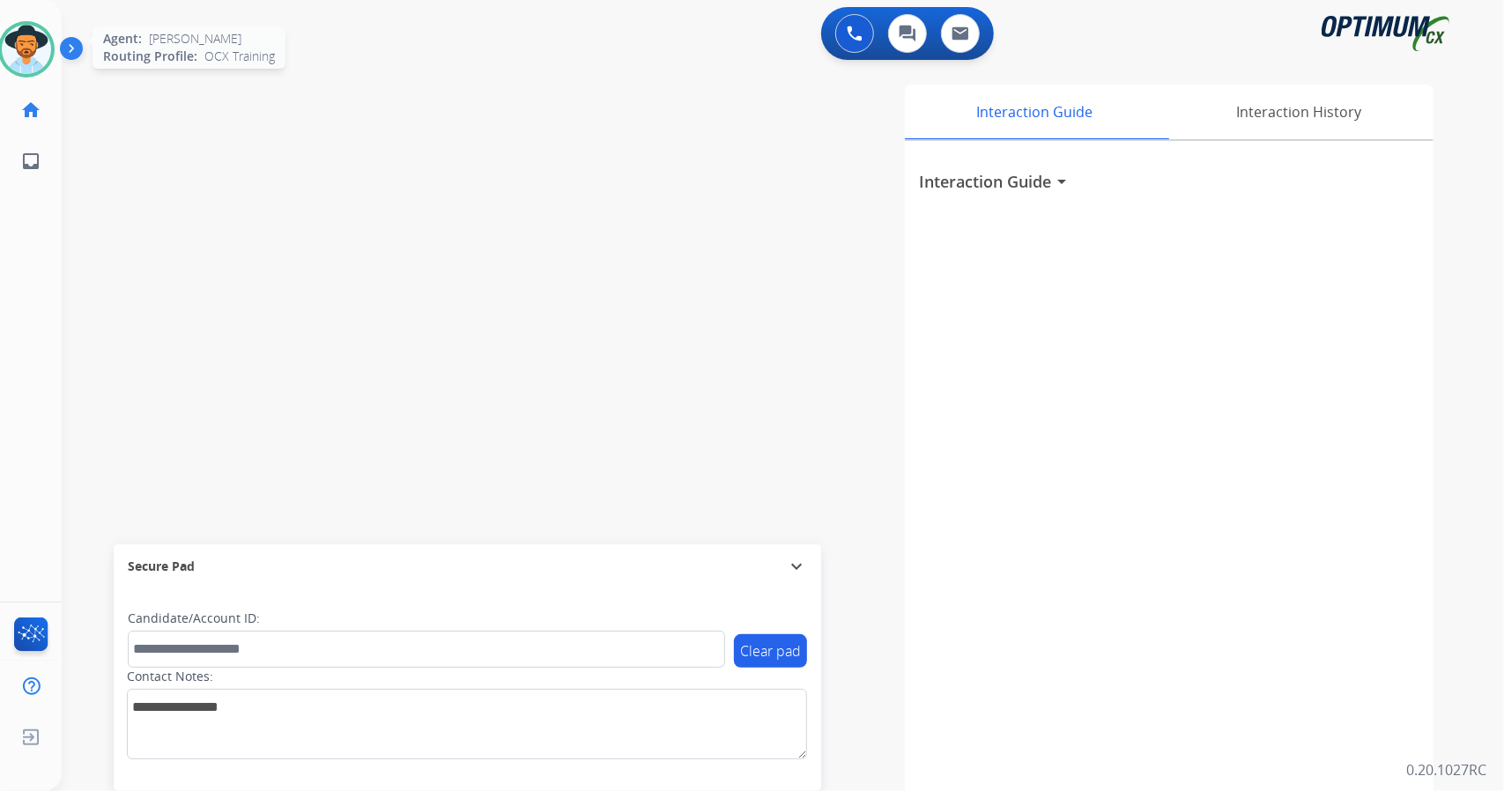
click at [29, 36] on img at bounding box center [26, 49] width 49 height 49
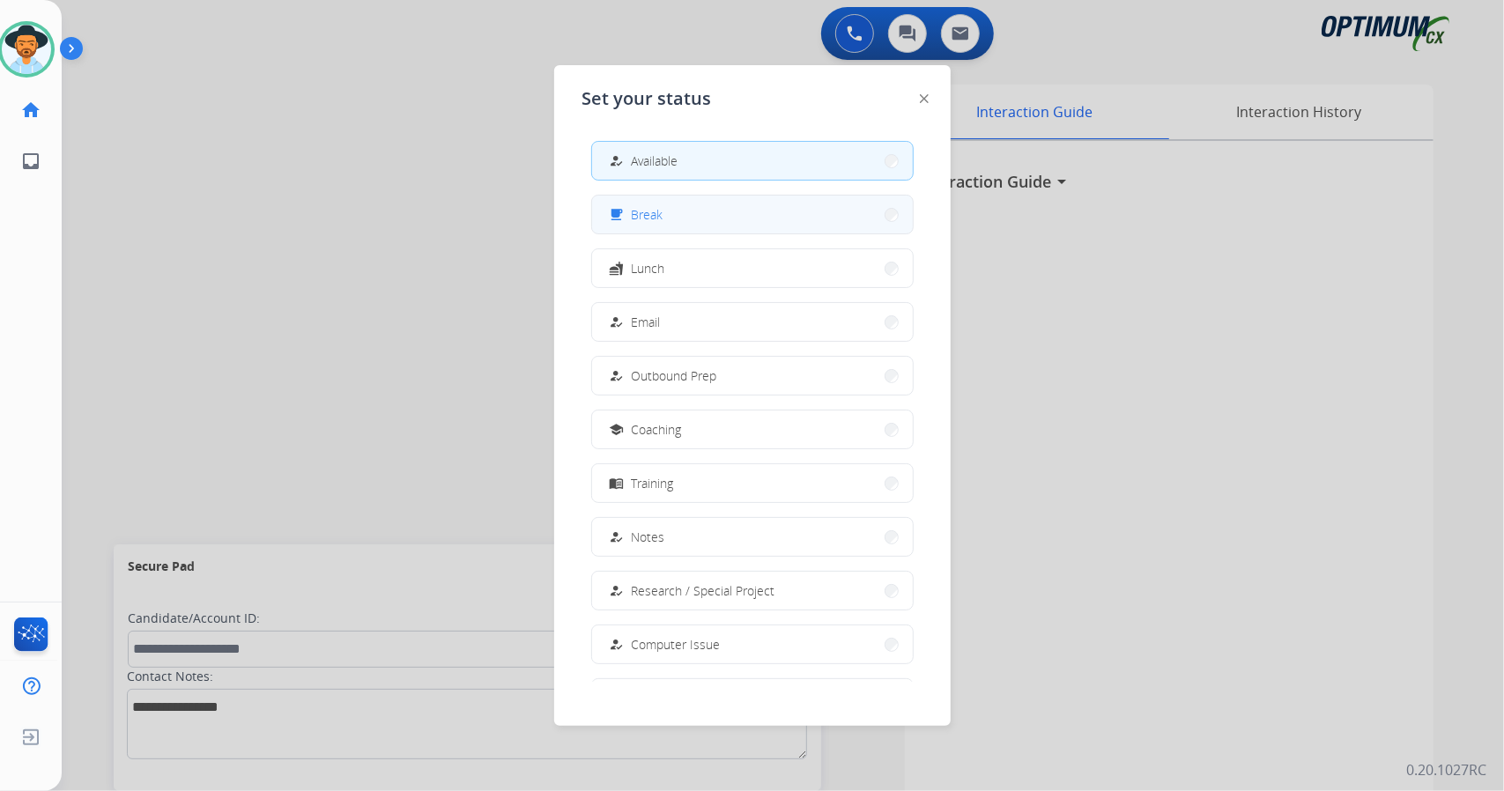
click at [823, 212] on button "free_breakfast Break" at bounding box center [752, 215] width 321 height 38
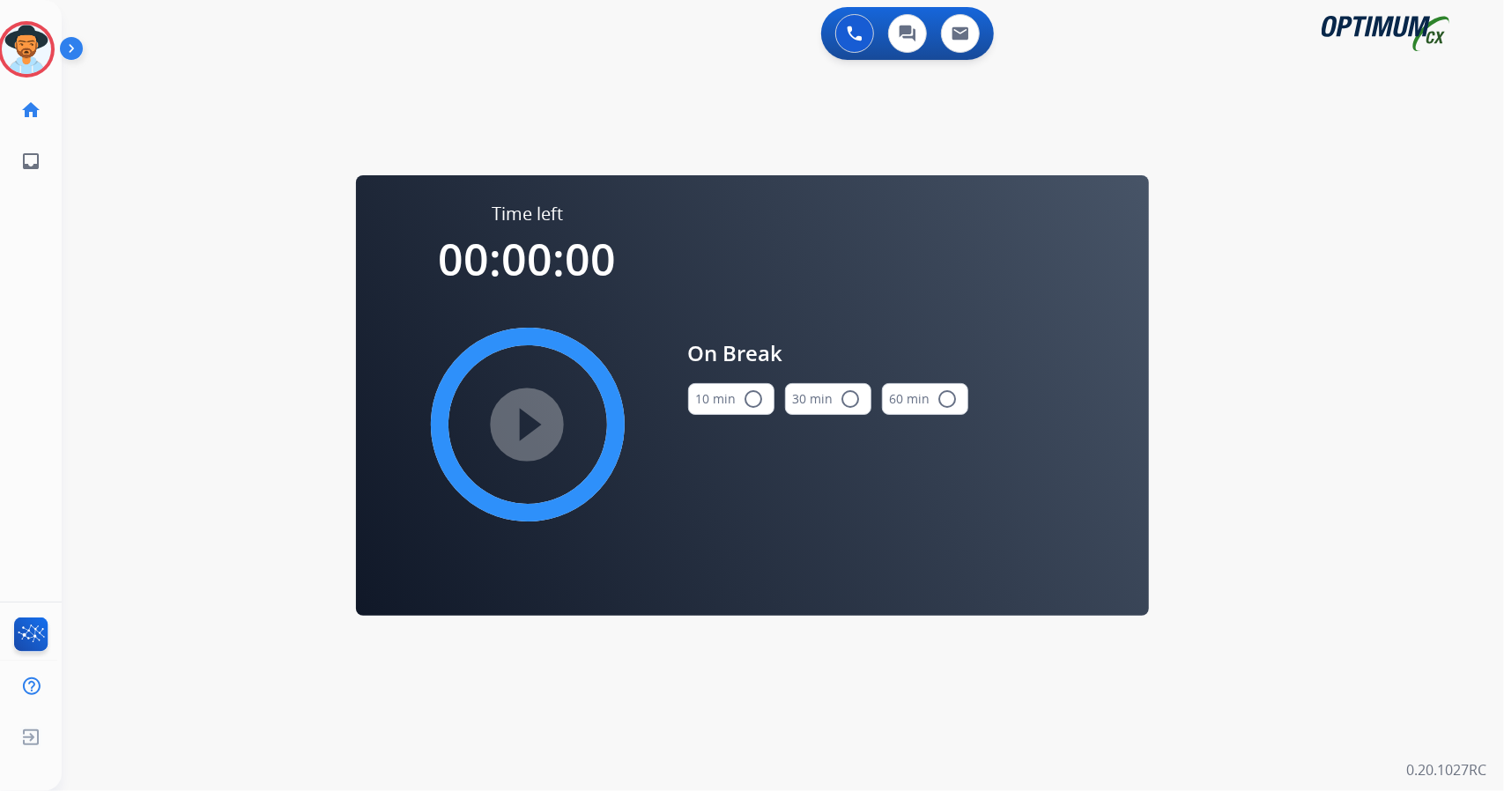
click at [1430, 340] on div "0 Voice Interactions 0 Chat Interactions 0 Email Interactions swap_horiz Break …" at bounding box center [783, 395] width 1442 height 791
click at [703, 404] on button "10 min radio_button_unchecked" at bounding box center [731, 399] width 86 height 32
click at [517, 422] on mat-icon "play_circle_filled" at bounding box center [527, 424] width 21 height 21
click at [37, 50] on icon at bounding box center [26, 49] width 57 height 57
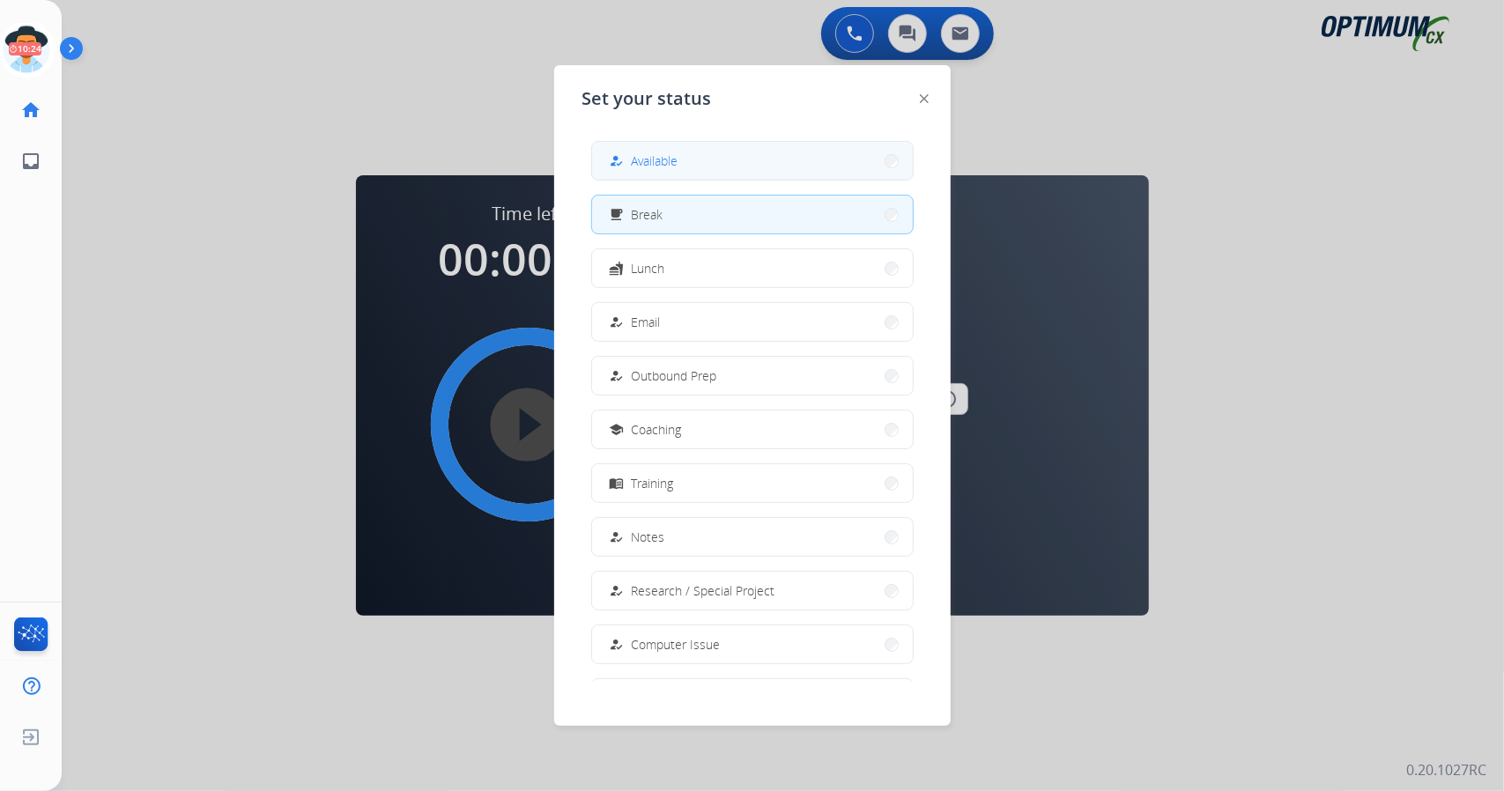
click at [701, 166] on button "how_to_reg Available" at bounding box center [752, 161] width 321 height 38
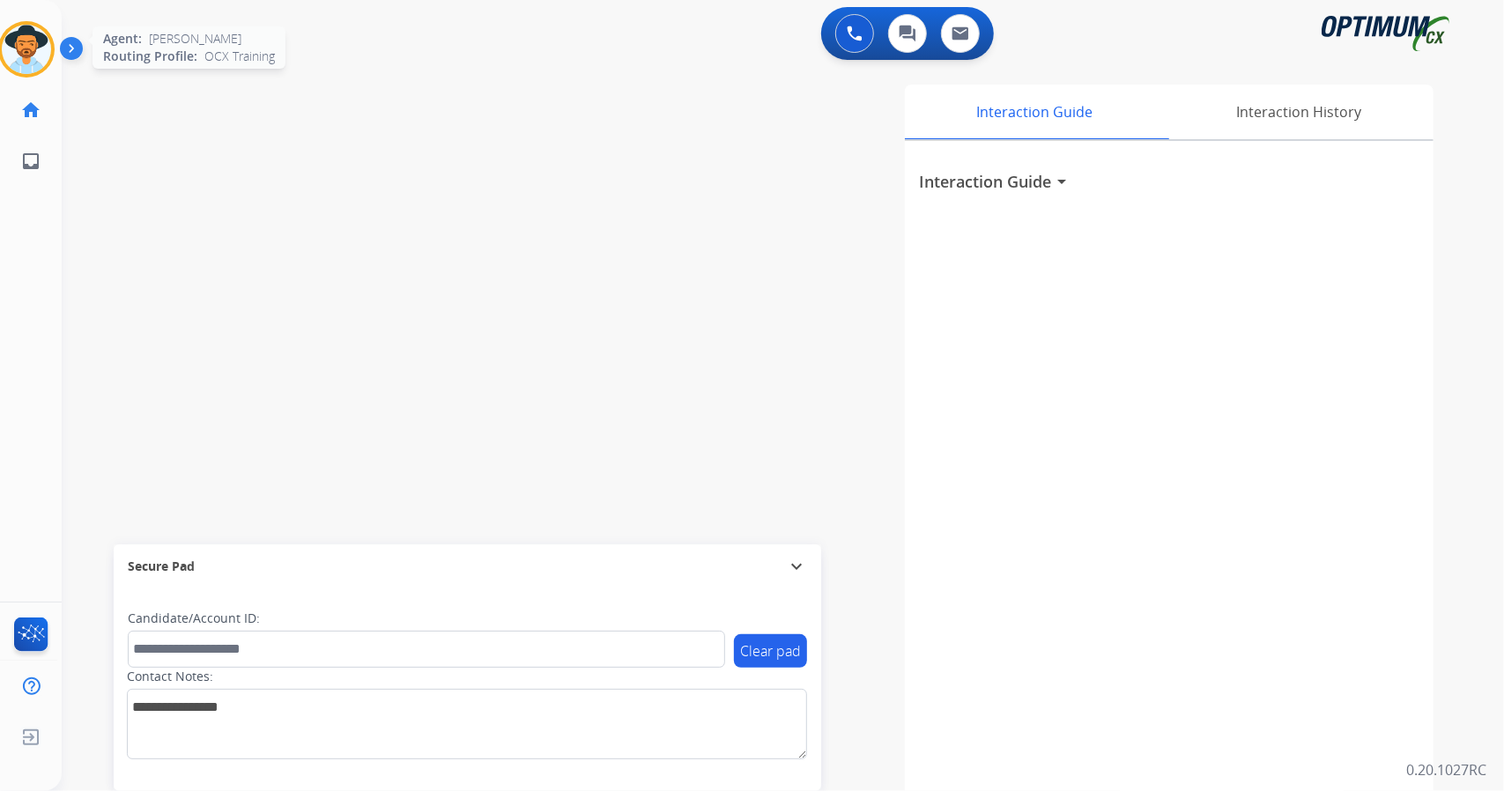
click at [48, 36] on img at bounding box center [26, 49] width 49 height 49
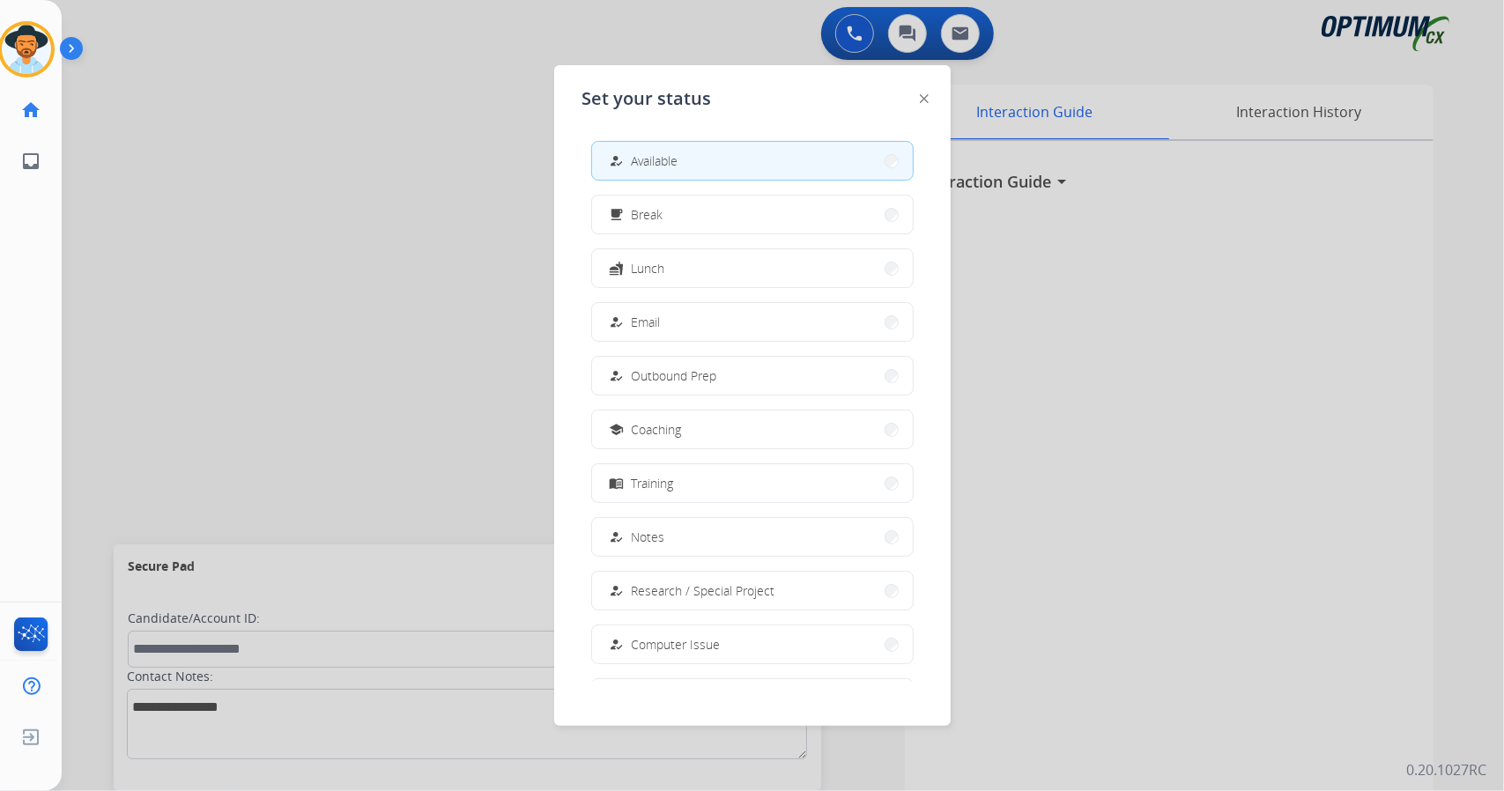
click at [422, 182] on div at bounding box center [752, 395] width 1504 height 791
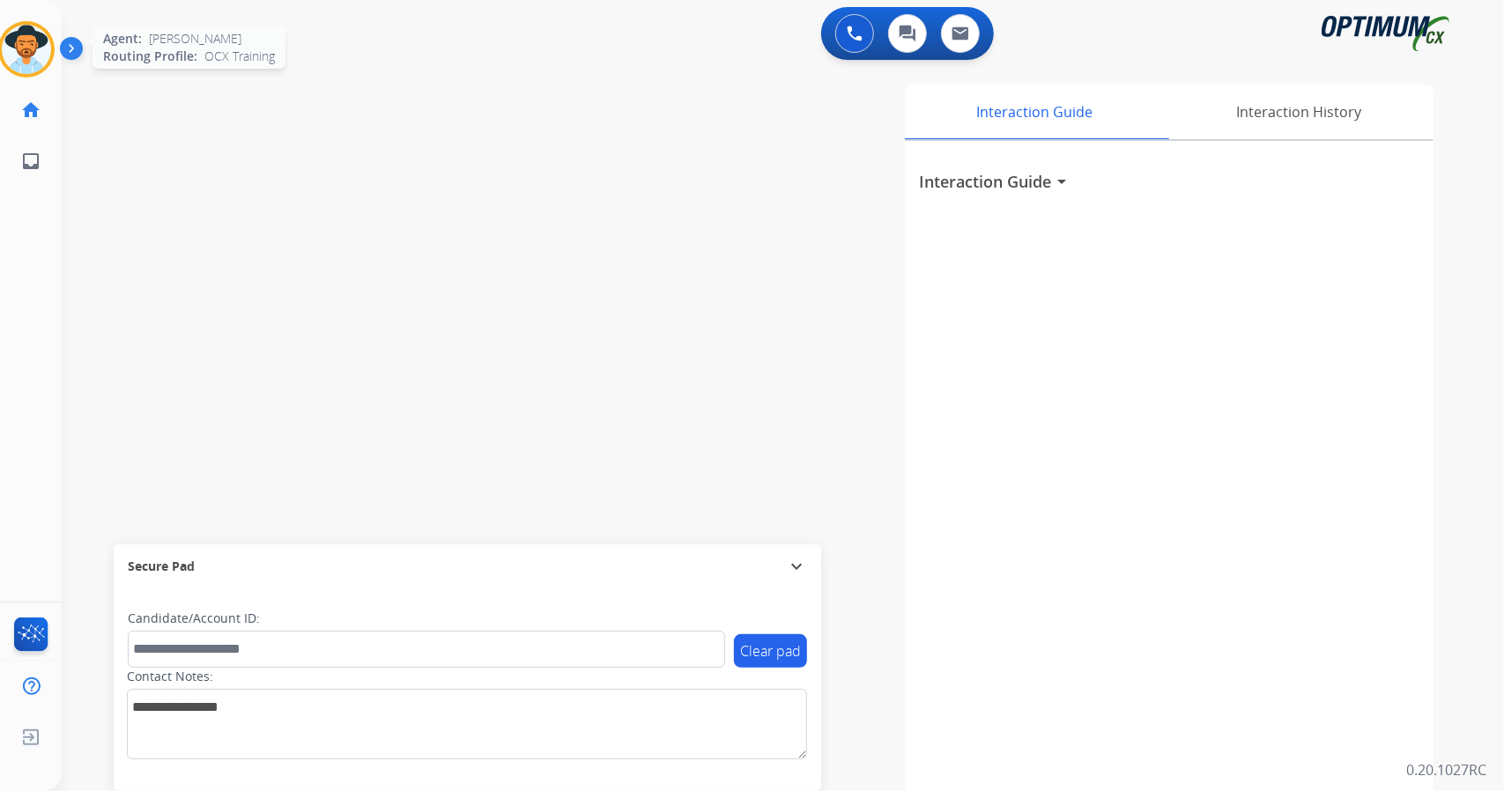
click at [16, 51] on img at bounding box center [26, 49] width 49 height 49
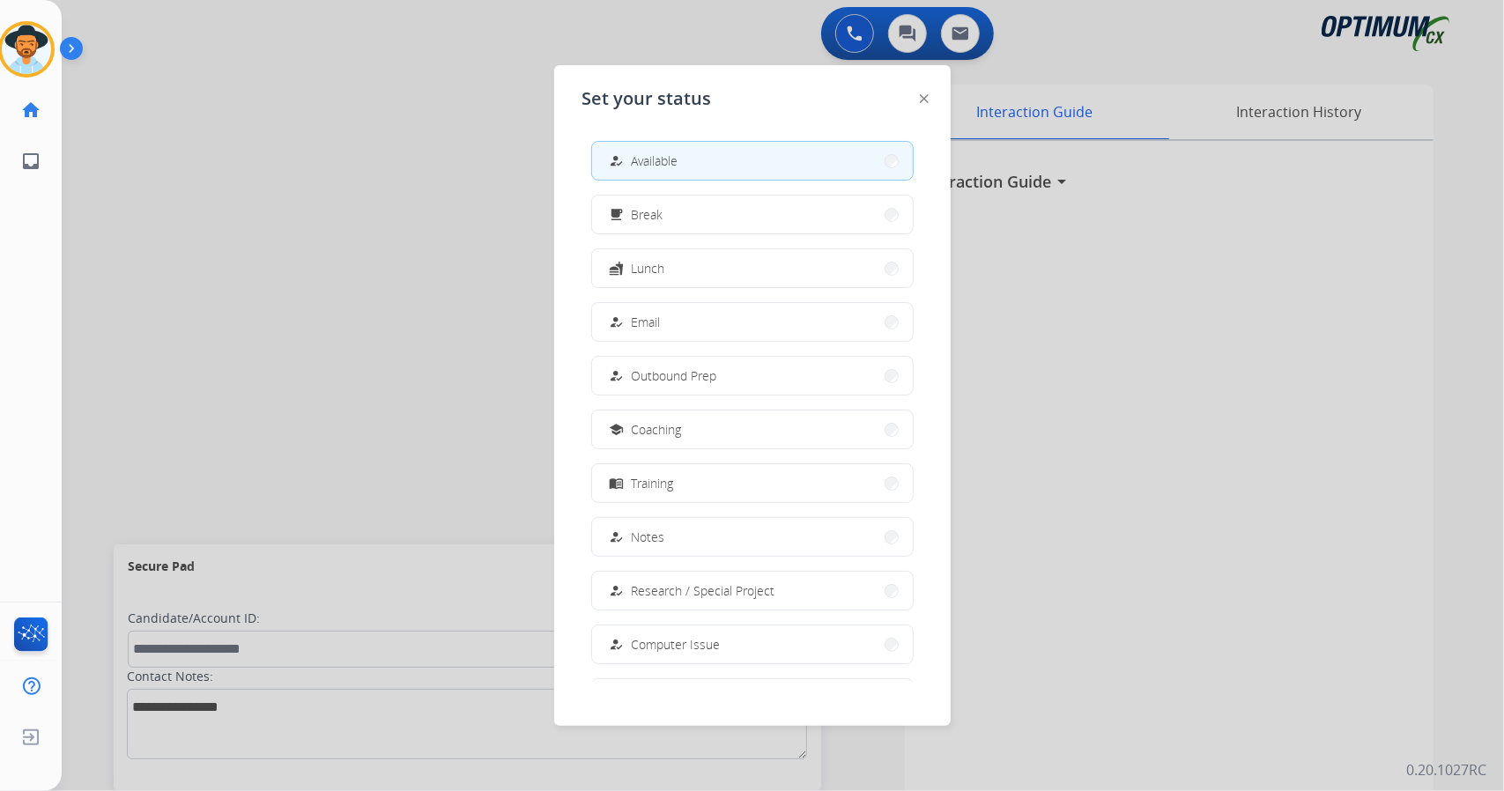
click at [278, 139] on div at bounding box center [752, 395] width 1504 height 791
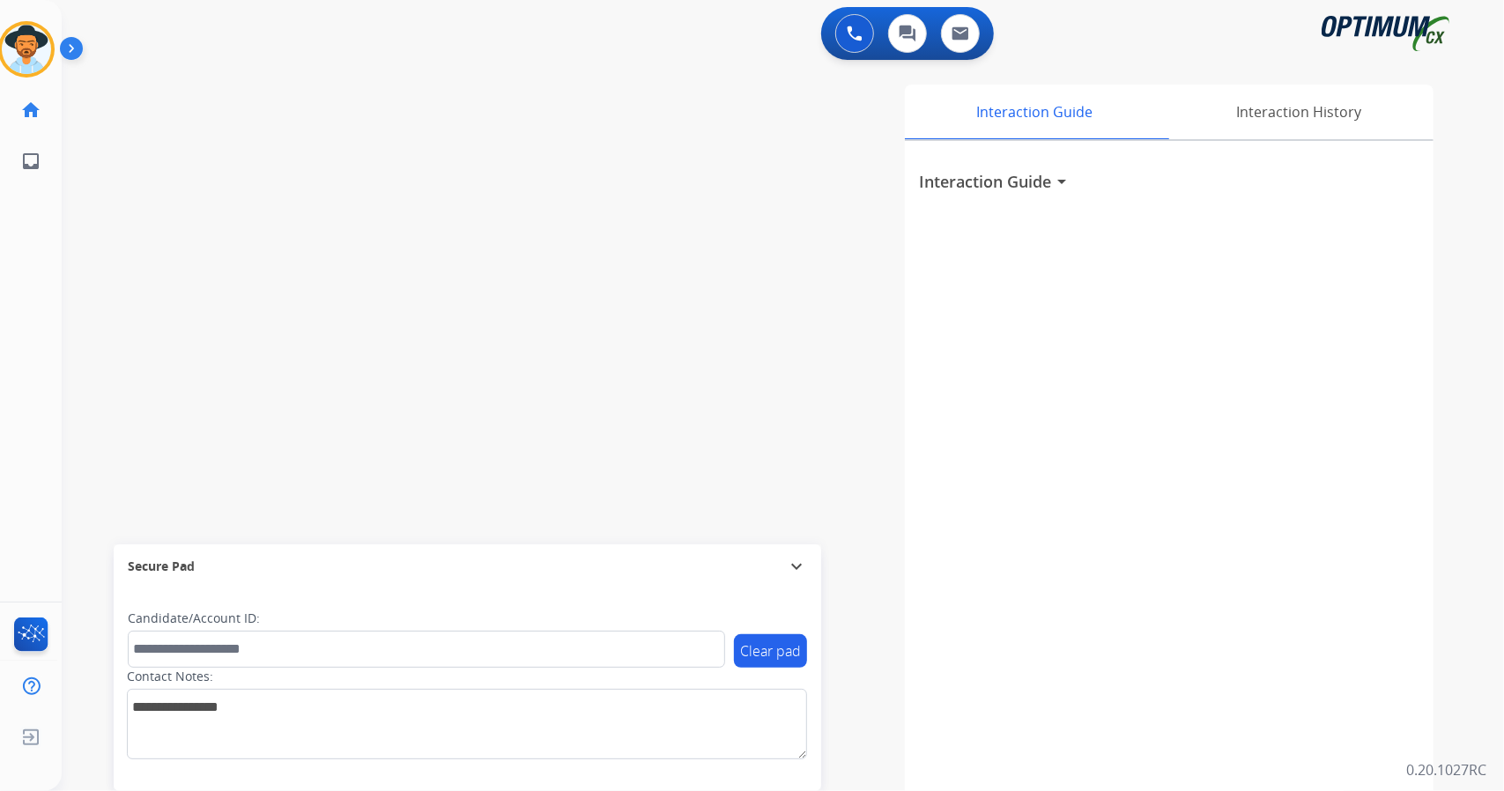
click at [122, 255] on div "swap_horiz Break voice bridge close_fullscreen Connect 3-Way Call merge_type Se…" at bounding box center [762, 430] width 1400 height 735
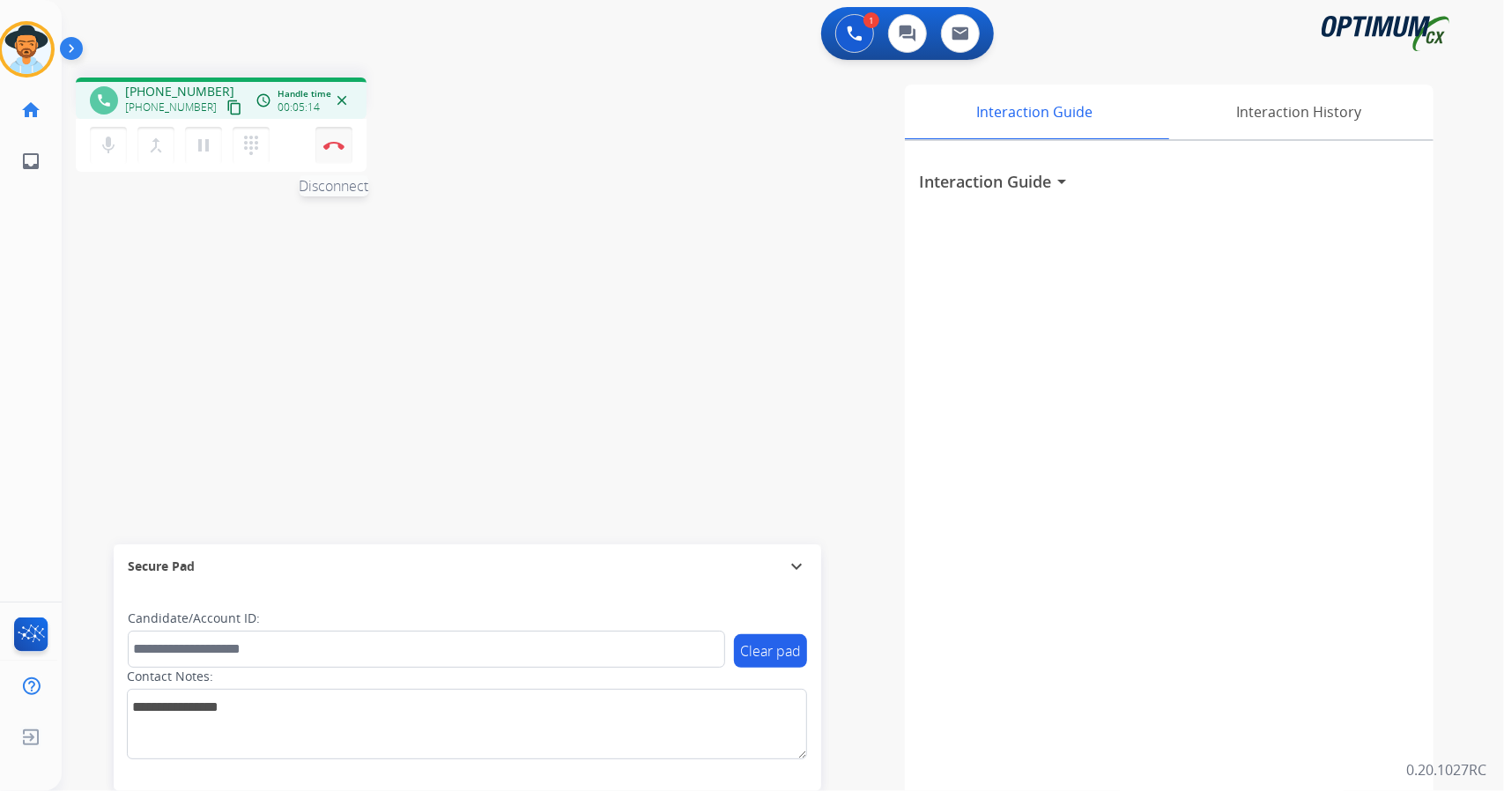
click at [330, 151] on button "Disconnect" at bounding box center [333, 145] width 37 height 37
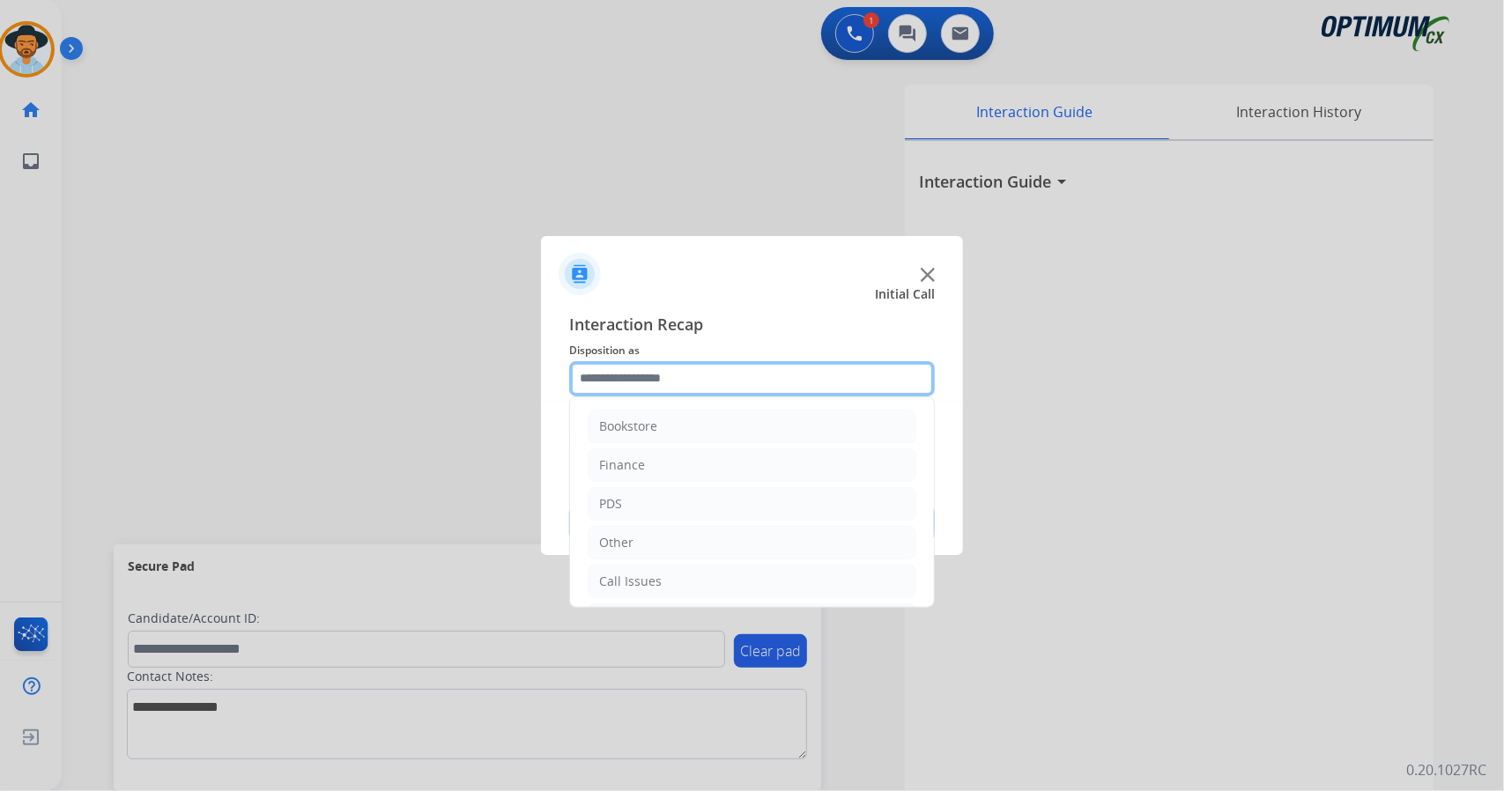
click at [730, 373] on input "text" at bounding box center [752, 378] width 366 height 35
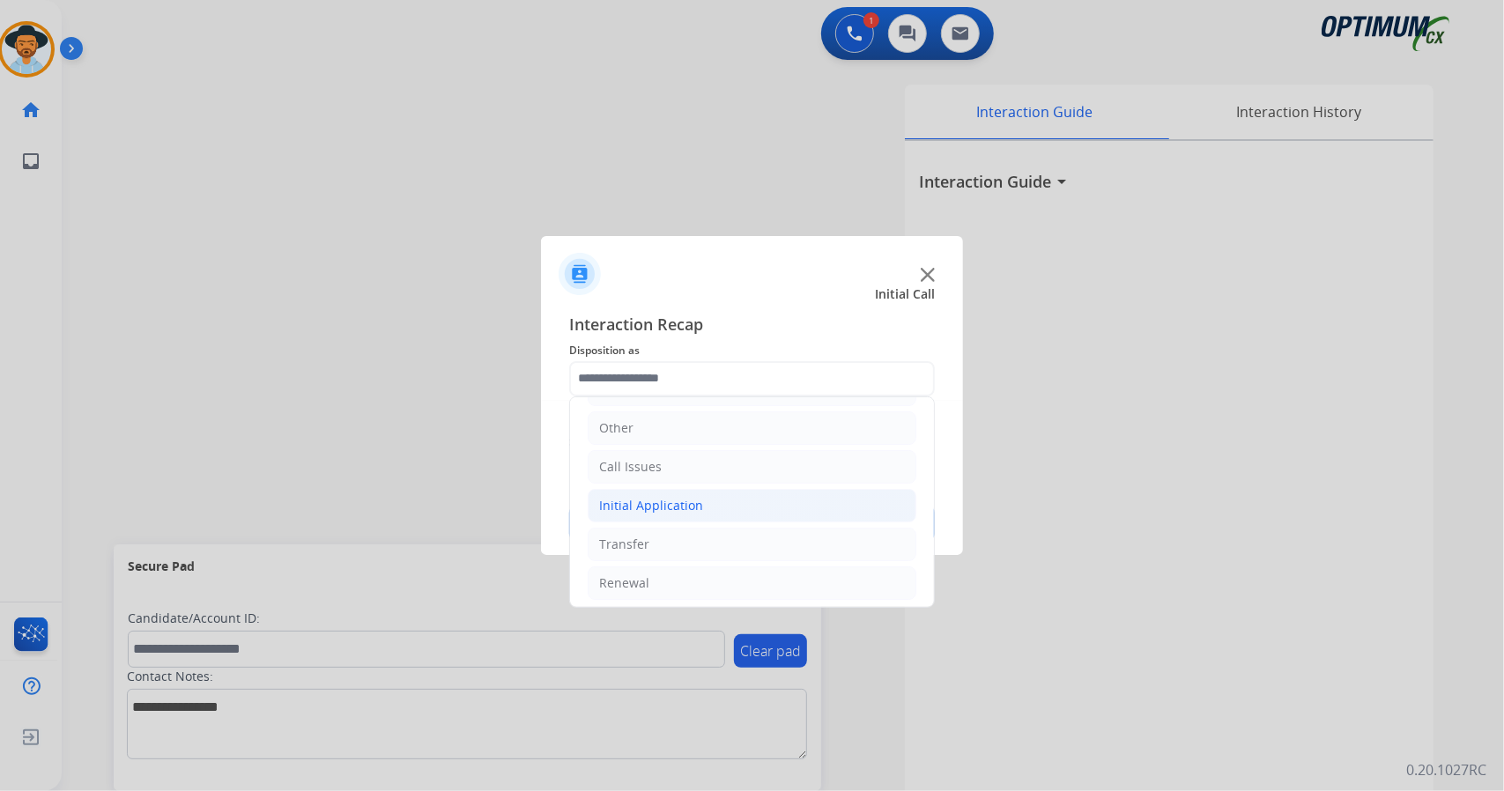
click at [739, 505] on li "Initial Application" at bounding box center [752, 505] width 329 height 33
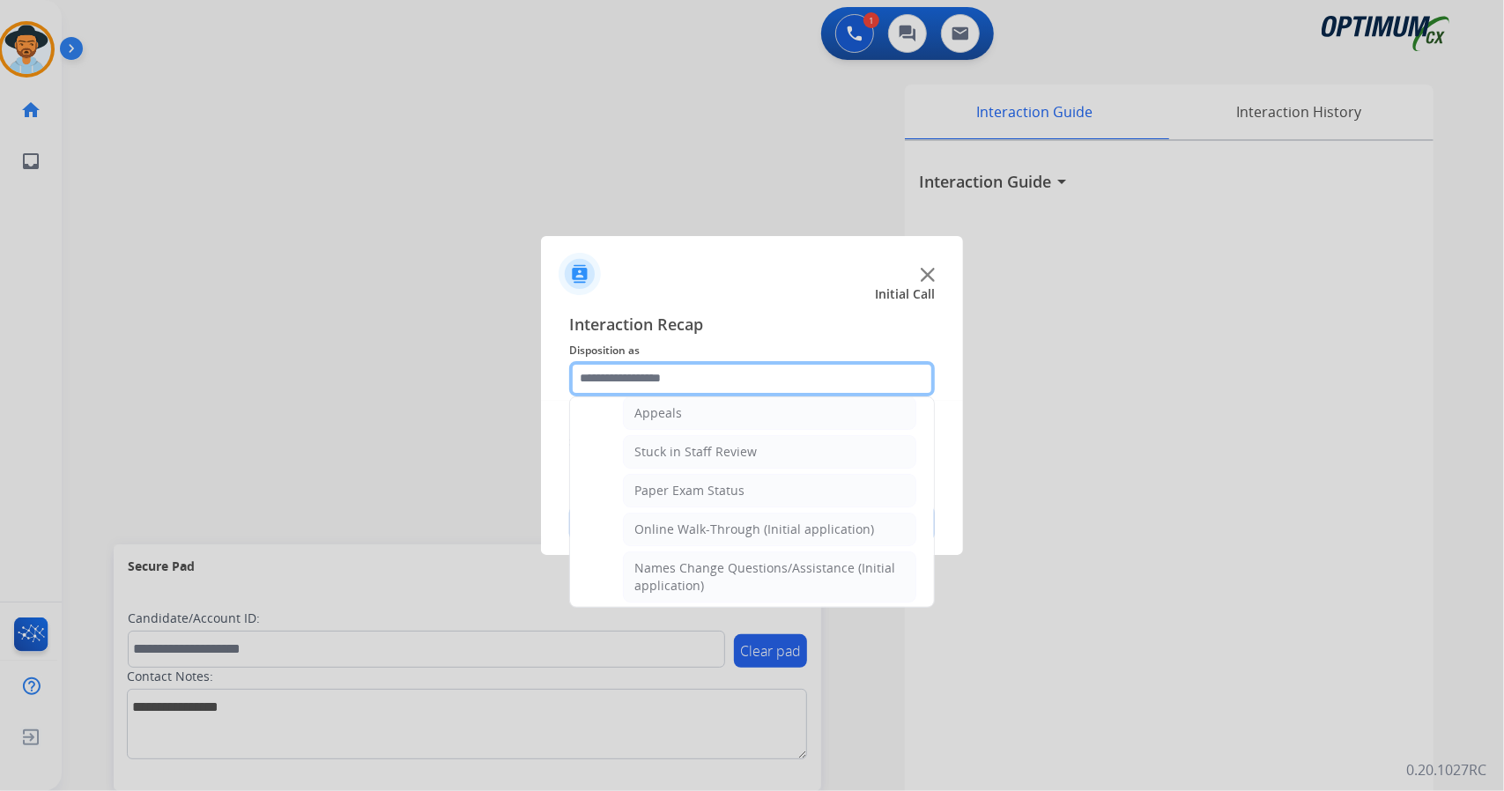
scroll to position [285, 0]
click at [739, 512] on li "Online Walk-Through (Initial application)" at bounding box center [769, 528] width 293 height 33
type input "**********"
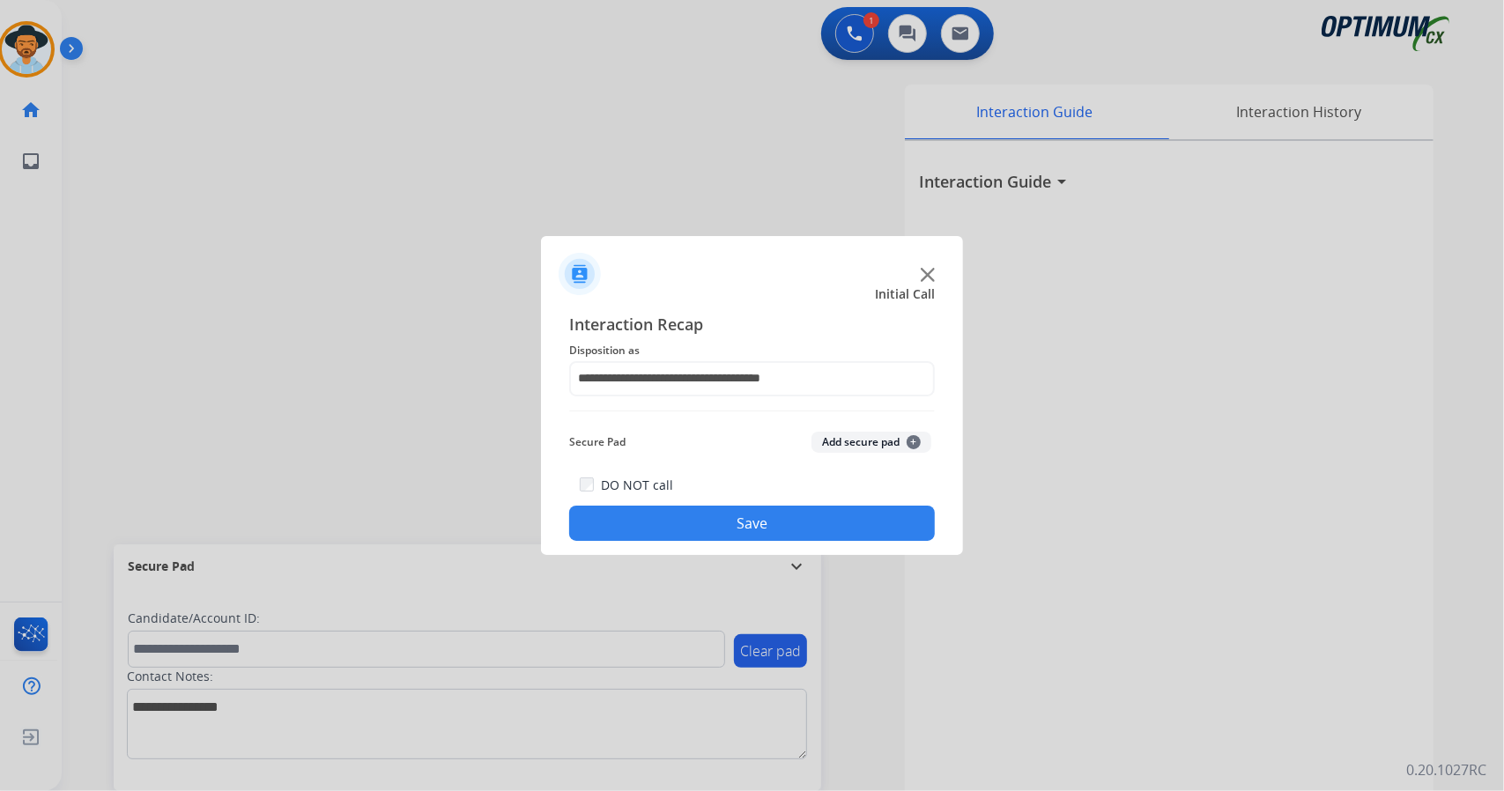
click at [739, 505] on div "DO NOT call Save" at bounding box center [752, 507] width 366 height 67
click at [745, 519] on button "Save" at bounding box center [752, 523] width 366 height 35
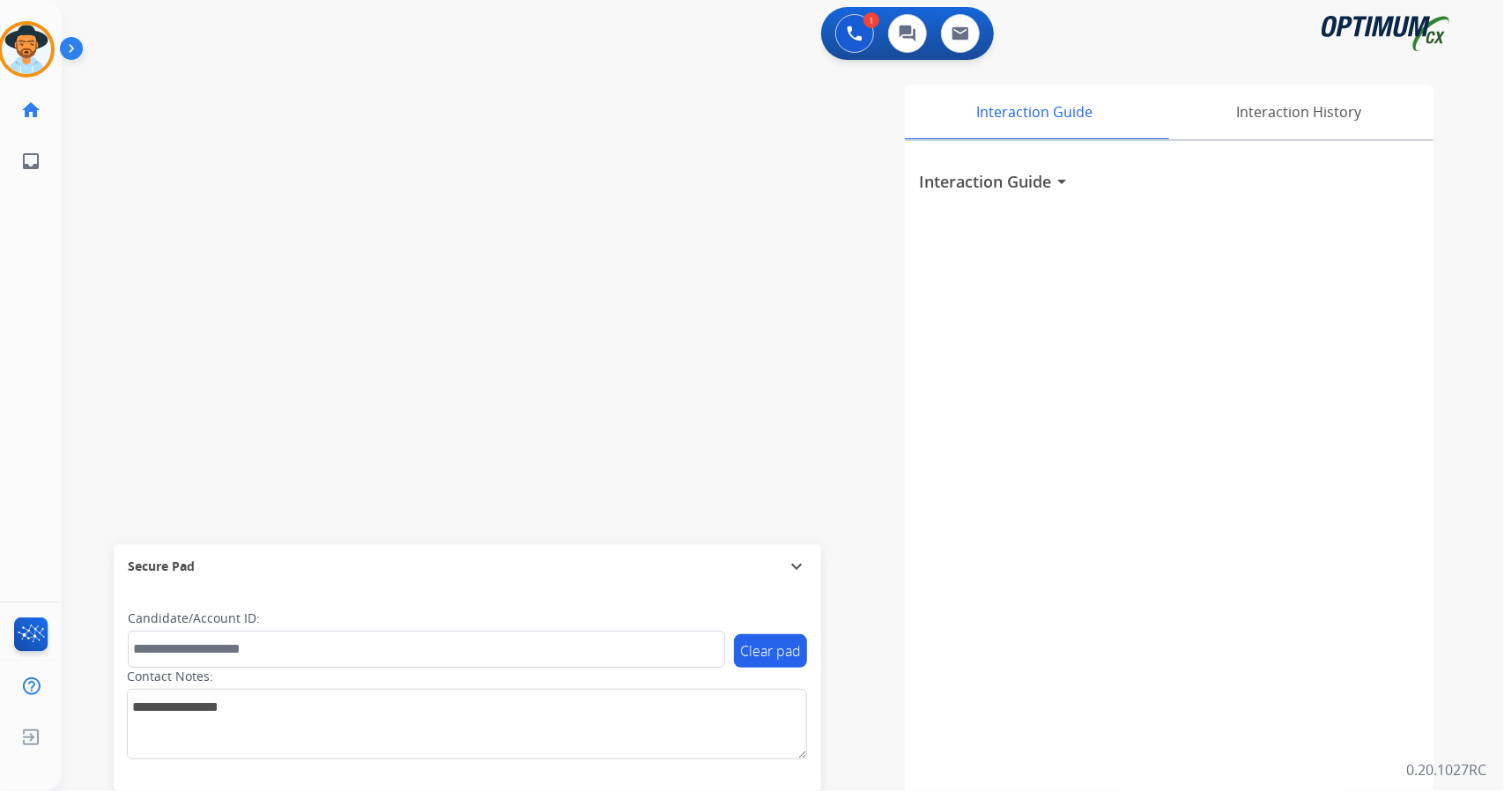
click at [137, 326] on div "swap_horiz Break voice bridge close_fullscreen Connect 3-Way Call merge_type Se…" at bounding box center [762, 430] width 1400 height 735
click at [137, 190] on div "swap_horiz Break voice bridge close_fullscreen Connect 3-Way Call merge_type Se…" at bounding box center [762, 430] width 1400 height 735
click at [108, 306] on div "swap_horiz Break voice bridge close_fullscreen Connect 3-Way Call merge_type Se…" at bounding box center [762, 430] width 1400 height 735
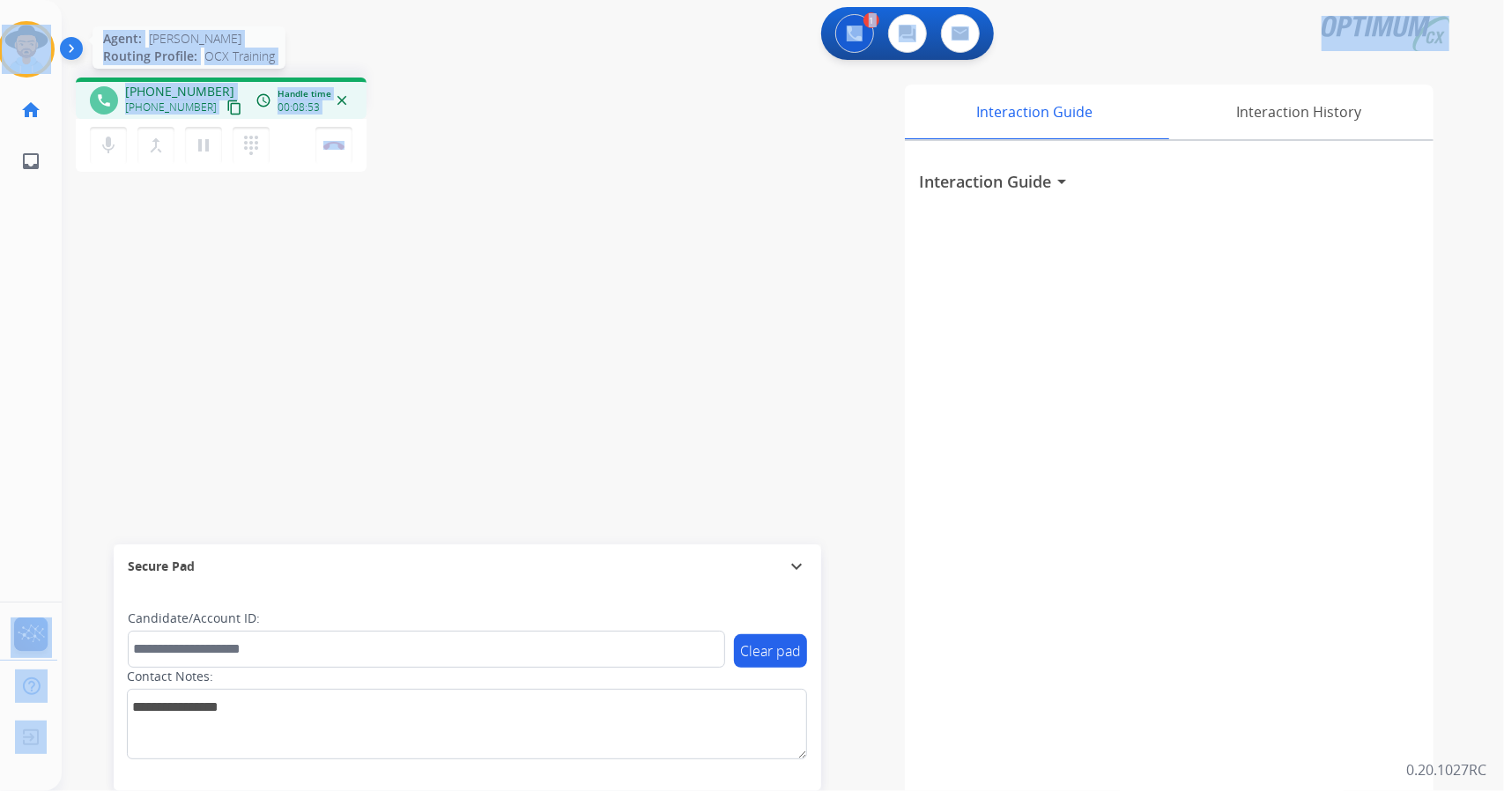
drag, startPoint x: 388, startPoint y: 147, endPoint x: 0, endPoint y: 63, distance: 396.8
click at [0, 63] on div "Outbound call Quit Outbound call Quit Schedule interaction + Add to my list Cus…" at bounding box center [752, 395] width 1504 height 791
click at [244, 45] on div "1 Voice Interactions 0 Chat Interactions 0 Email Interactions" at bounding box center [772, 35] width 1379 height 56
drag, startPoint x: 3, startPoint y: 11, endPoint x: 264, endPoint y: 275, distance: 372.0
click at [264, 275] on div "Outbound call Quit Outbound call Quit Schedule interaction + Add to my list Cus…" at bounding box center [752, 395] width 1504 height 791
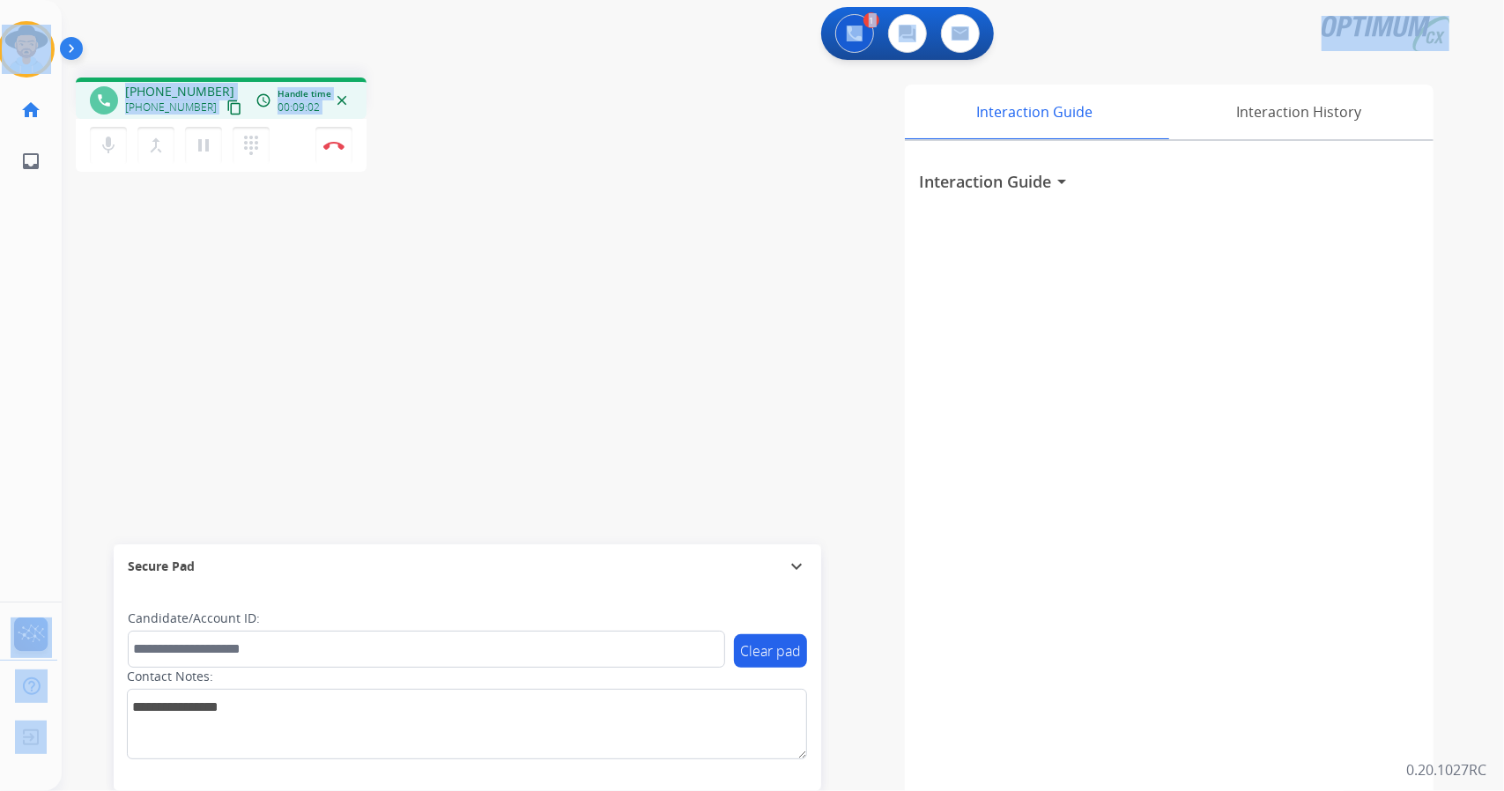
click at [459, 253] on div "phone [PHONE_NUMBER] [PHONE_NUMBER] content_copy access_time Call metrics Queue…" at bounding box center [762, 430] width 1400 height 735
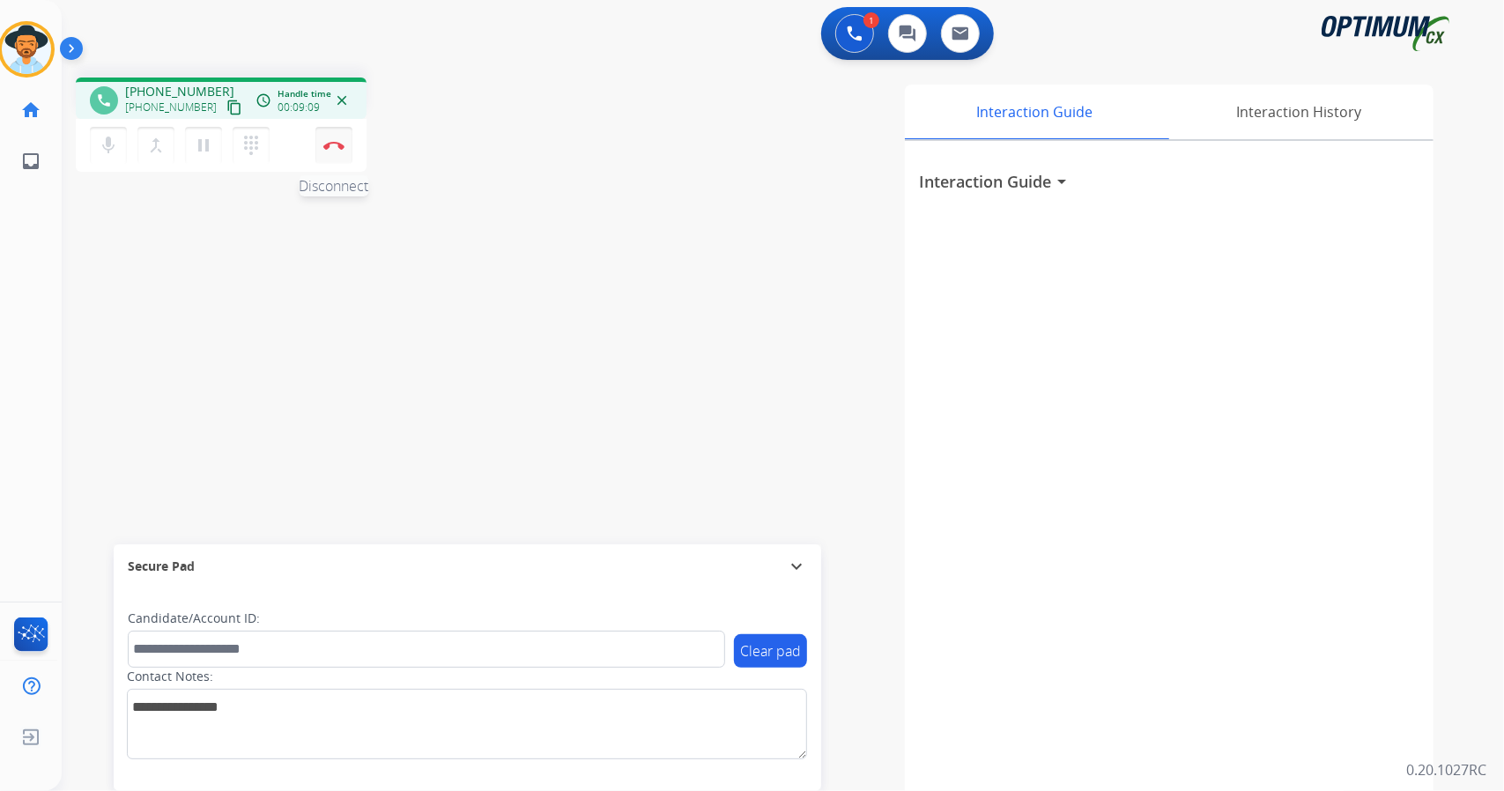
click at [337, 155] on button "Disconnect" at bounding box center [333, 145] width 37 height 37
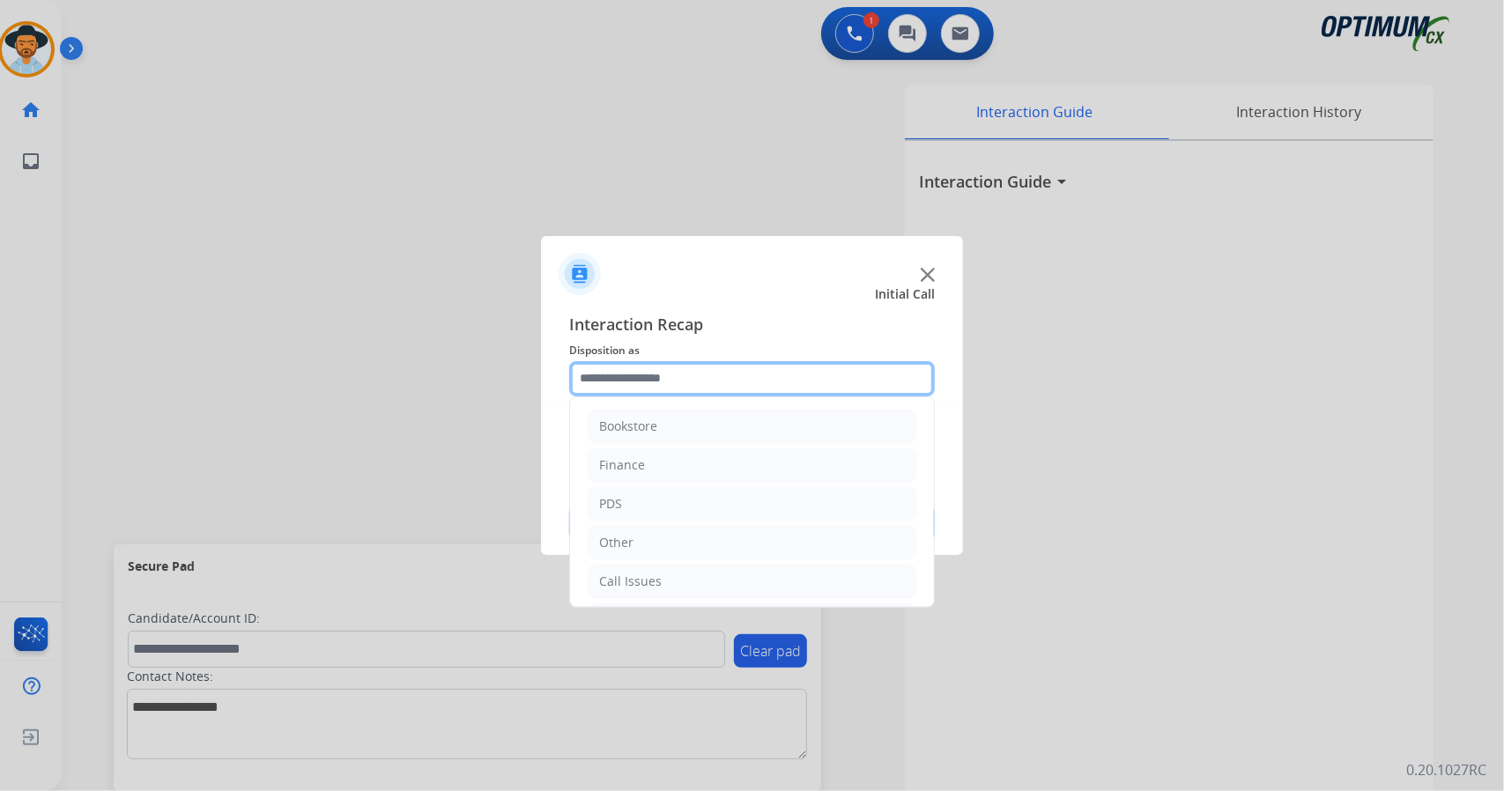
click at [715, 387] on input "text" at bounding box center [752, 378] width 366 height 35
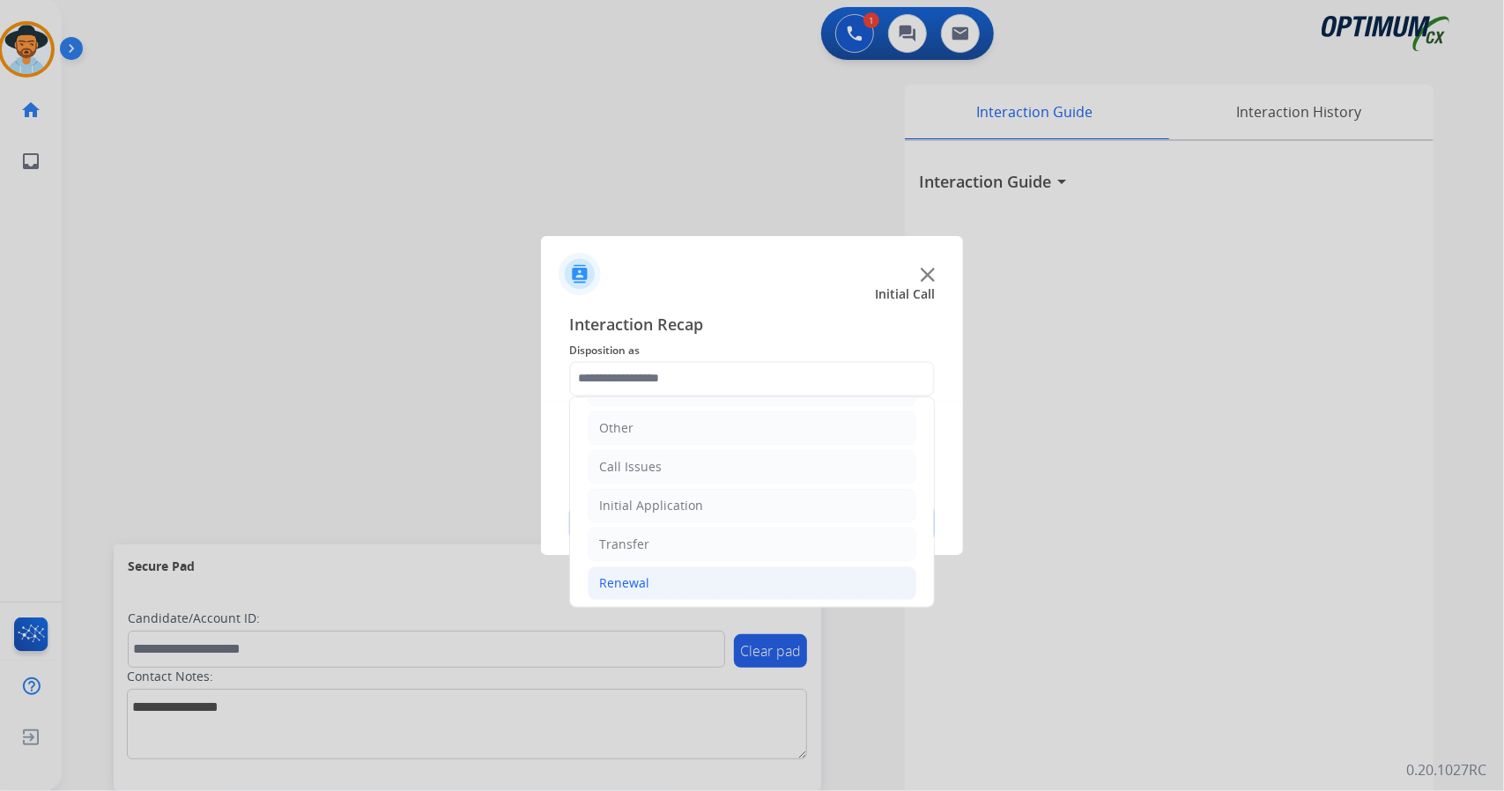
click at [673, 576] on li "Renewal" at bounding box center [752, 583] width 329 height 33
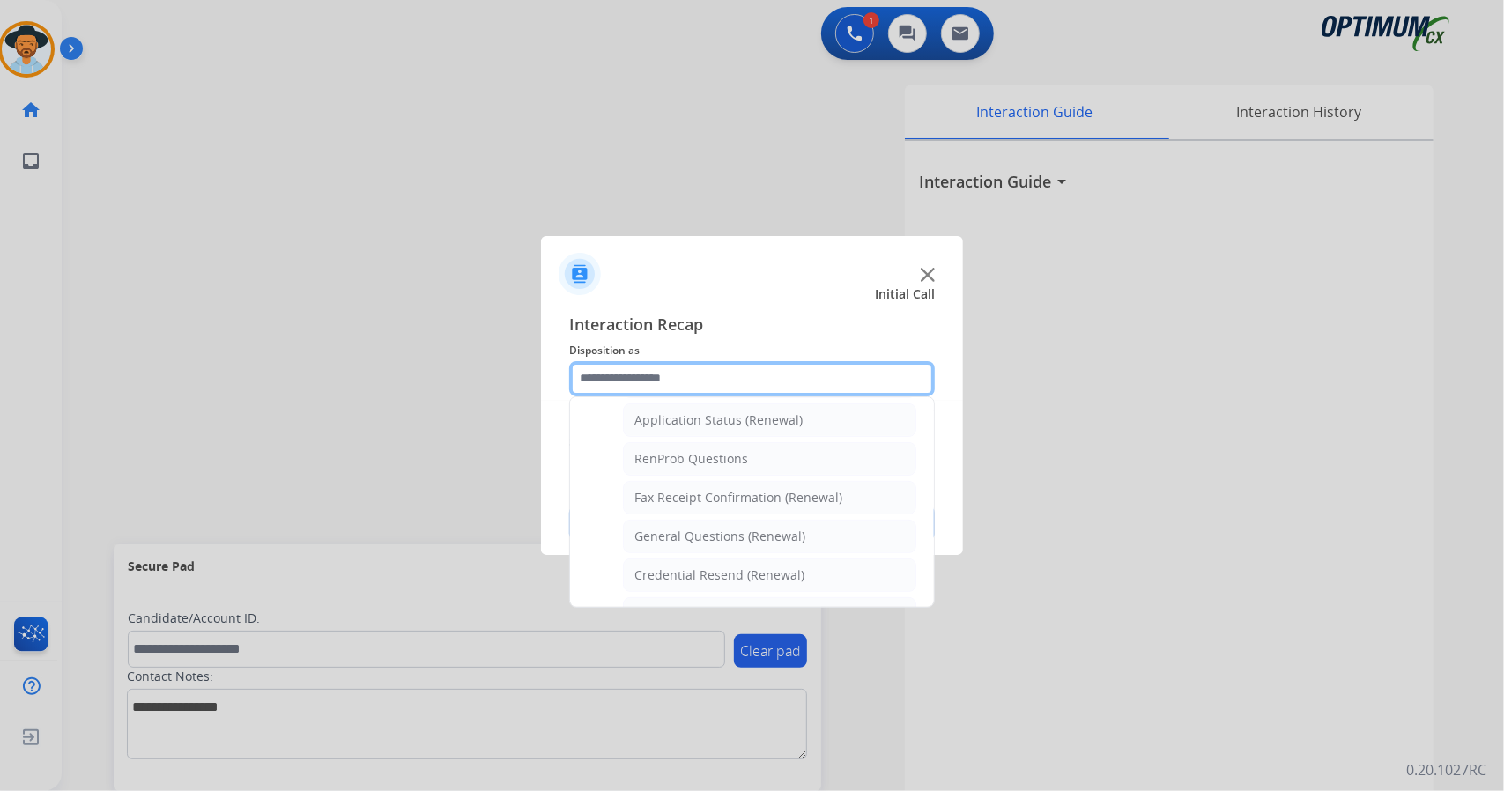
scroll to position [471, 0]
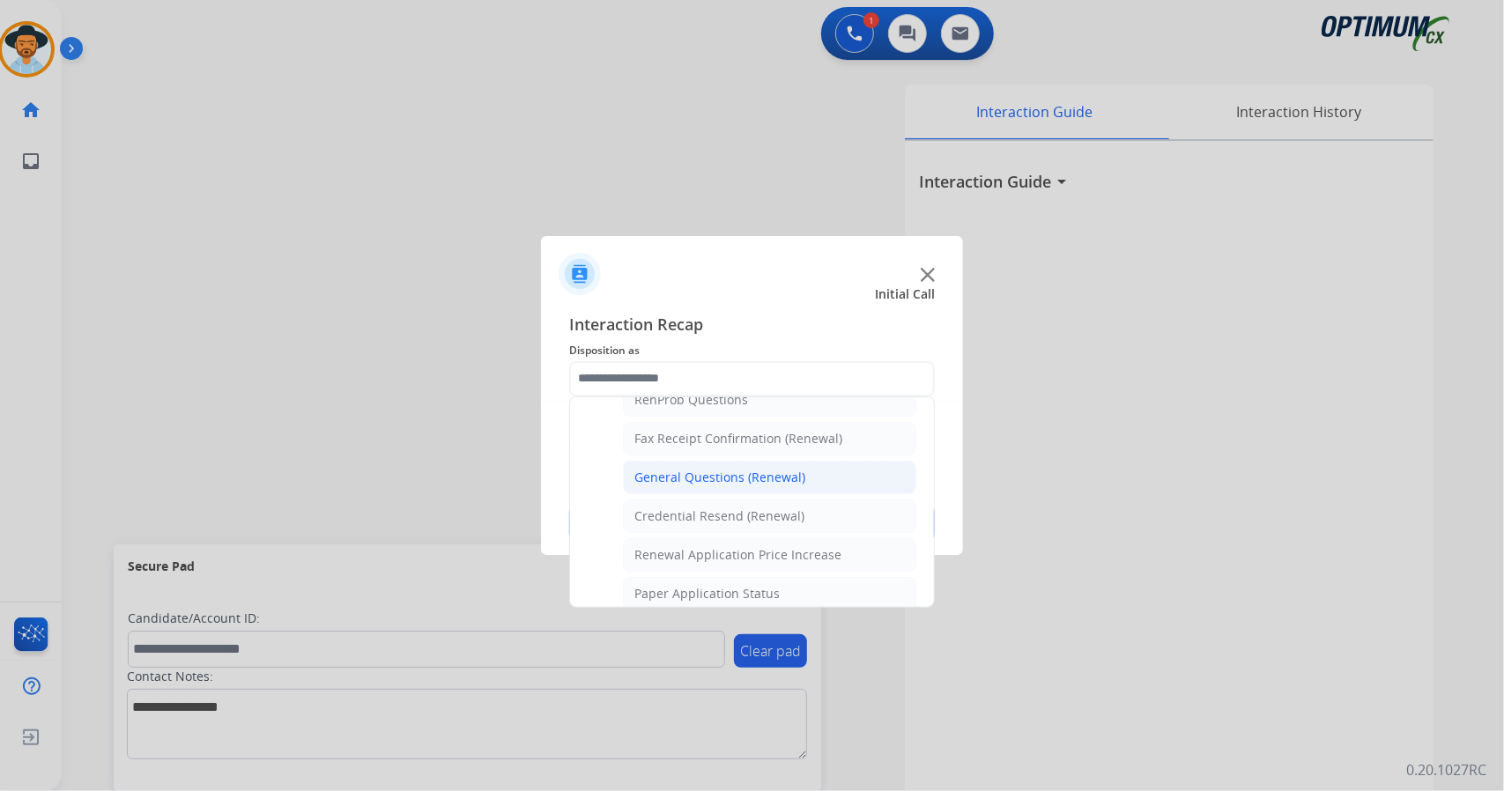
click at [725, 472] on div "General Questions (Renewal)" at bounding box center [719, 478] width 171 height 18
type input "**********"
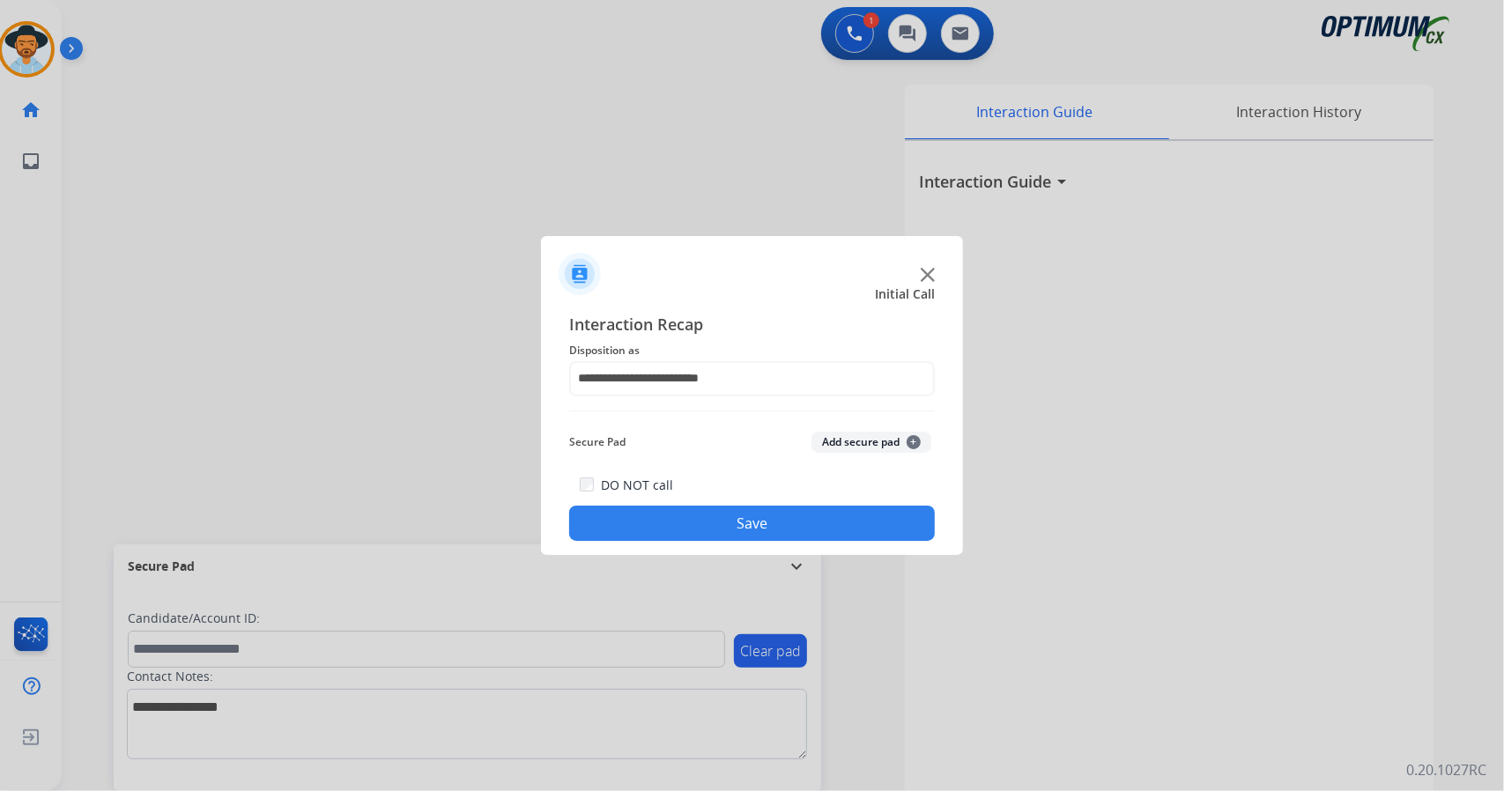
click at [737, 517] on button "Save" at bounding box center [752, 523] width 366 height 35
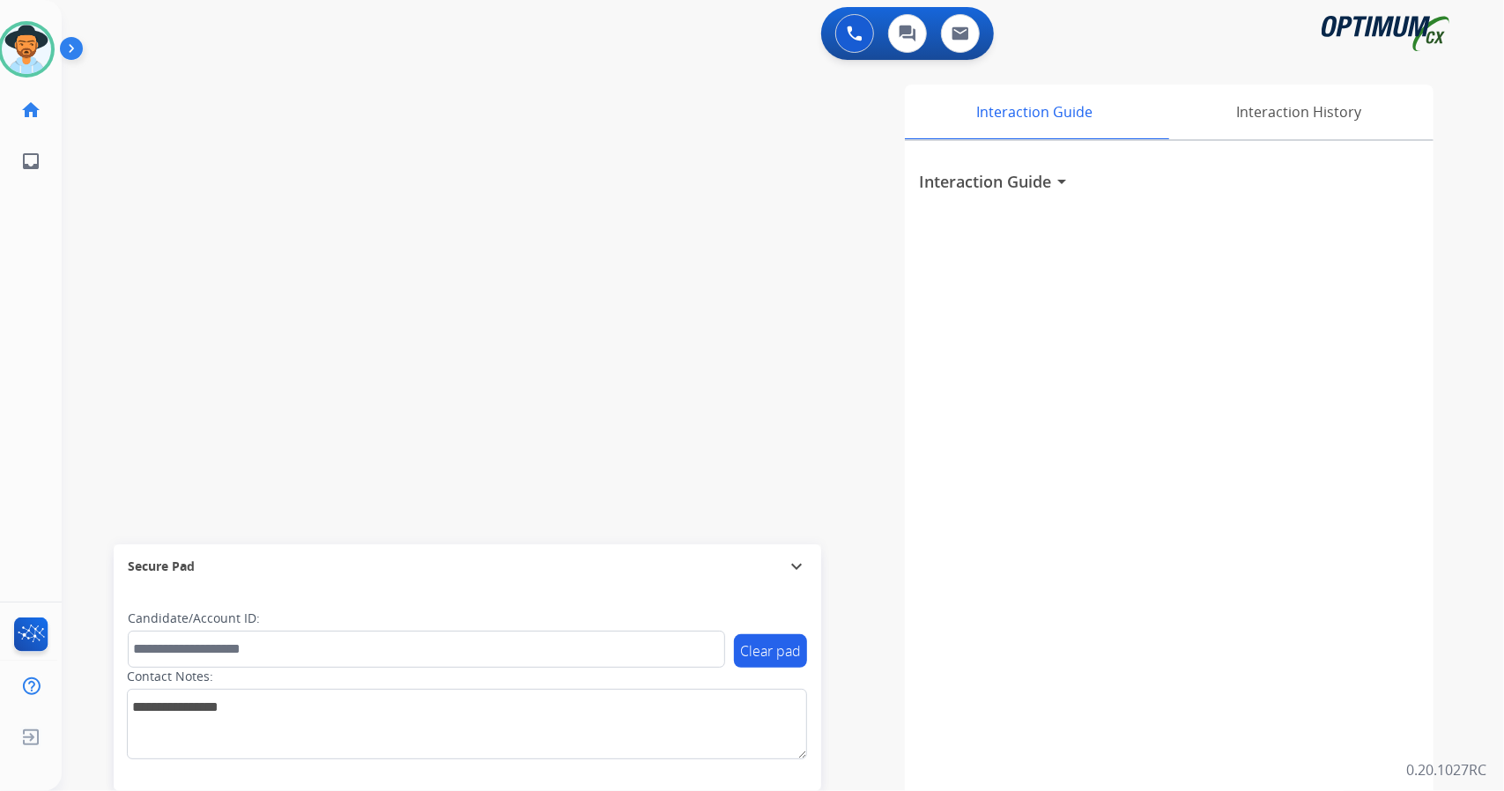
click at [256, 199] on div "swap_horiz Break voice bridge close_fullscreen Connect 3-Way Call merge_type Se…" at bounding box center [762, 430] width 1400 height 735
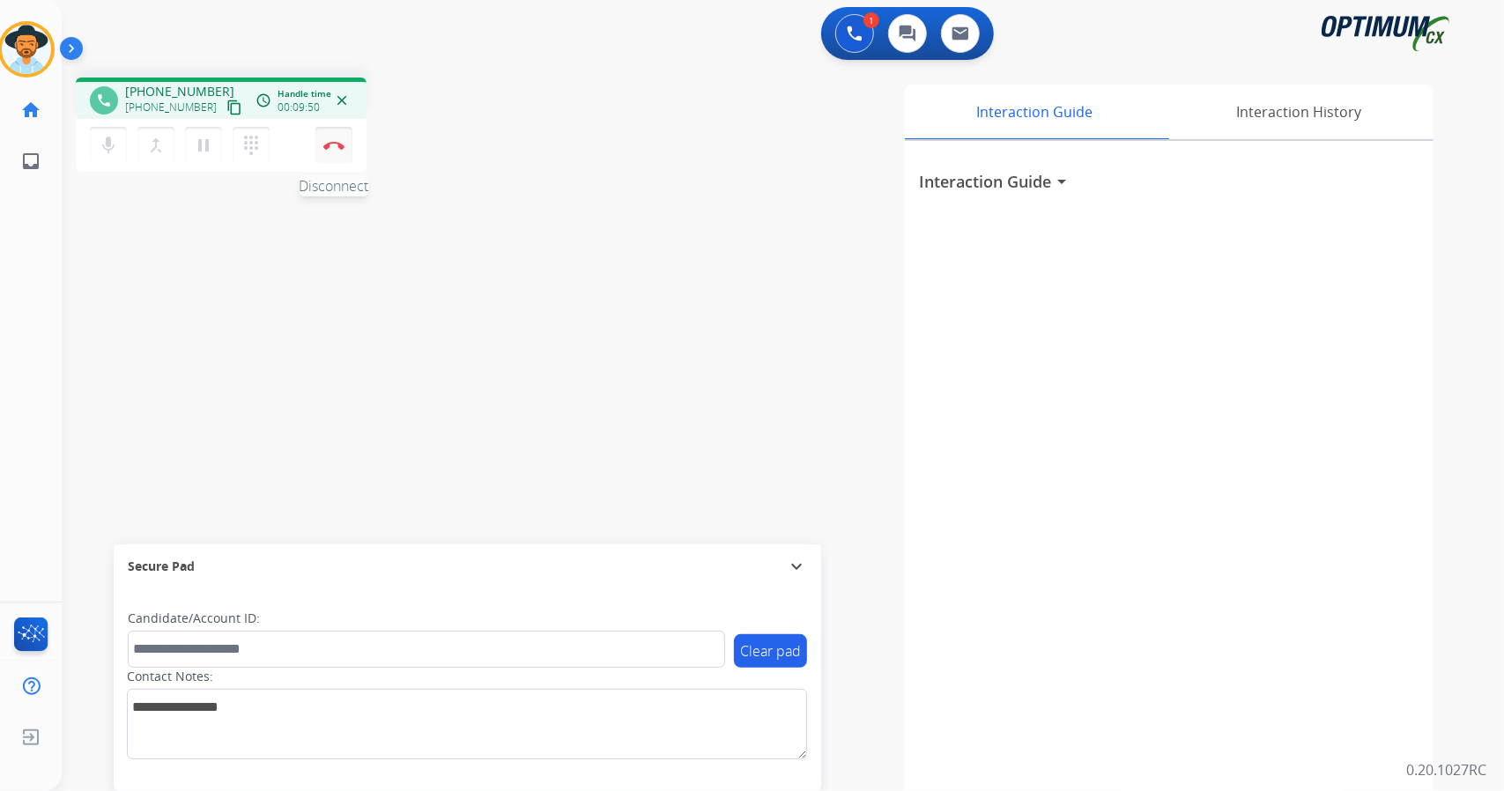
click at [331, 146] on img at bounding box center [333, 145] width 21 height 9
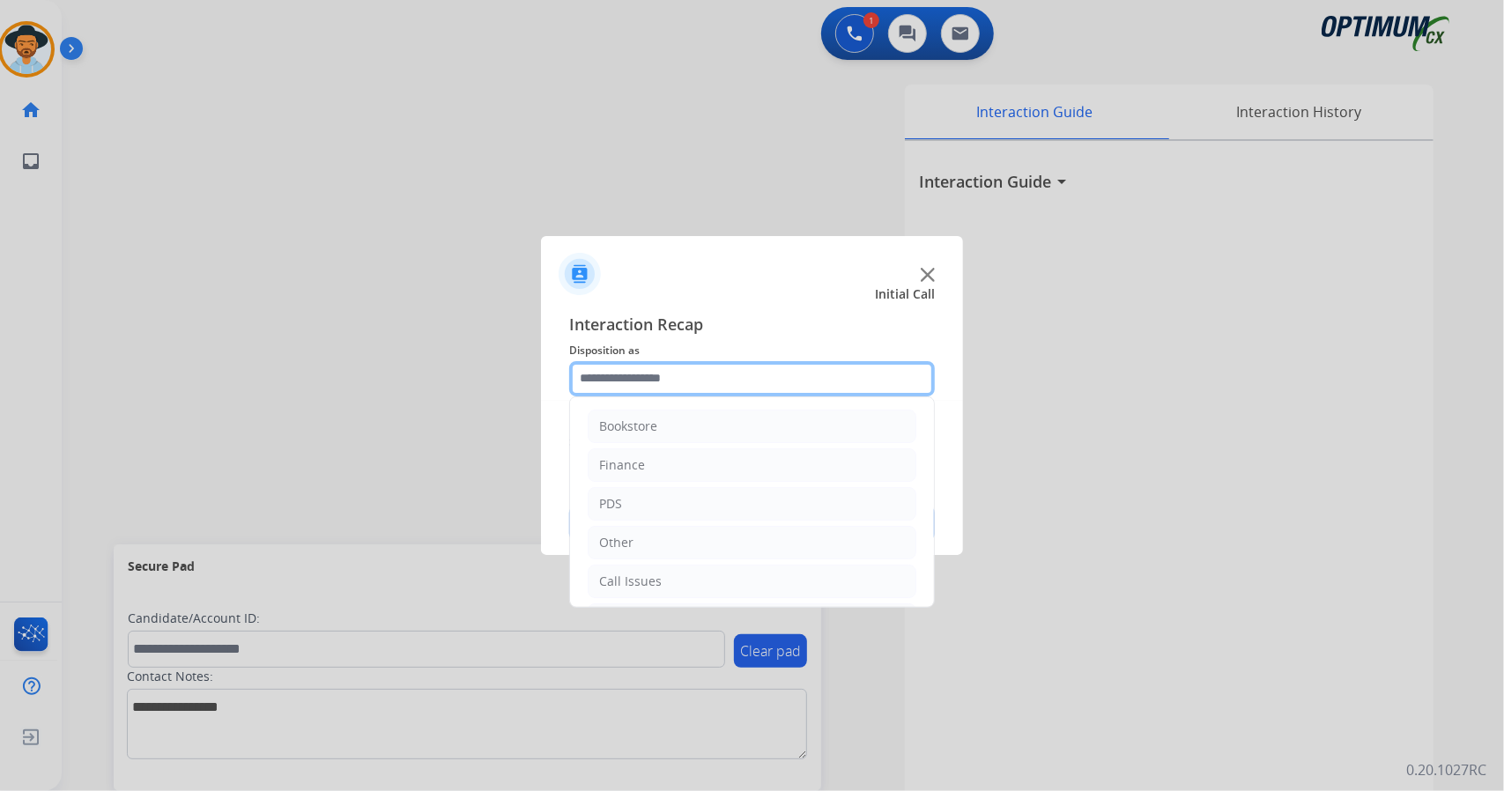
click at [656, 387] on input "text" at bounding box center [752, 378] width 366 height 35
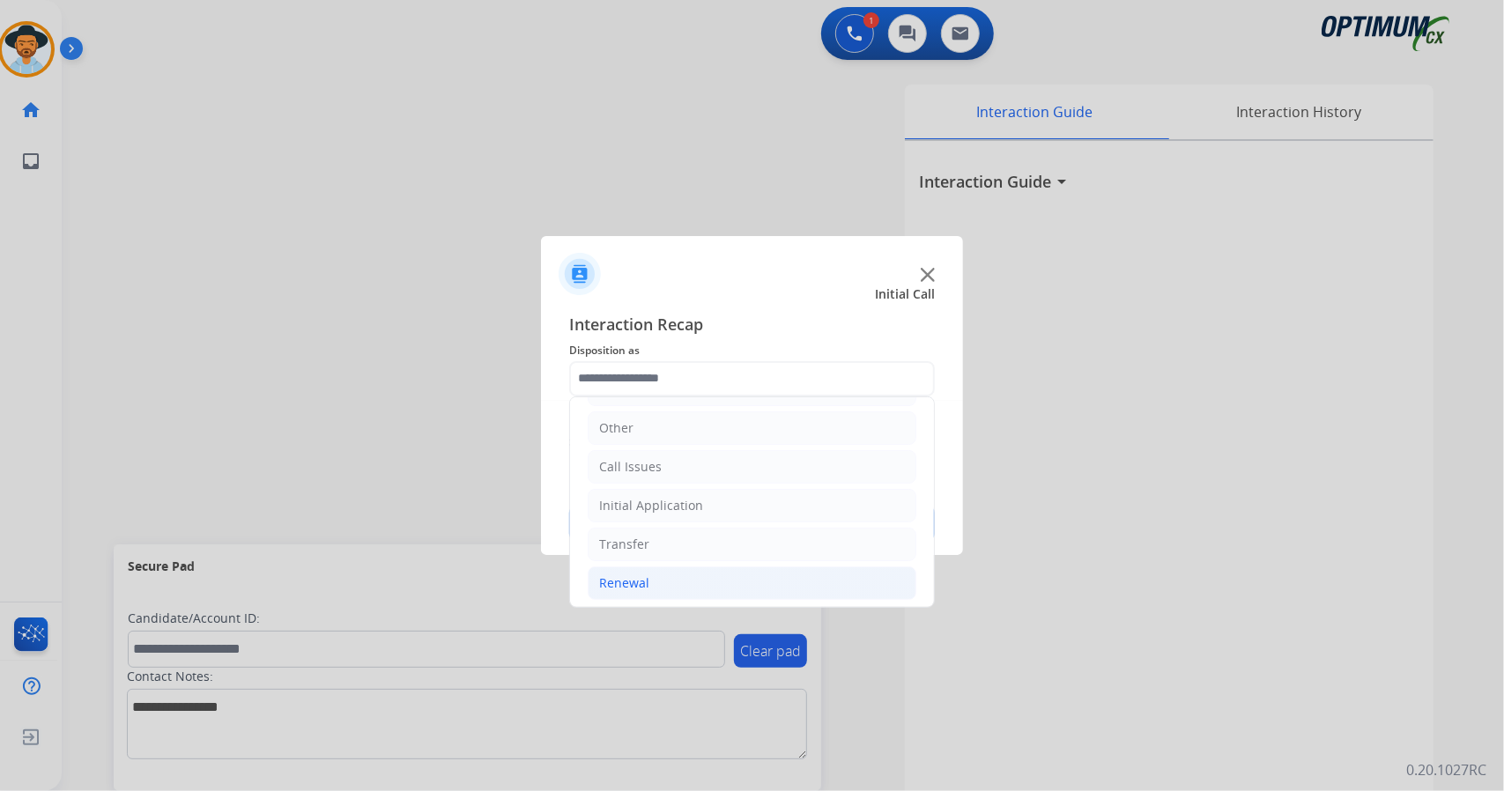
click at [682, 581] on li "Renewal" at bounding box center [752, 583] width 329 height 33
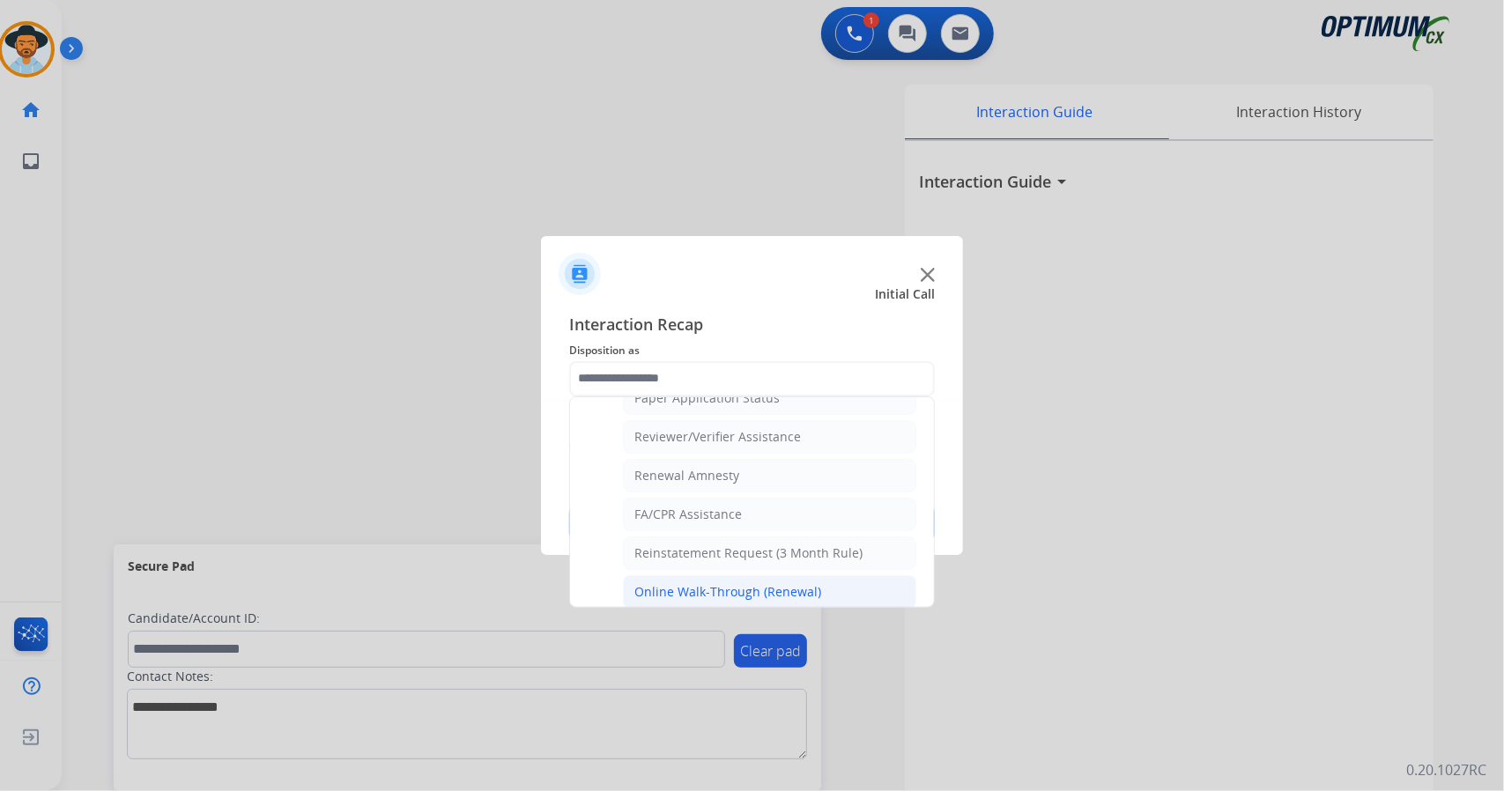
click at [742, 575] on li "Online Walk-Through (Renewal)" at bounding box center [769, 591] width 293 height 33
type input "**********"
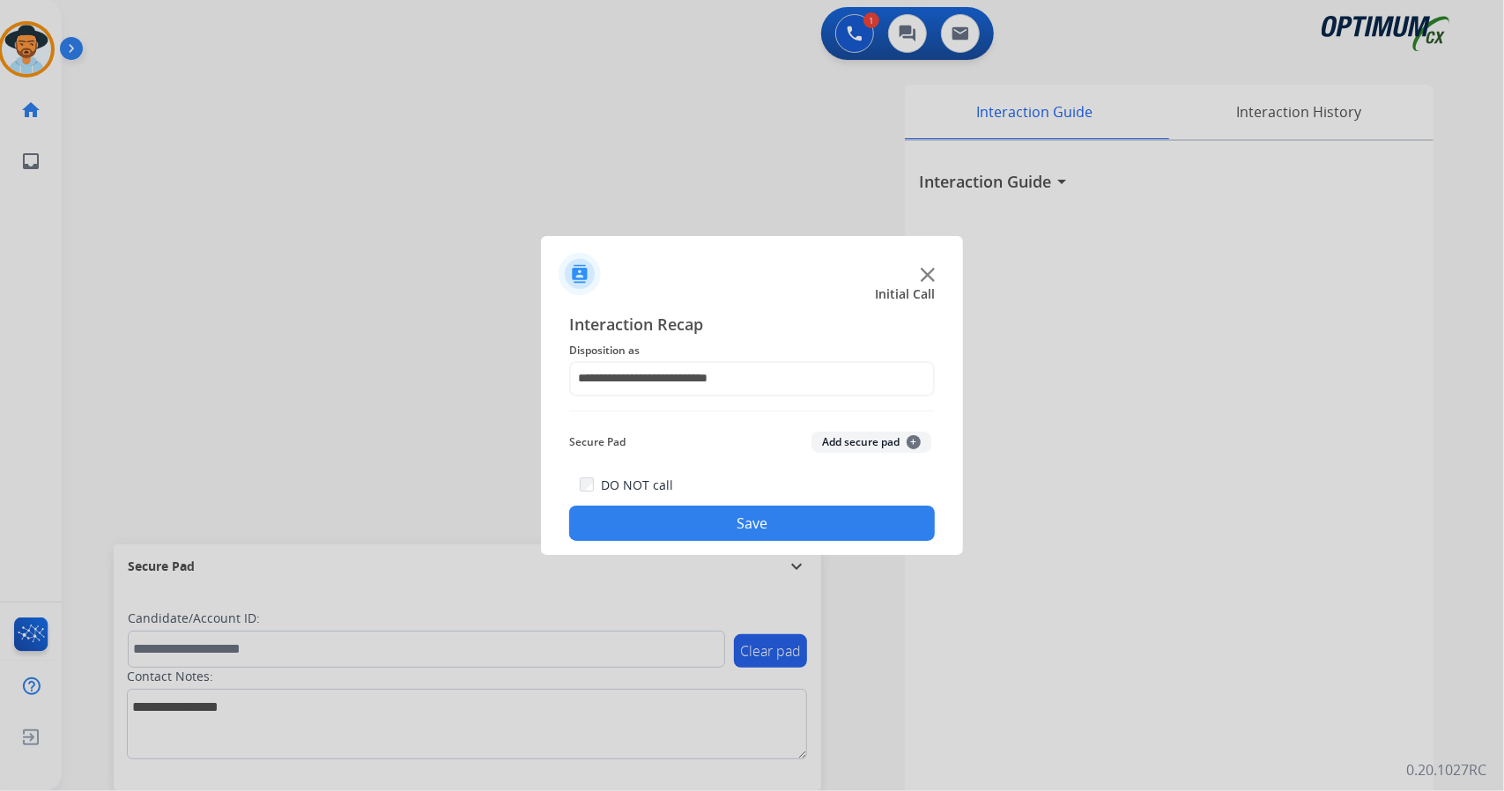
click at [737, 515] on button "Save" at bounding box center [752, 523] width 366 height 35
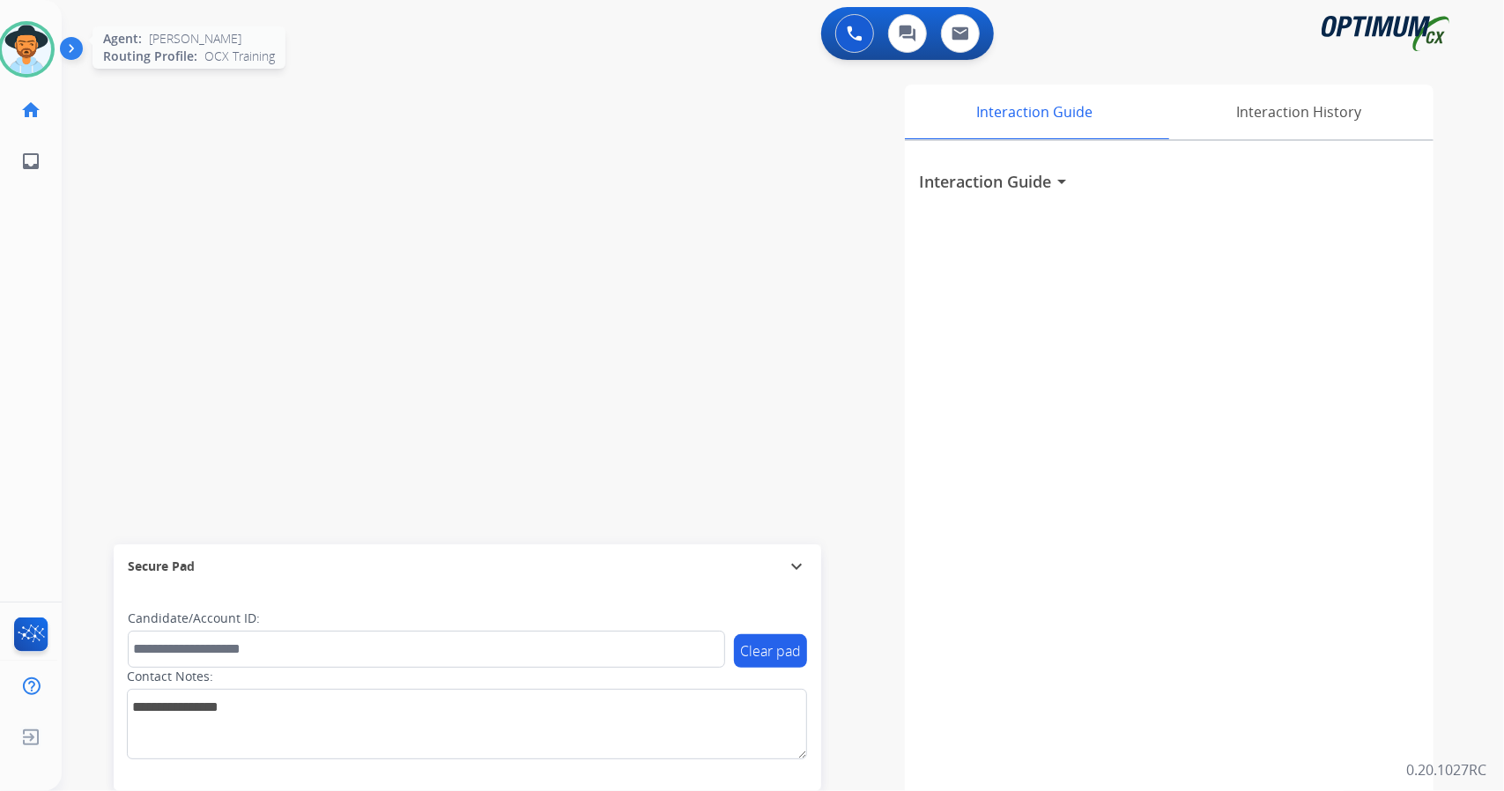
click at [0, 33] on div "Agent: [PERSON_NAME] Profile: OCX Training" at bounding box center [26, 49] width 56 height 56
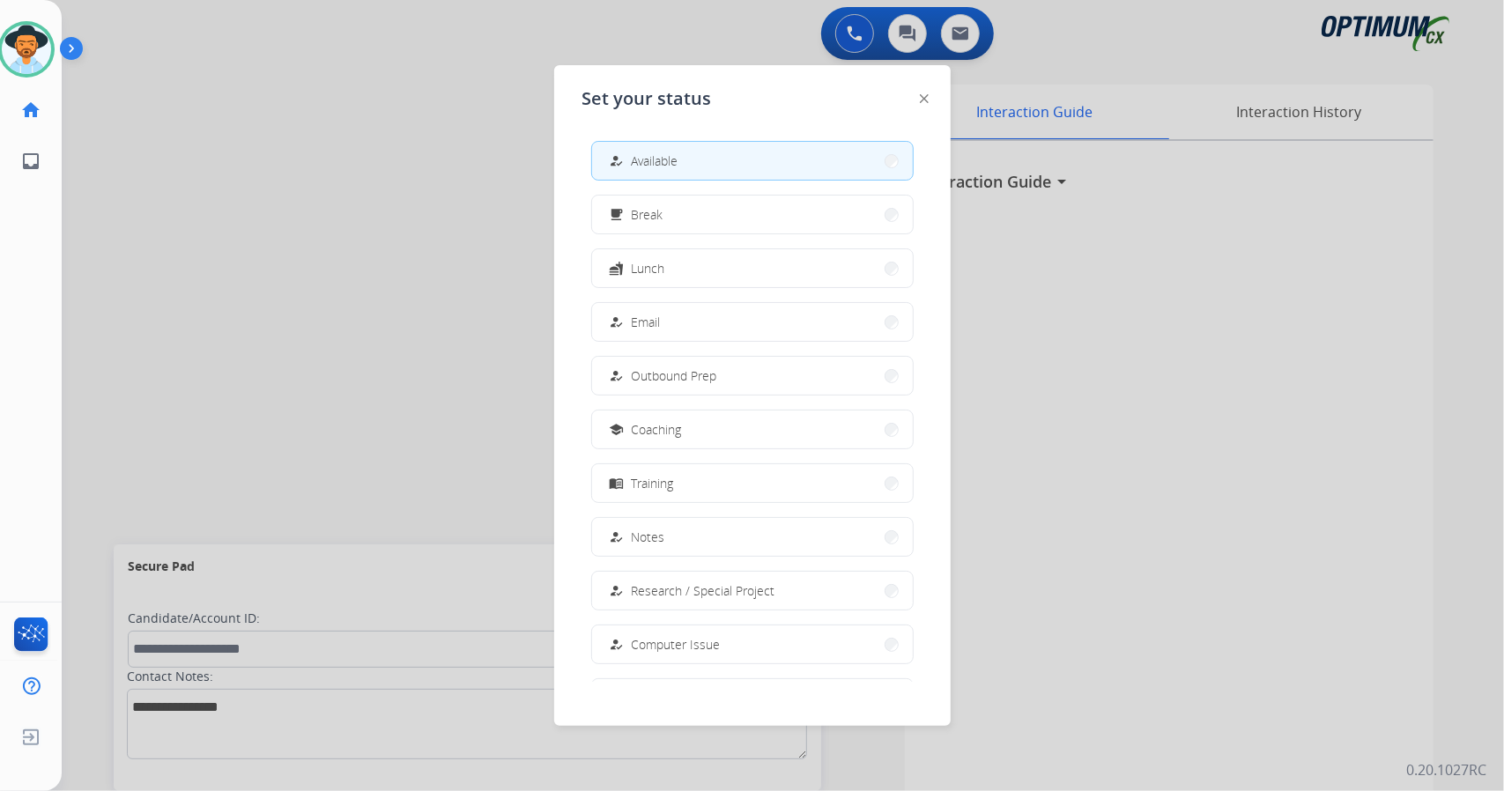
scroll to position [166, 0]
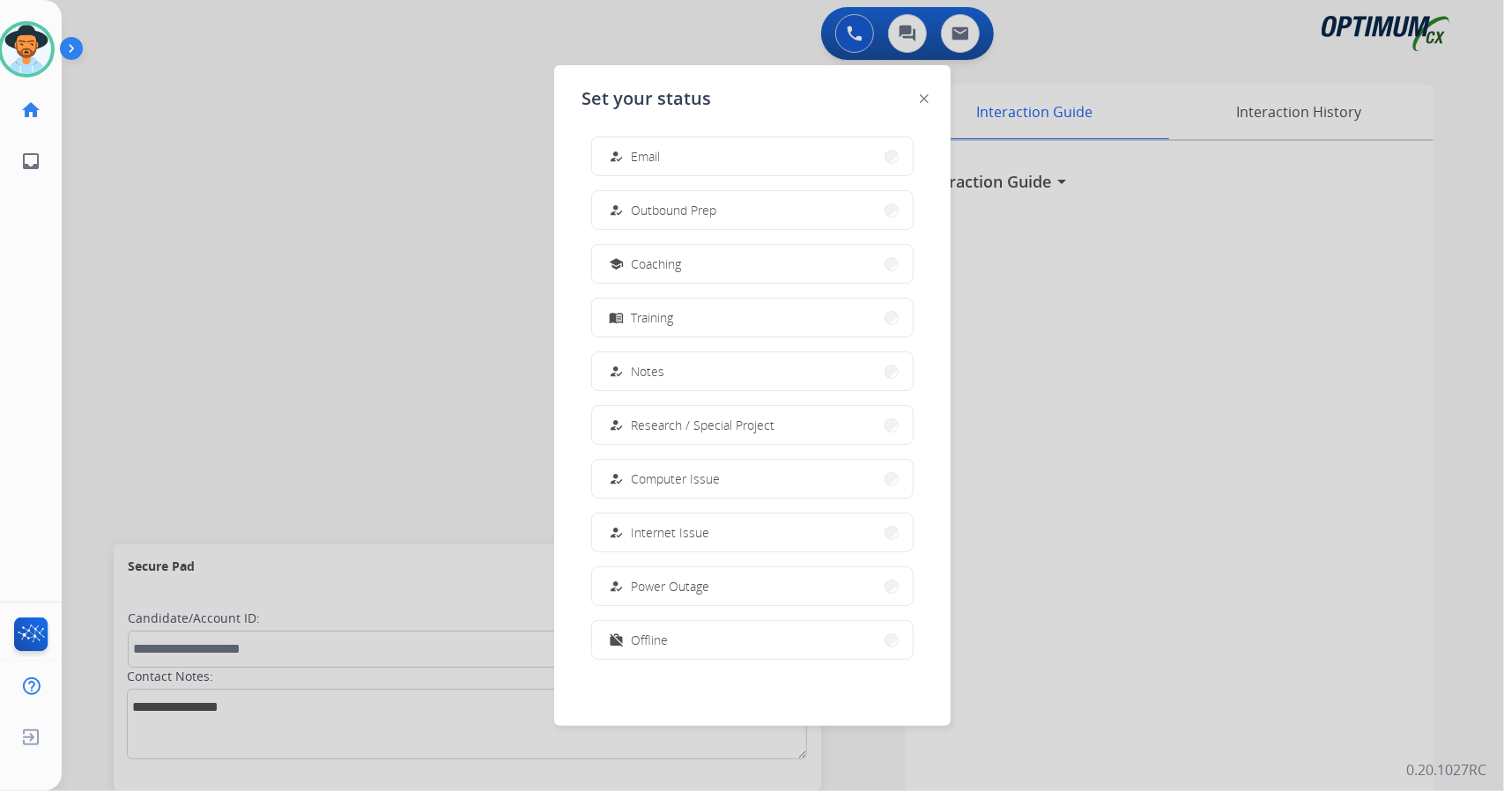
click at [652, 608] on div "how_to_reg Available free_breakfast Break fastfood Lunch how_to_reg Email how_t…" at bounding box center [752, 404] width 340 height 555
click at [665, 605] on div "how_to_reg Power Outage" at bounding box center [752, 587] width 322 height 40
click at [717, 628] on button "work_off Offline" at bounding box center [752, 640] width 321 height 38
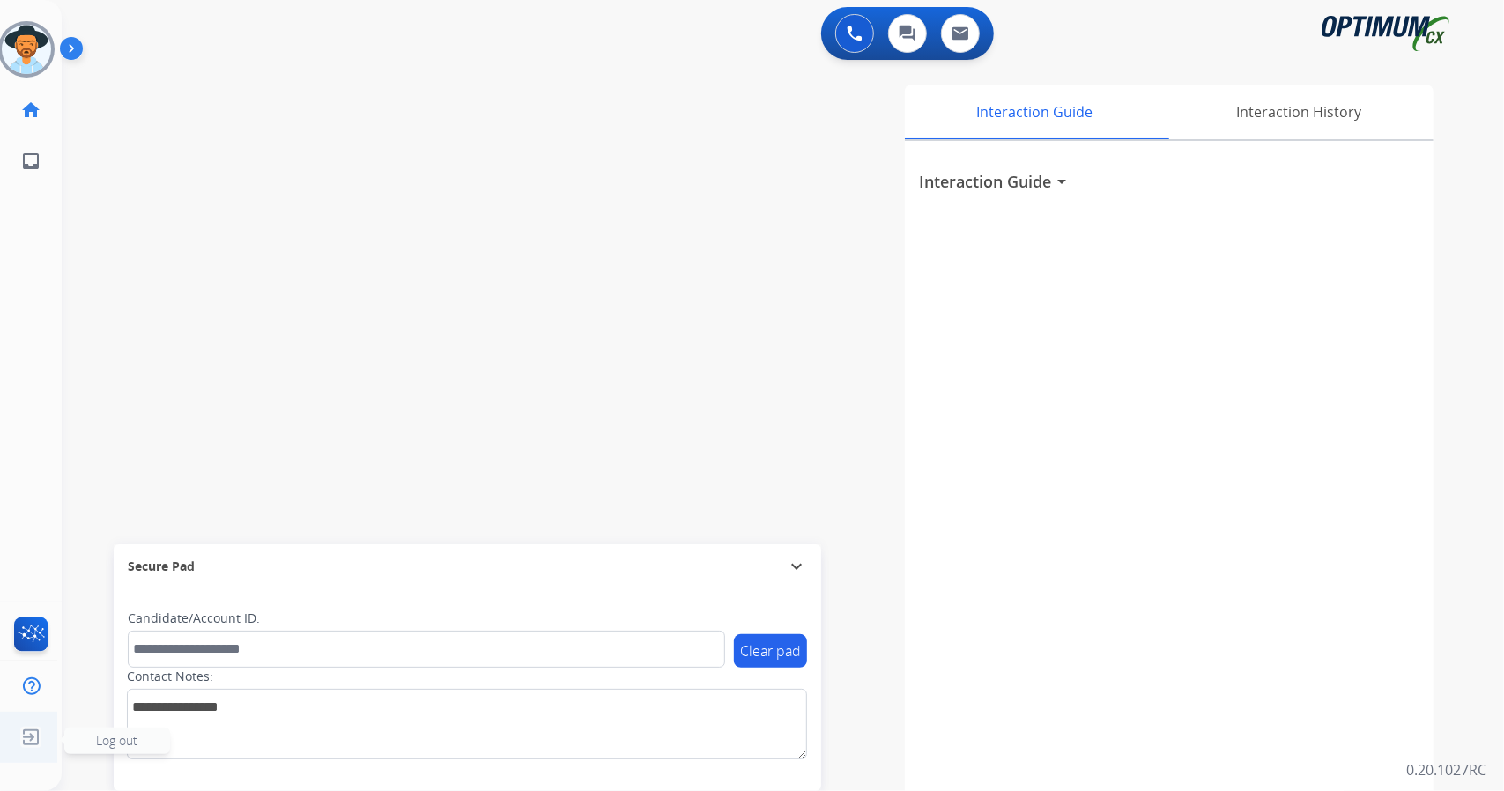
click at [29, 743] on img at bounding box center [31, 737] width 32 height 33
